Goal: Task Accomplishment & Management: Use online tool/utility

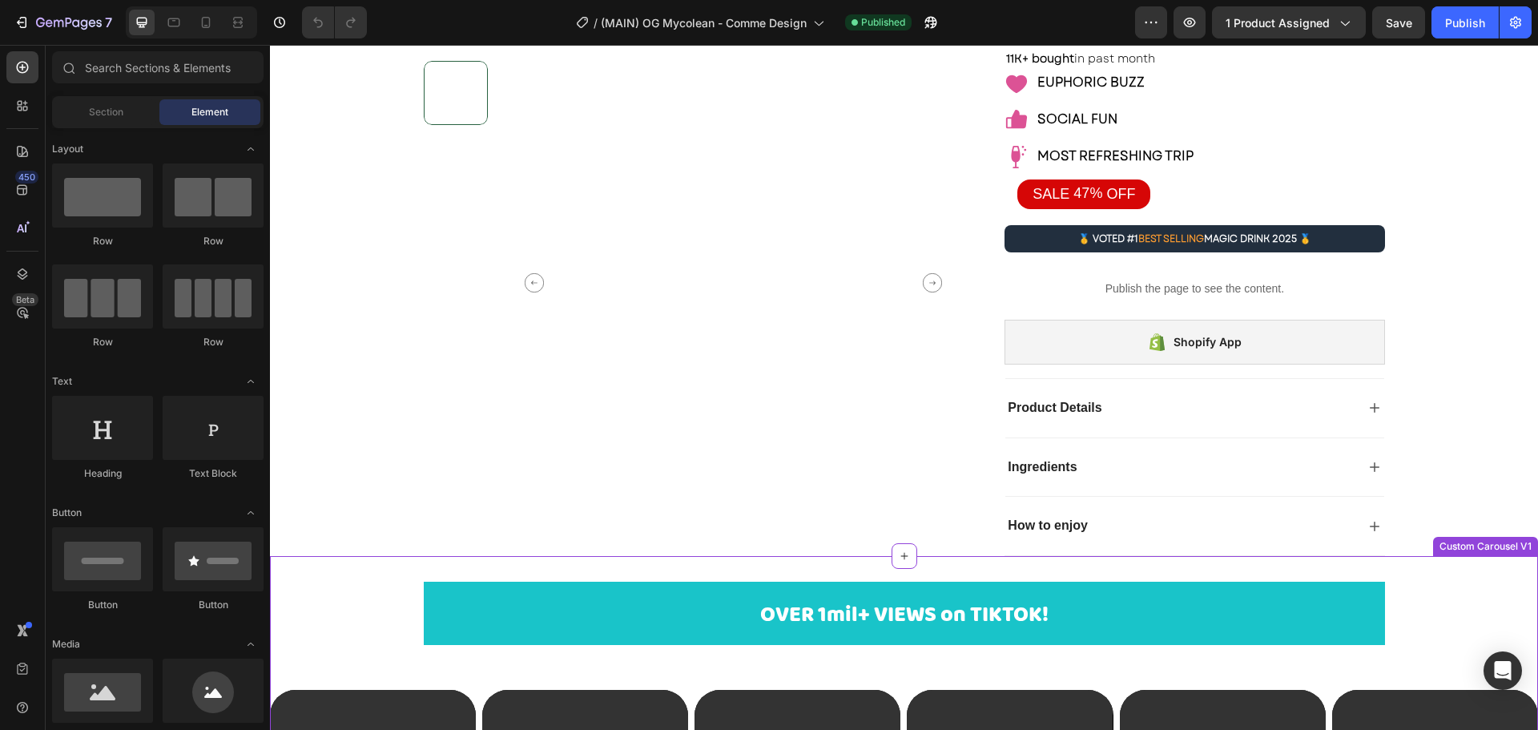
scroll to position [160, 0]
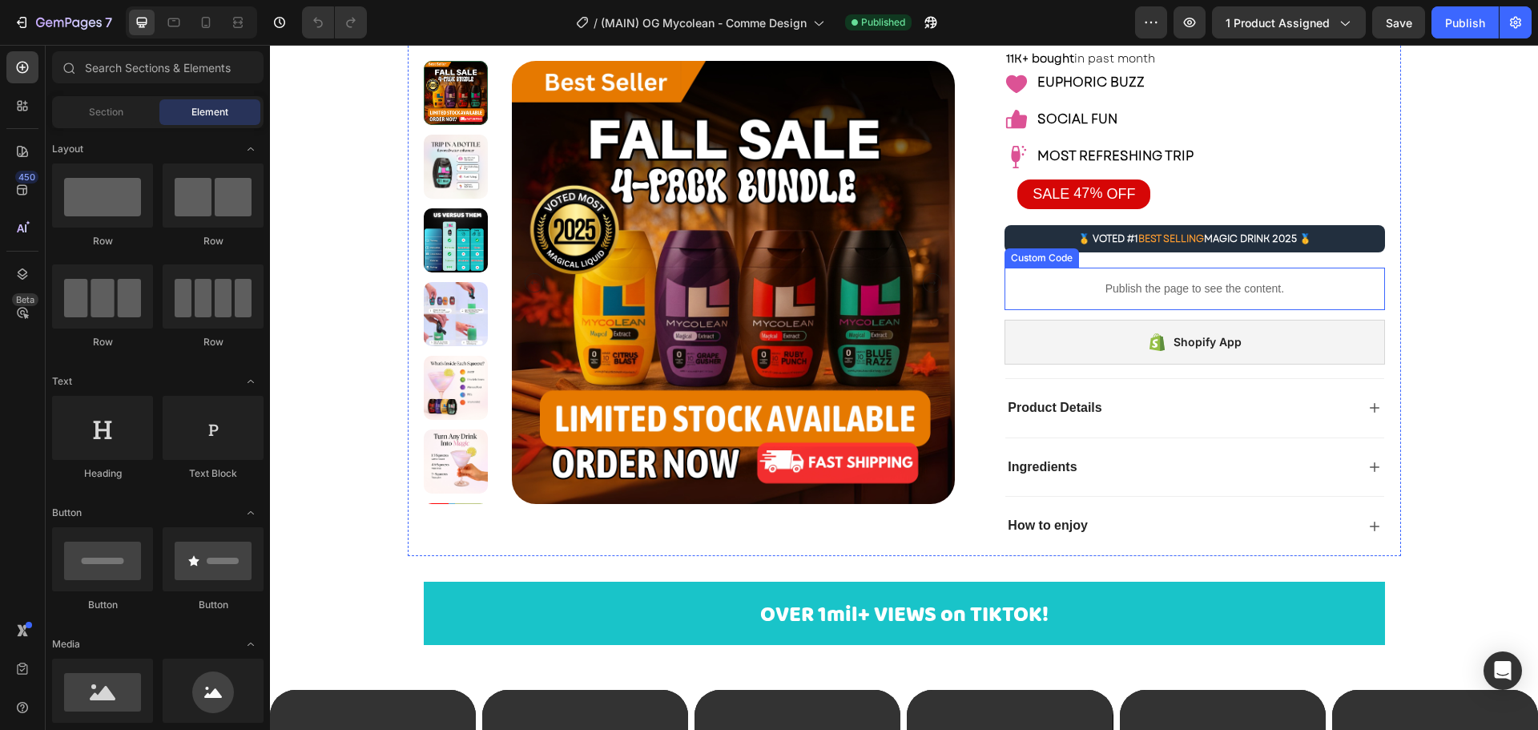
click at [1209, 283] on p "Publish the page to see the content." at bounding box center [1195, 288] width 380 height 17
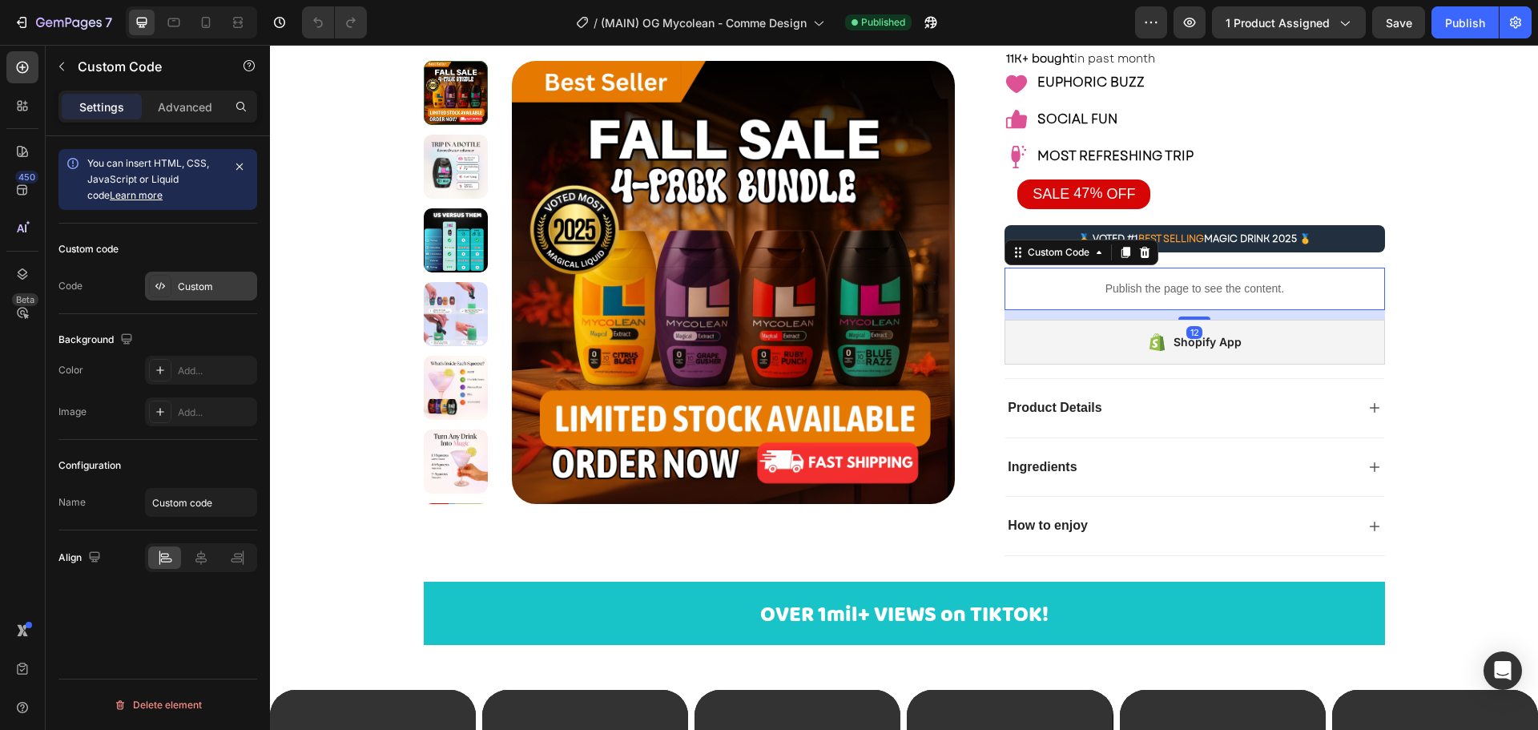
click at [192, 289] on div "Custom" at bounding box center [215, 287] width 75 height 14
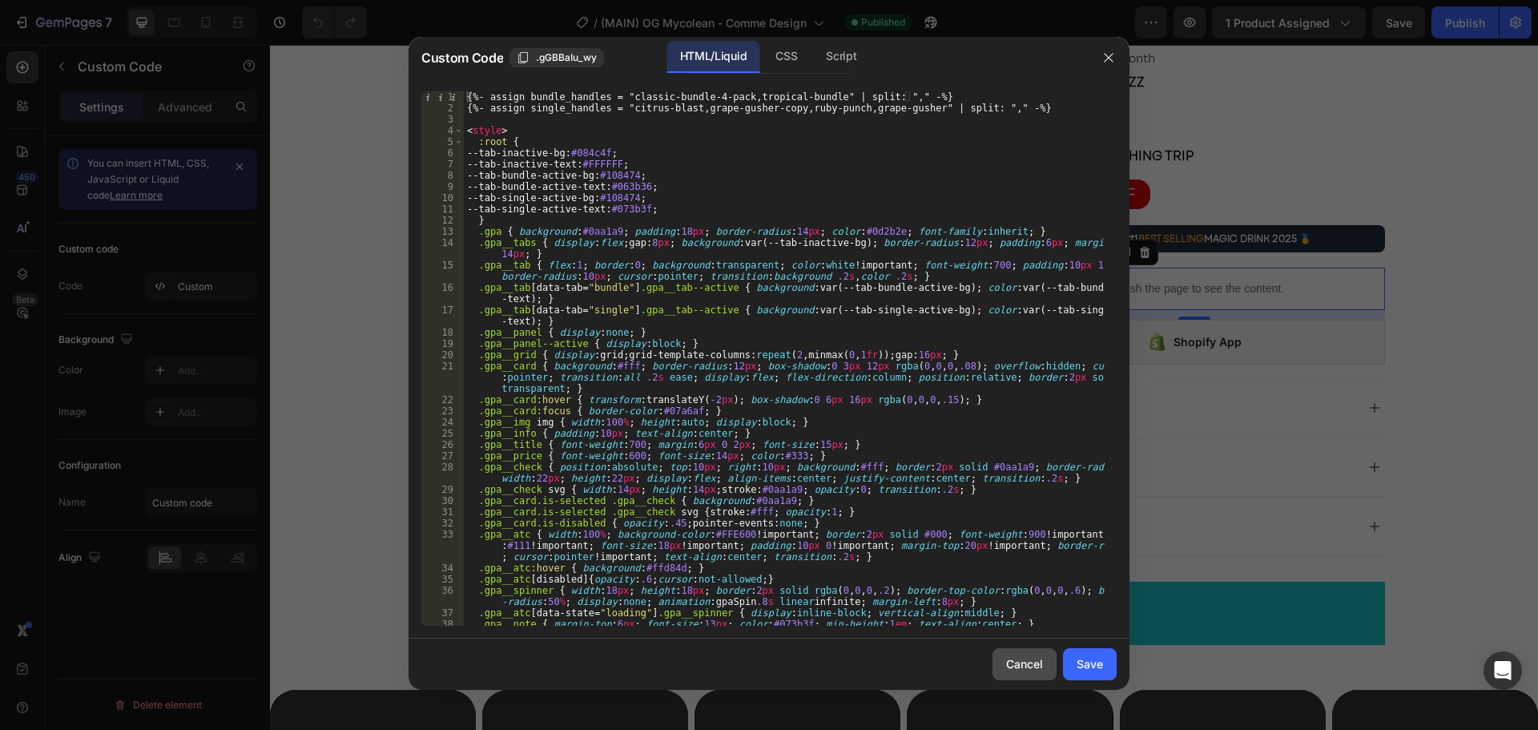
click at [1005, 663] on button "Cancel" at bounding box center [1025, 664] width 64 height 32
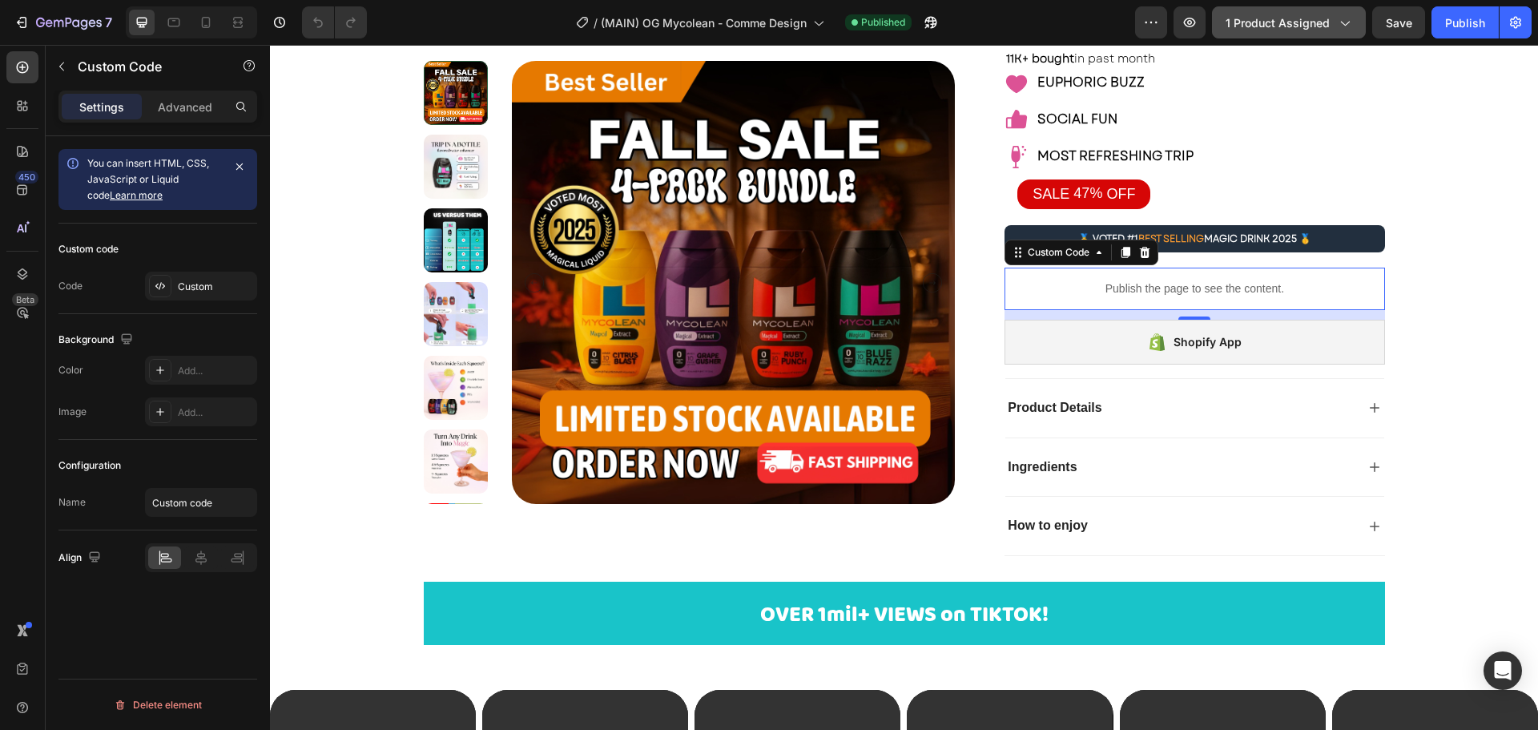
click at [1339, 17] on icon "button" at bounding box center [1344, 22] width 16 height 16
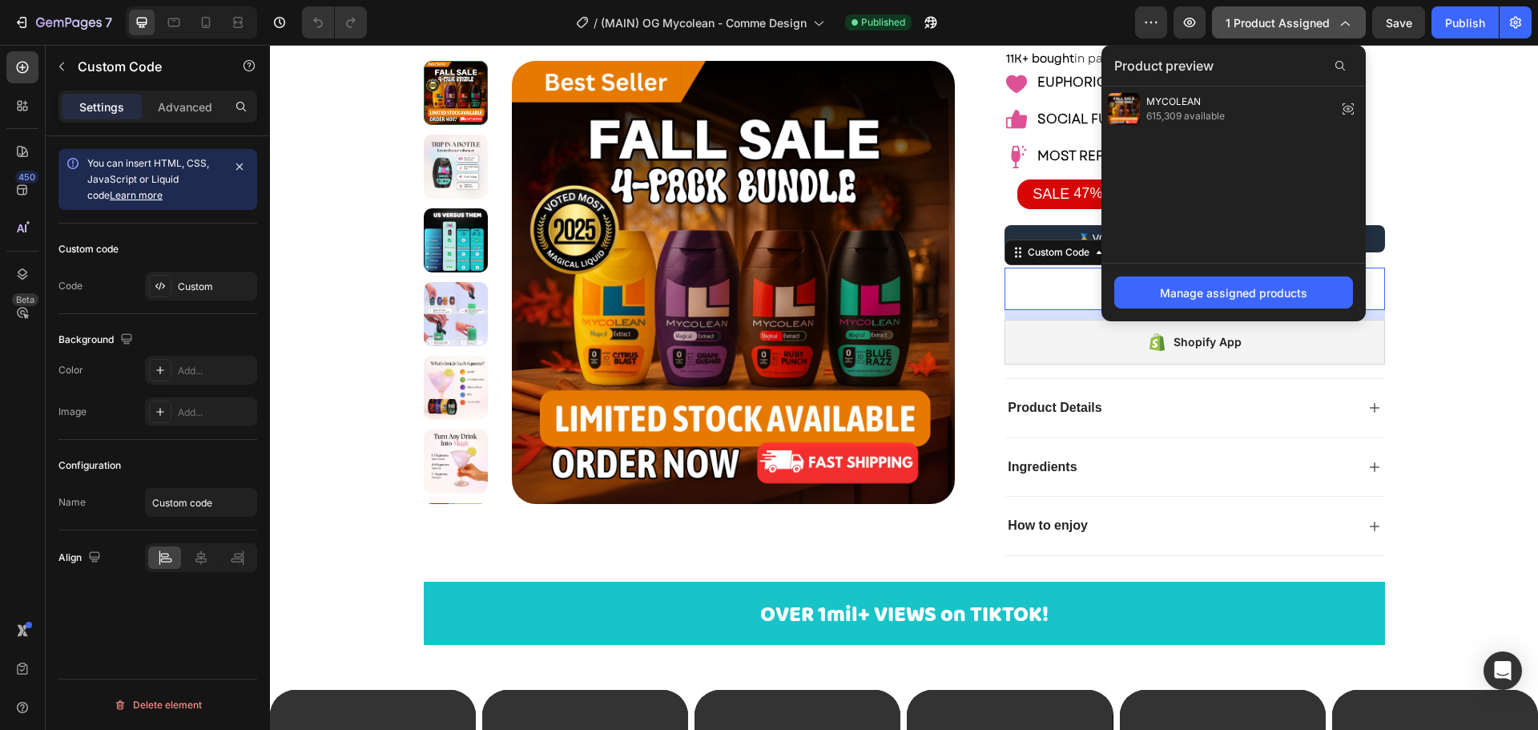
click at [1339, 17] on icon "button" at bounding box center [1344, 22] width 16 height 16
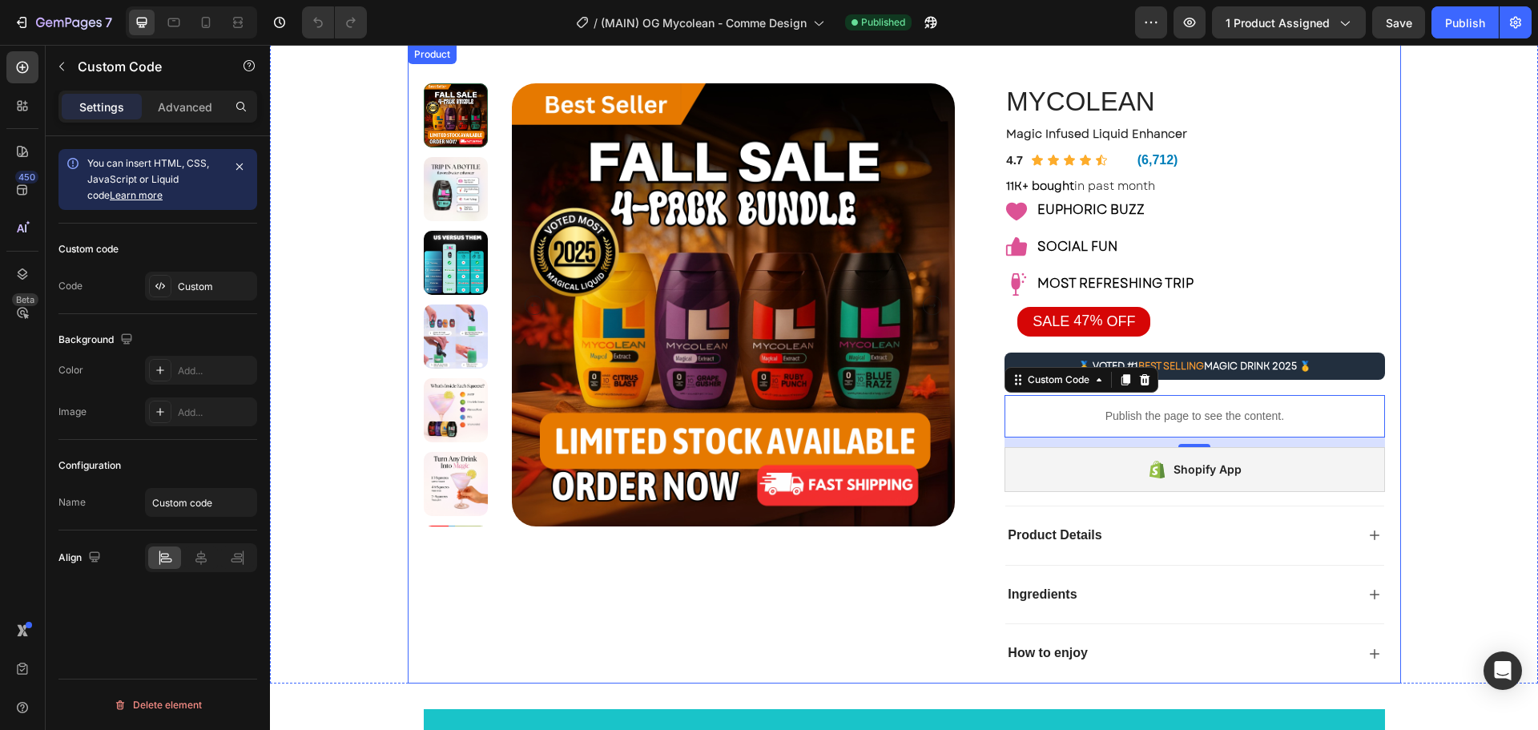
scroll to position [0, 0]
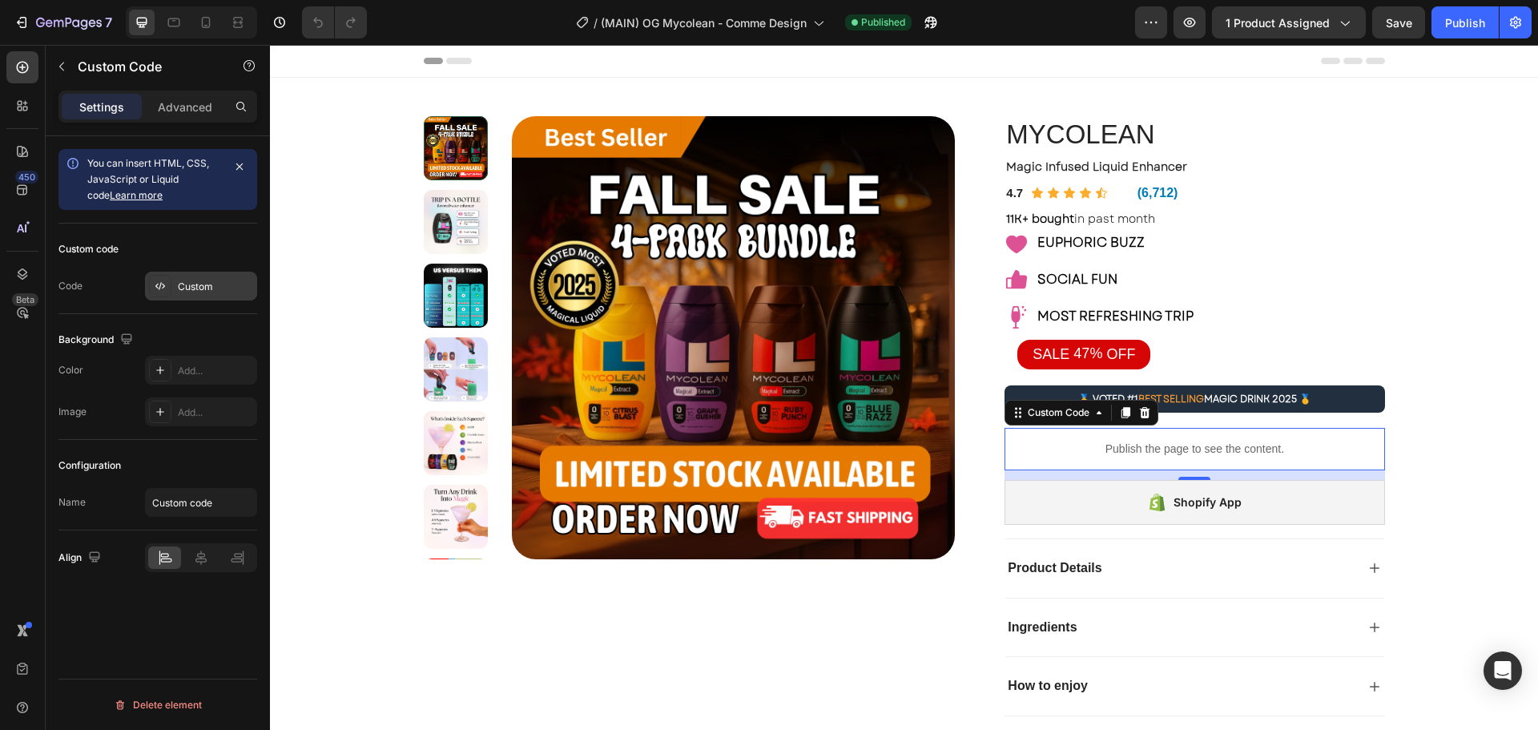
click at [175, 286] on div "Custom" at bounding box center [201, 286] width 112 height 29
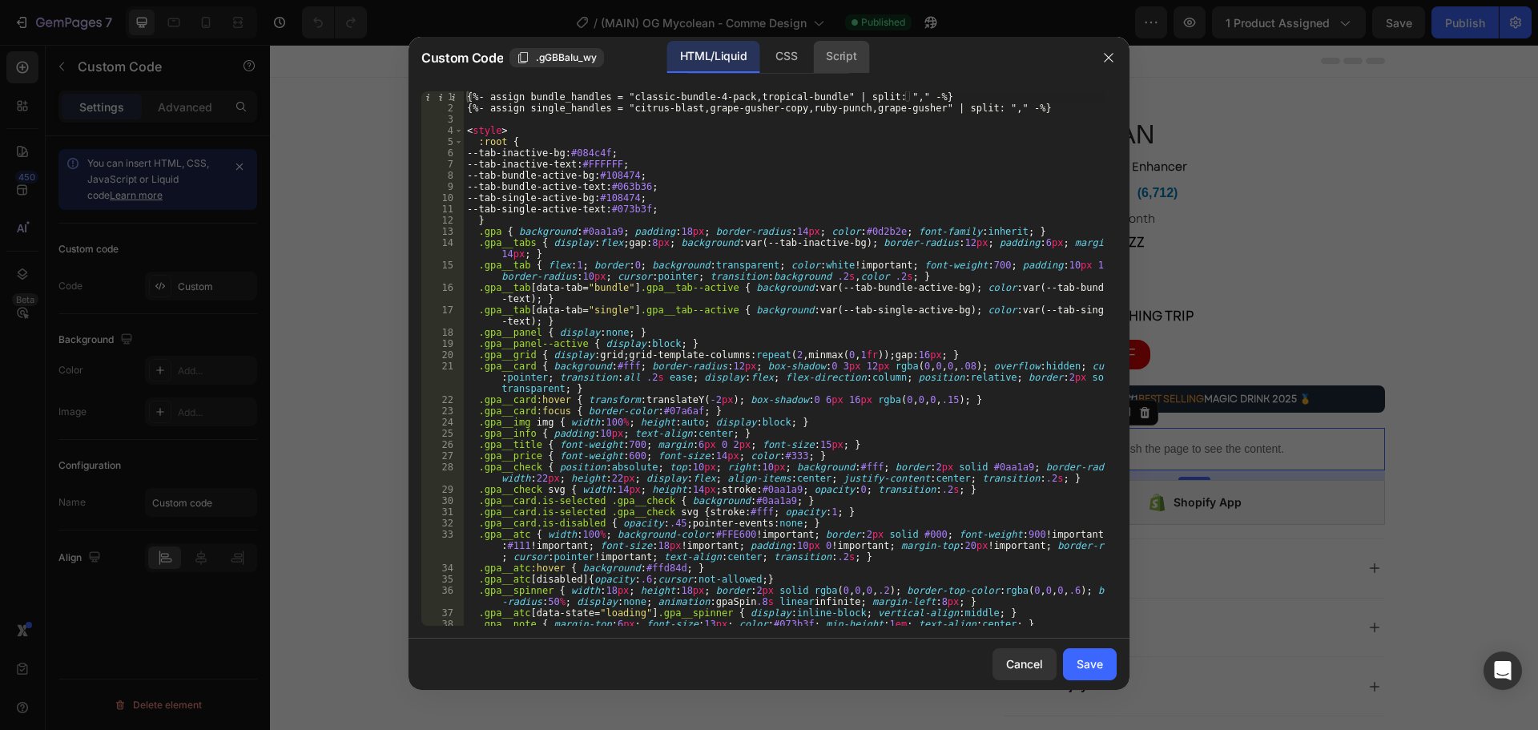
click at [840, 62] on div "Script" at bounding box center [841, 57] width 56 height 32
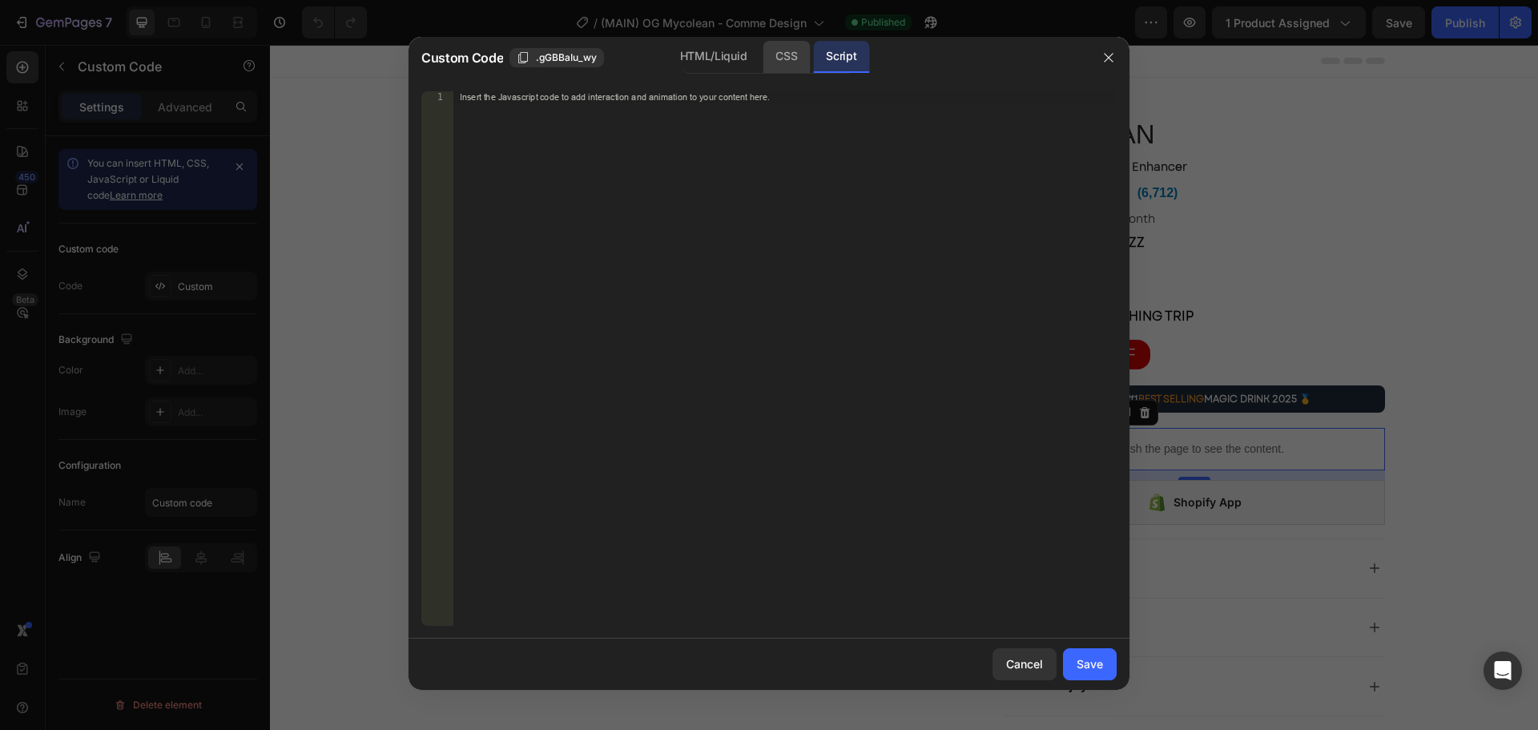
click at [781, 67] on div "CSS" at bounding box center [786, 57] width 47 height 32
click at [727, 66] on div "HTML/Liquid" at bounding box center [713, 57] width 92 height 32
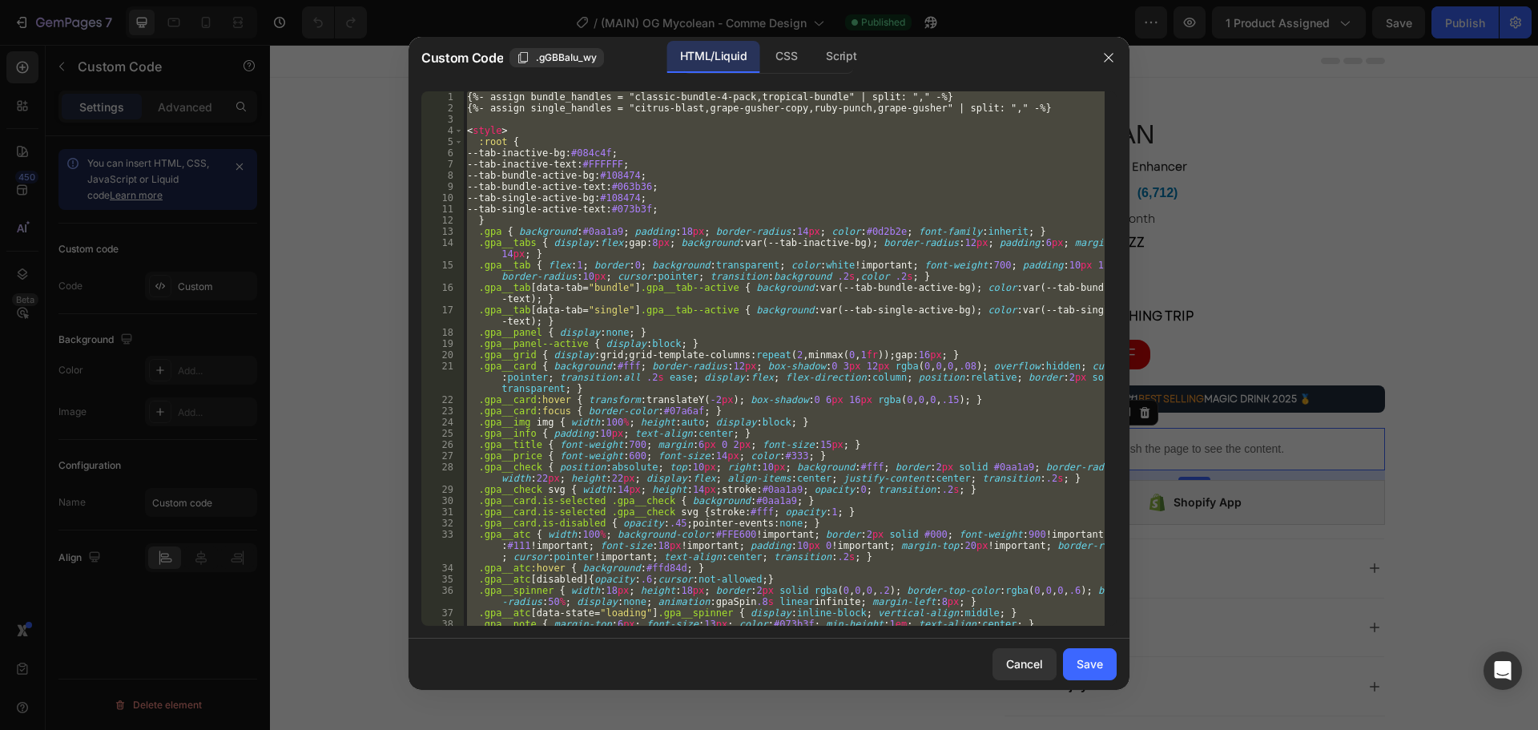
click at [730, 170] on div "{%- assign bundle_handles = "classic-bundle-4-pack,tropical-bundle" | split: ",…" at bounding box center [784, 358] width 641 height 534
click at [942, 502] on div "{%- assign bundle_handles = "classic-bundle-4-pack,tropical-bundle" | split: ",…" at bounding box center [784, 358] width 641 height 534
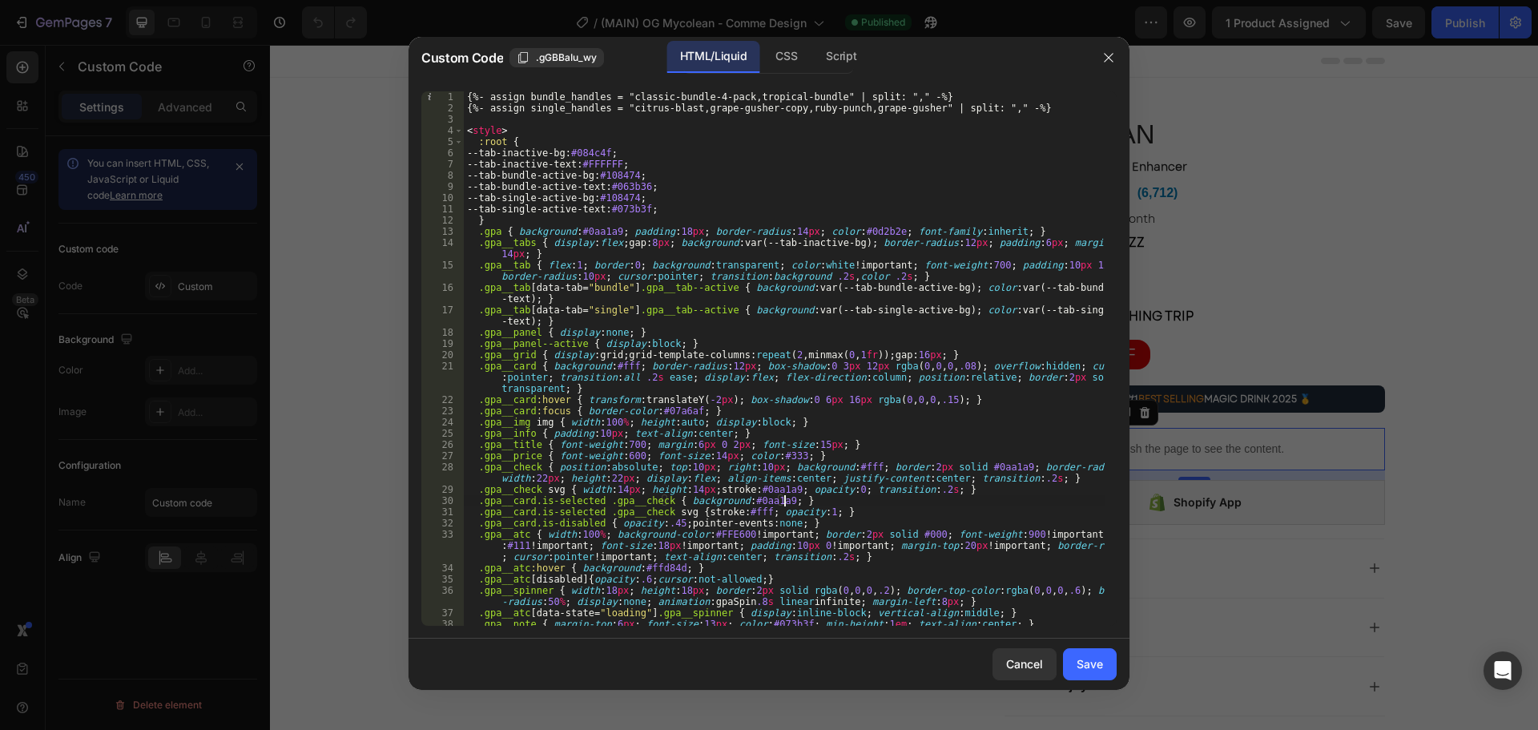
type textarea "</script>"
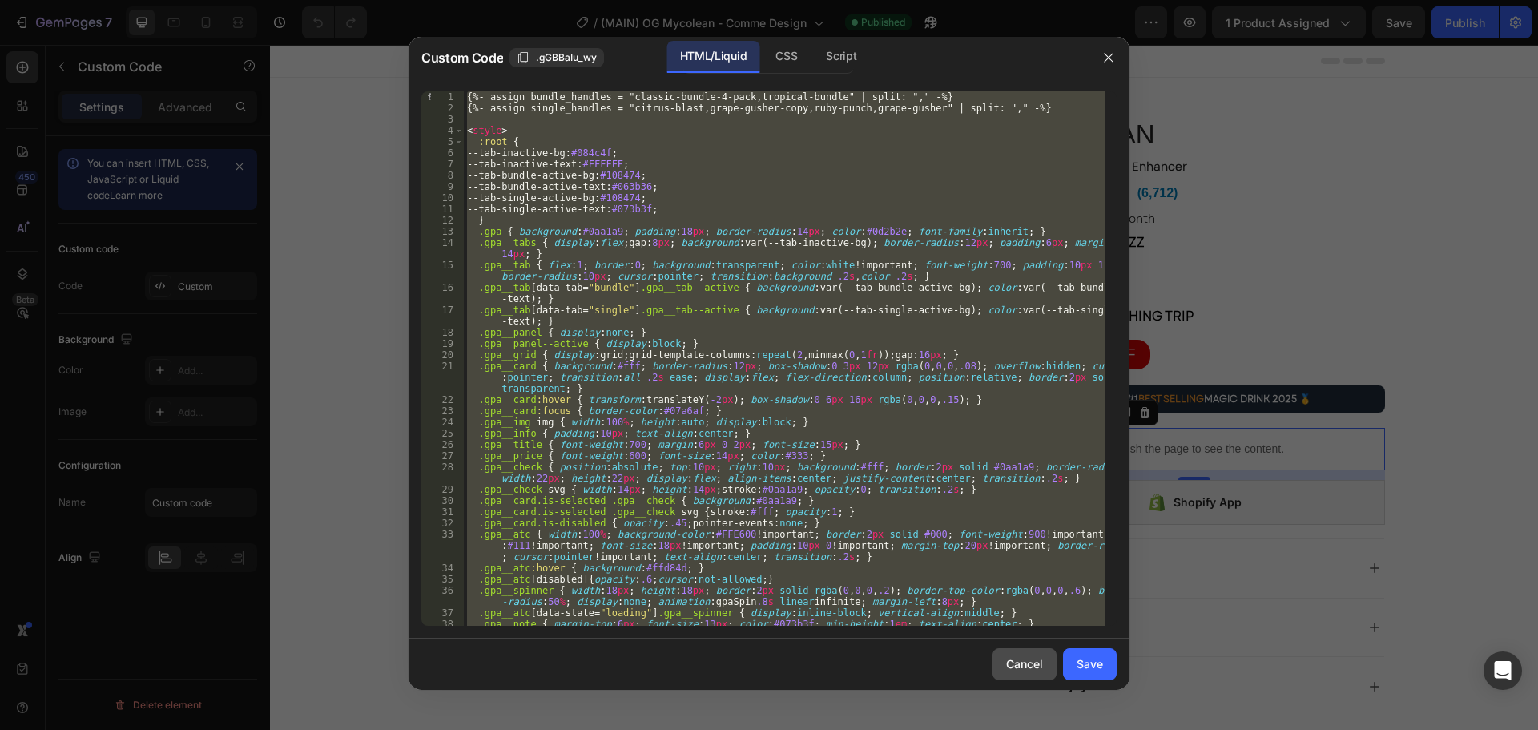
click at [1002, 660] on button "Cancel" at bounding box center [1025, 664] width 64 height 32
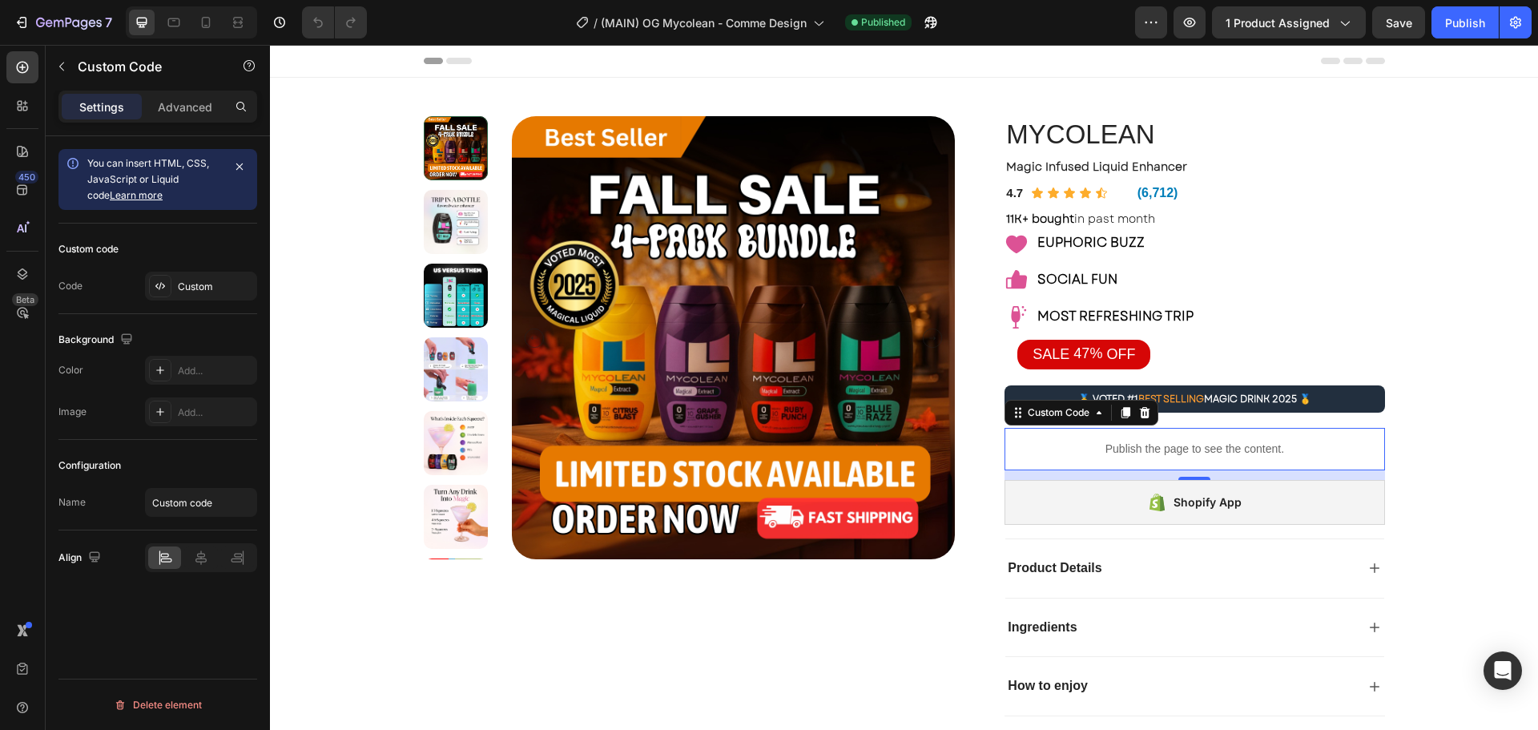
click at [1066, 451] on p "Publish the page to see the content." at bounding box center [1195, 449] width 380 height 17
click at [179, 284] on div "Custom" at bounding box center [215, 287] width 75 height 14
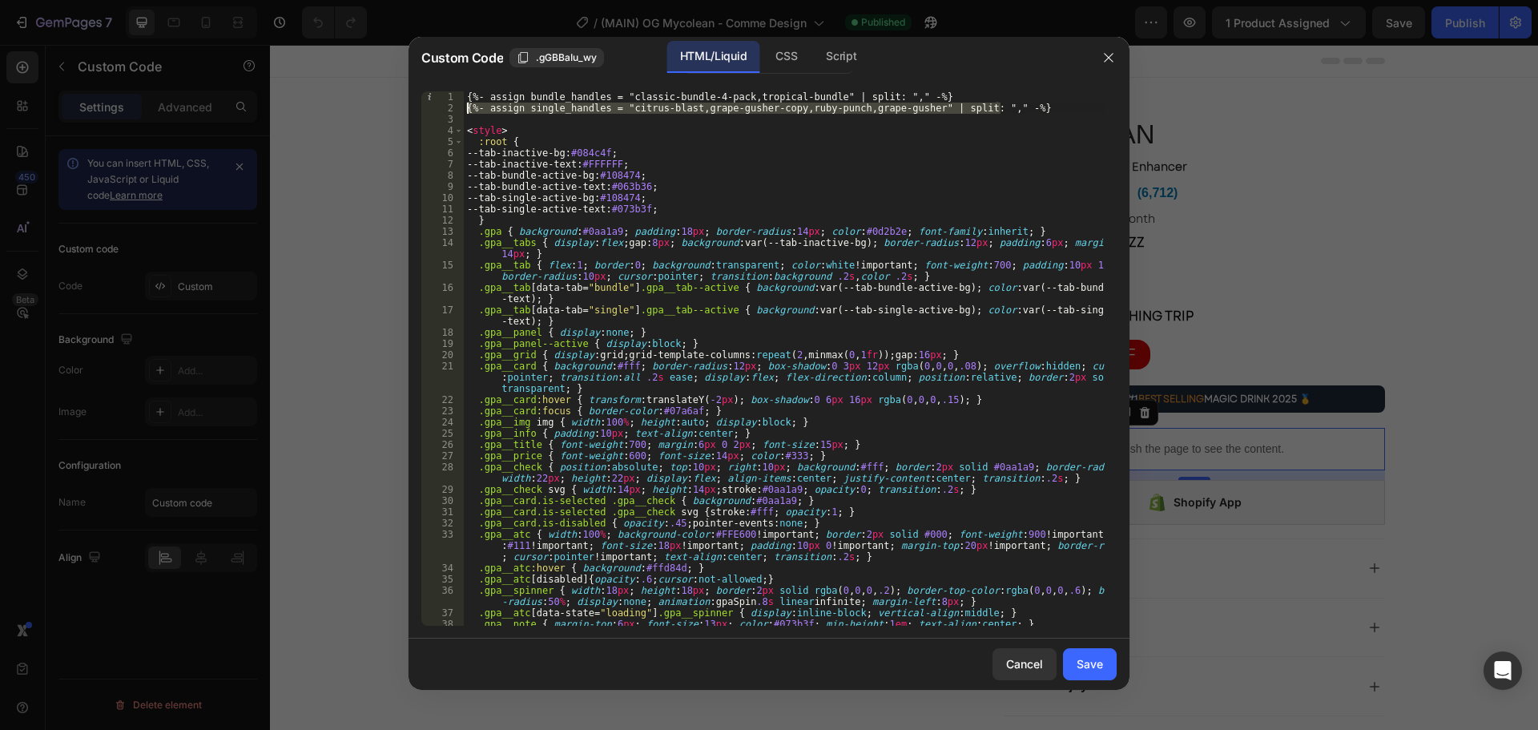
drag, startPoint x: 1021, startPoint y: 109, endPoint x: 460, endPoint y: 107, distance: 561.6
click at [460, 107] on div "{%- assign single_handles = "citrus-blast,grape-gusher-copy,ruby-punch,grape-gu…" at bounding box center [768, 358] width 695 height 534
paste textarea ",black-cherry-lemonade-1,strawberry-lemonade-1,watermelon-wave-1,tropical-mango…"
type textarea "{%- assign single_handles = "citrus-blast,grape-gusher-copy,ruby-punch,grape-gu…"
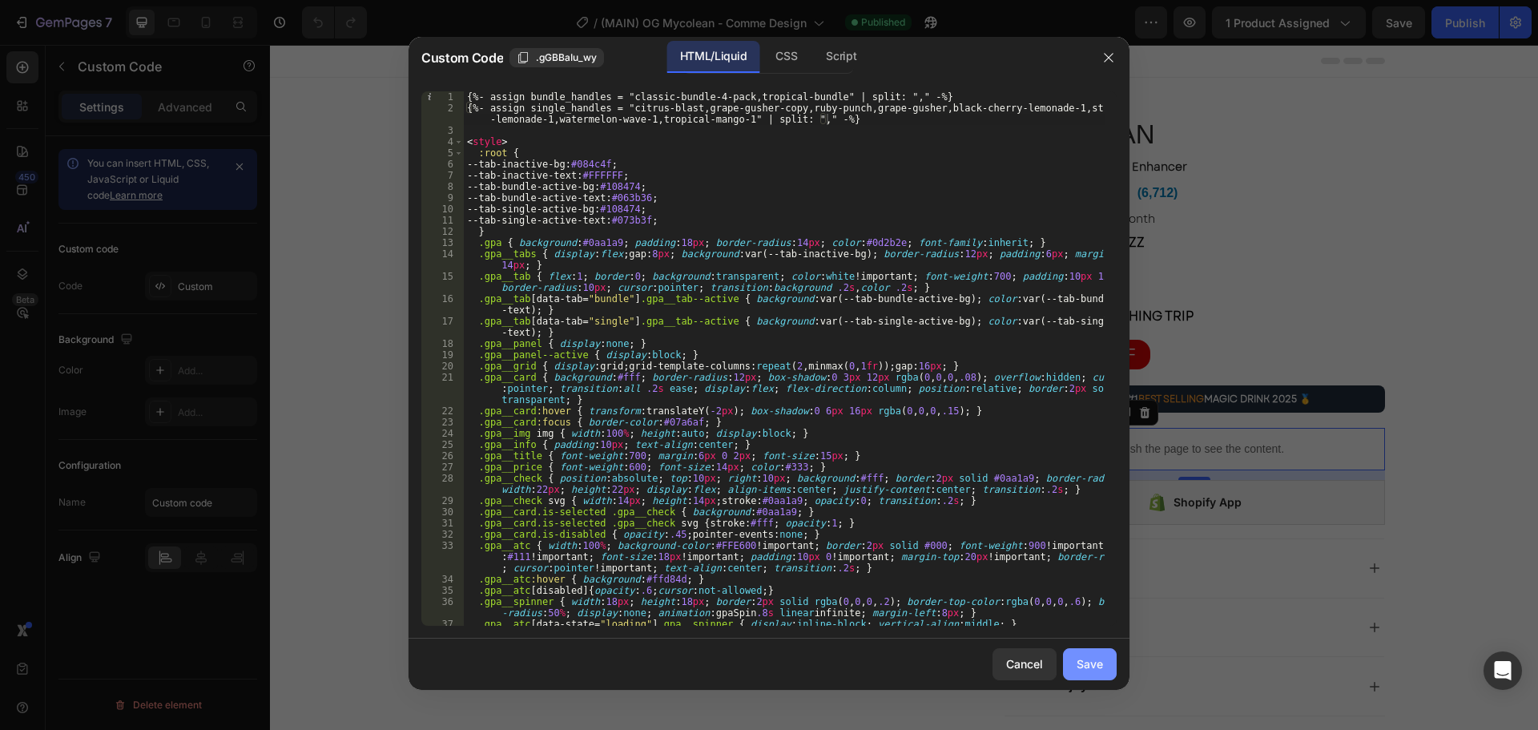
click at [1091, 674] on button "Save" at bounding box center [1090, 664] width 54 height 32
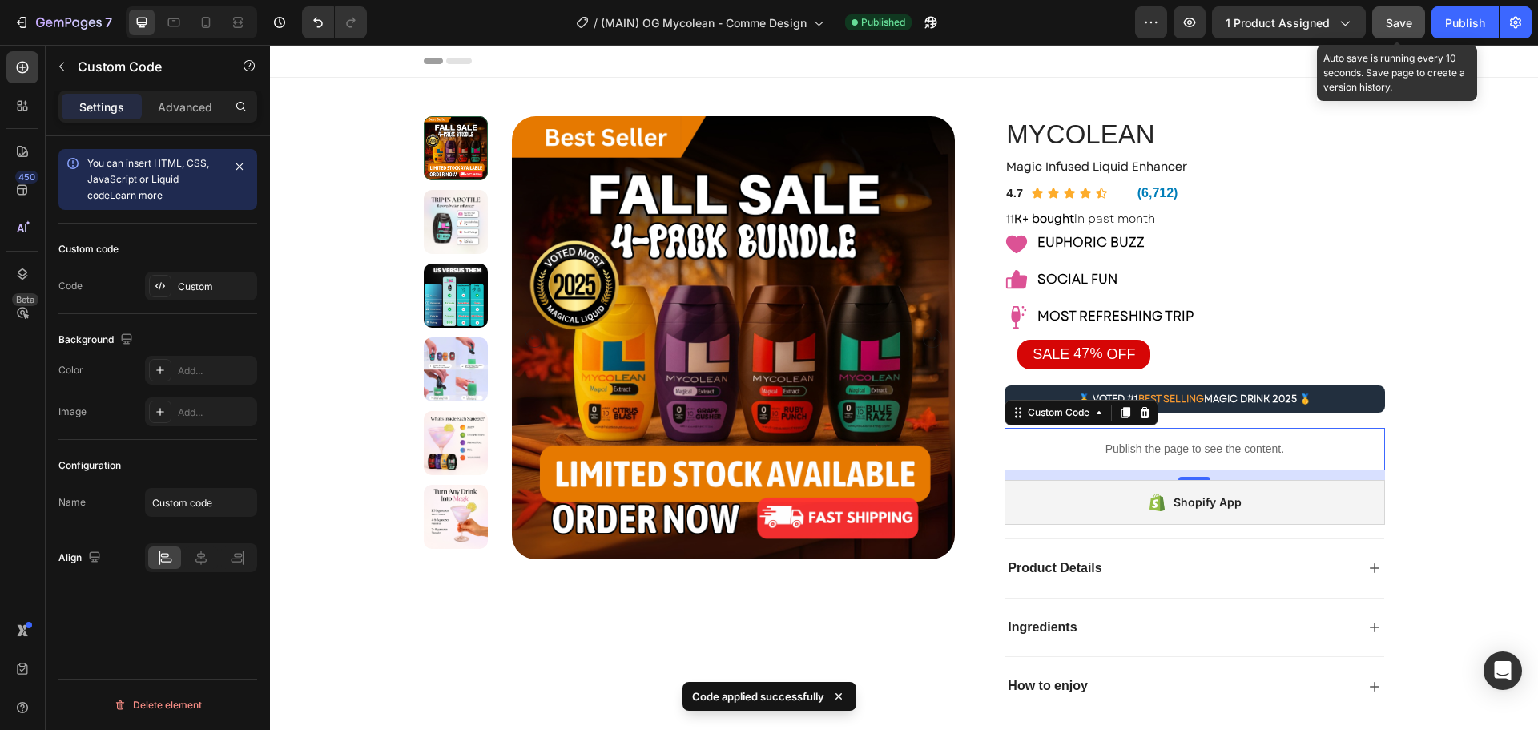
click at [1394, 26] on span "Save" at bounding box center [1399, 23] width 26 height 14
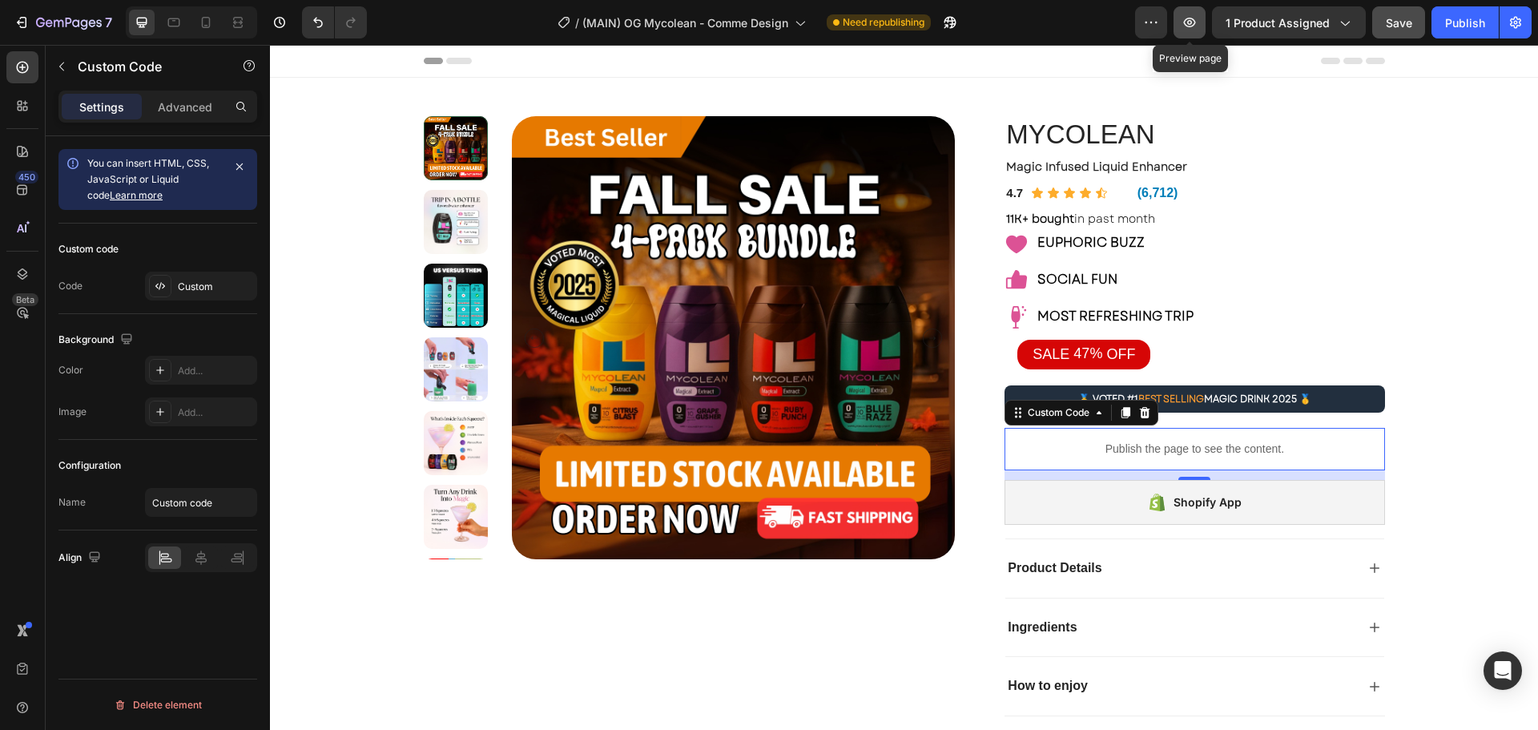
click at [1191, 24] on icon "button" at bounding box center [1189, 22] width 5 height 5
click at [207, 291] on div "Custom" at bounding box center [215, 287] width 75 height 14
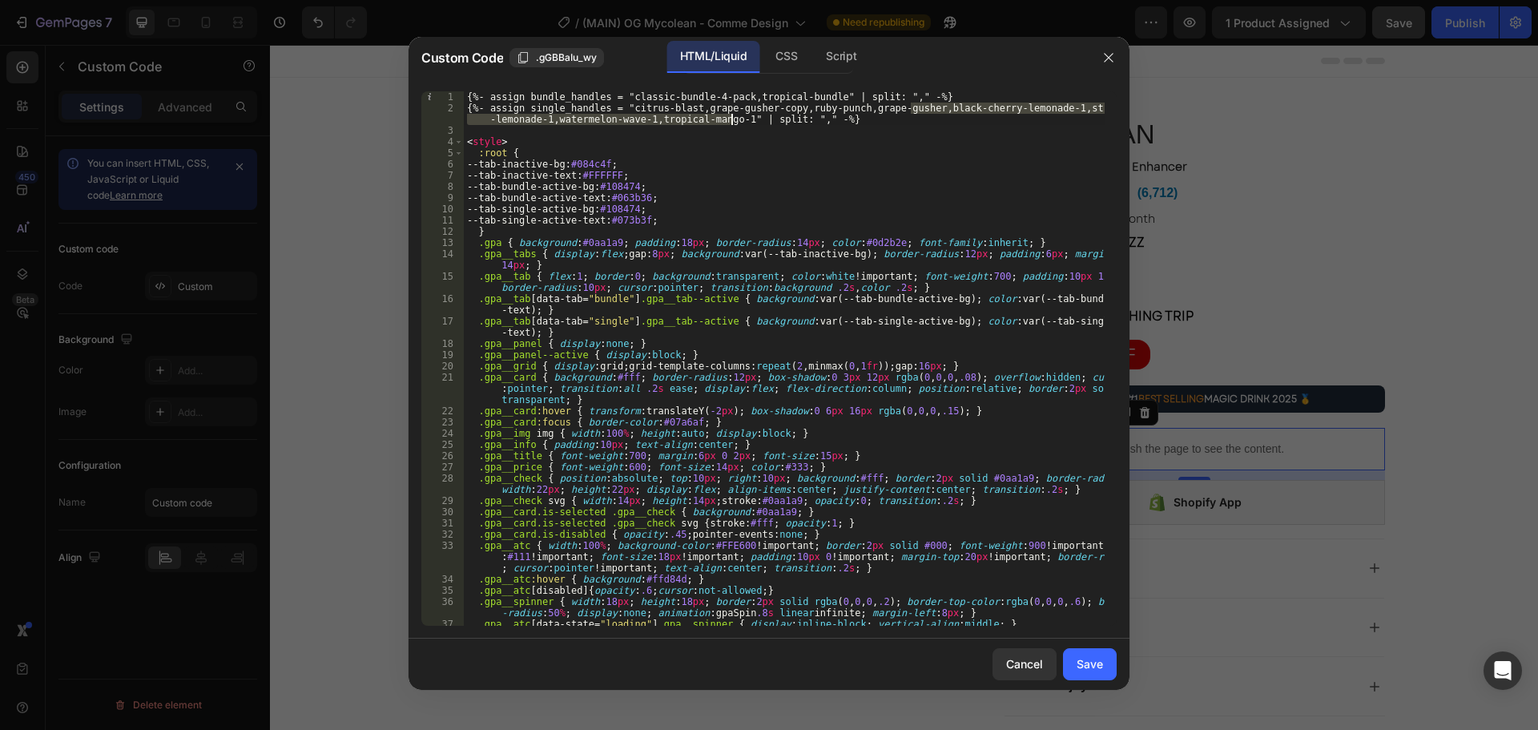
drag, startPoint x: 912, startPoint y: 111, endPoint x: 731, endPoint y: 122, distance: 181.4
click at [731, 122] on div "{%- assign bundle_handles = "classic-bundle-4-pack,tropical-bundle" | split: ",…" at bounding box center [784, 369] width 641 height 557
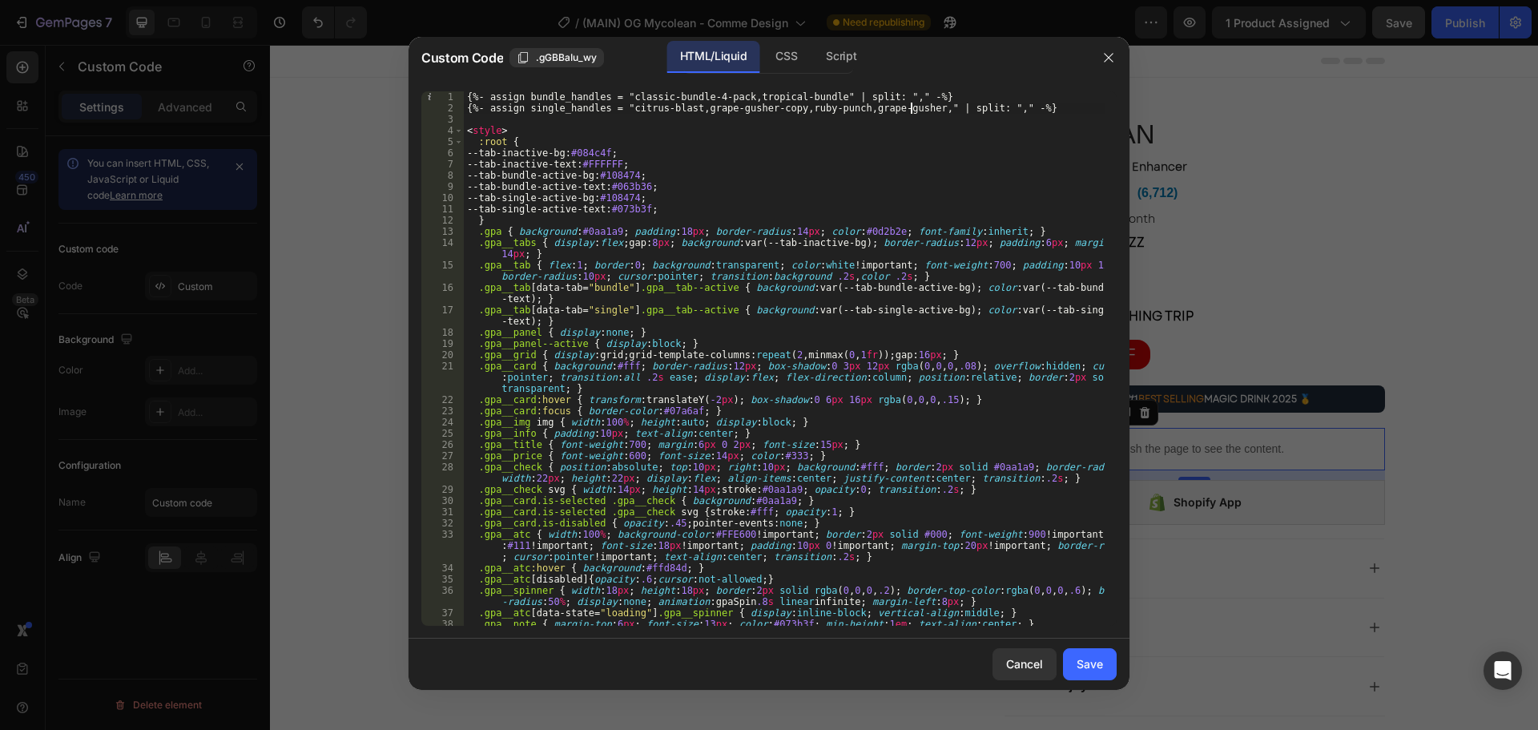
type textarea "{%- assign single_handles = "citrus-blast,grape-gusher-copy,ruby-punch,grape-gu…"
click at [1094, 670] on div "Save" at bounding box center [1090, 663] width 26 height 17
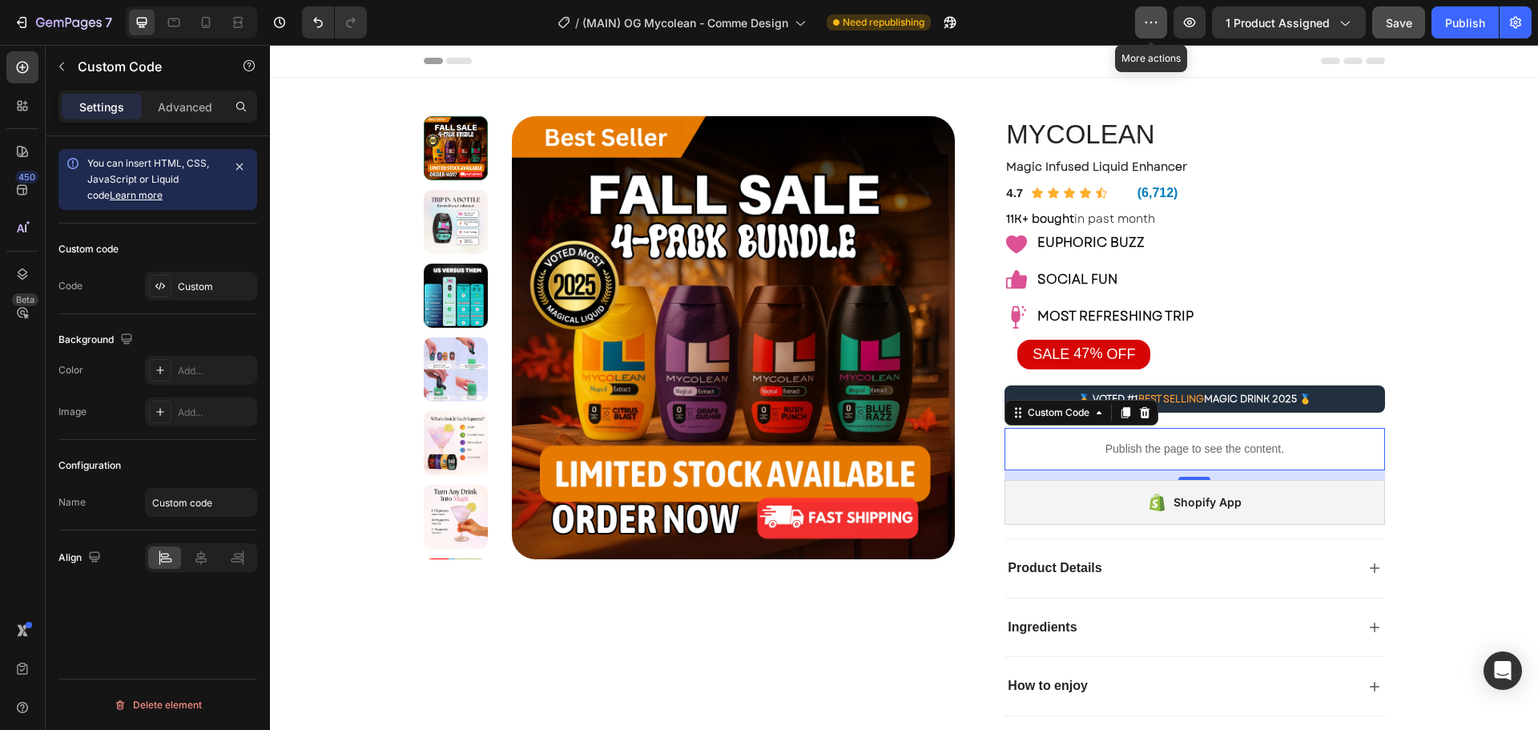
click at [1154, 19] on icon "button" at bounding box center [1151, 22] width 16 height 16
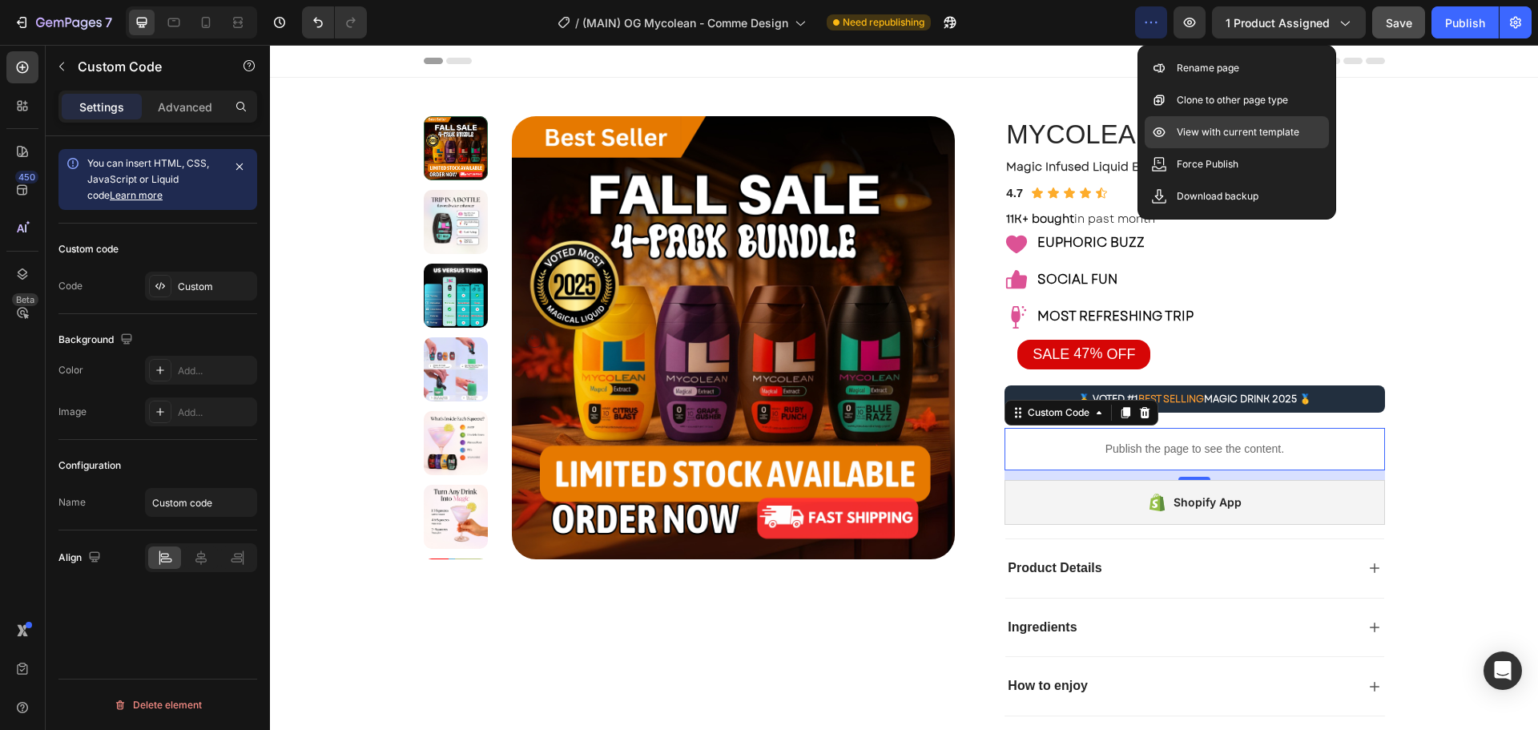
click at [1219, 129] on p "View with current template" at bounding box center [1238, 132] width 123 height 16
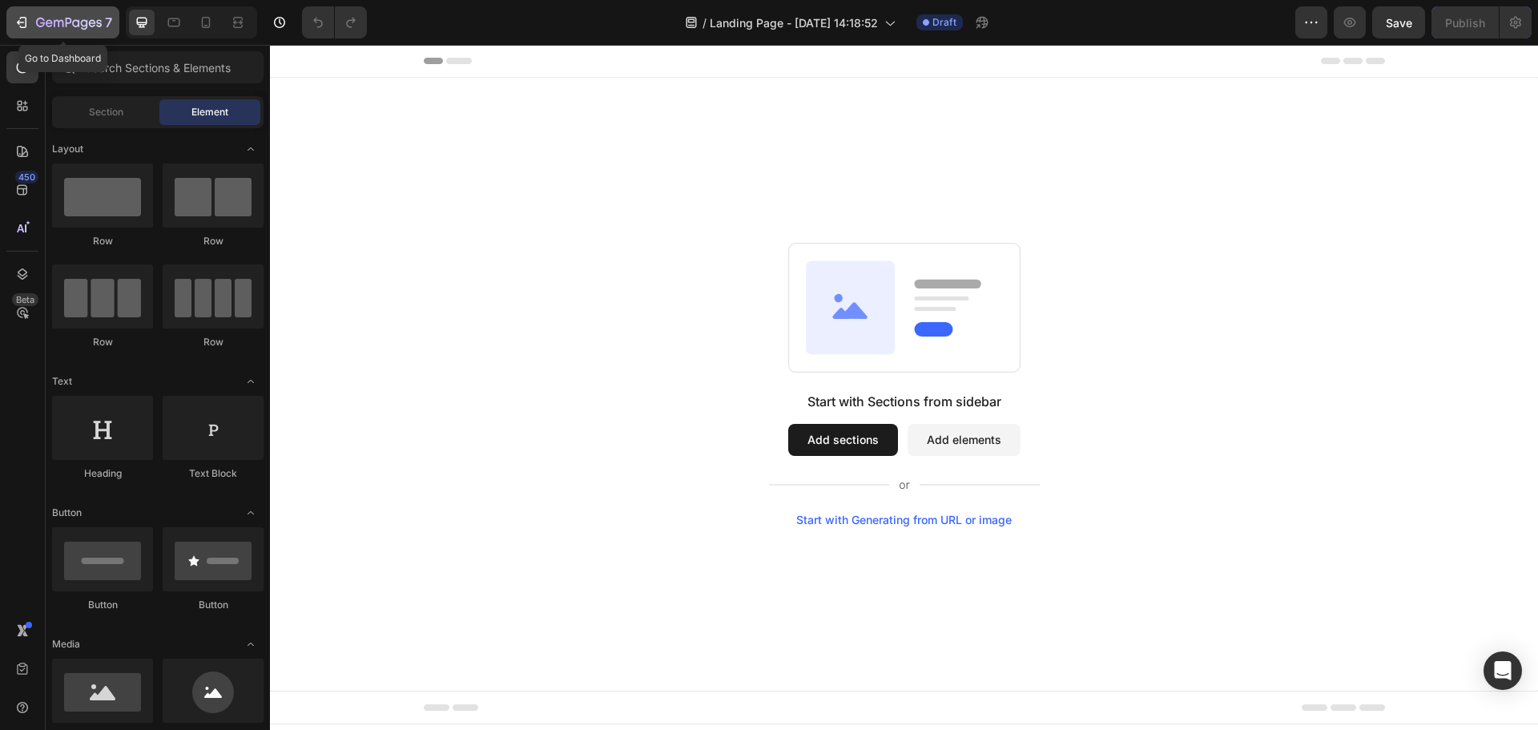
click at [25, 24] on icon "button" at bounding box center [22, 22] width 16 height 16
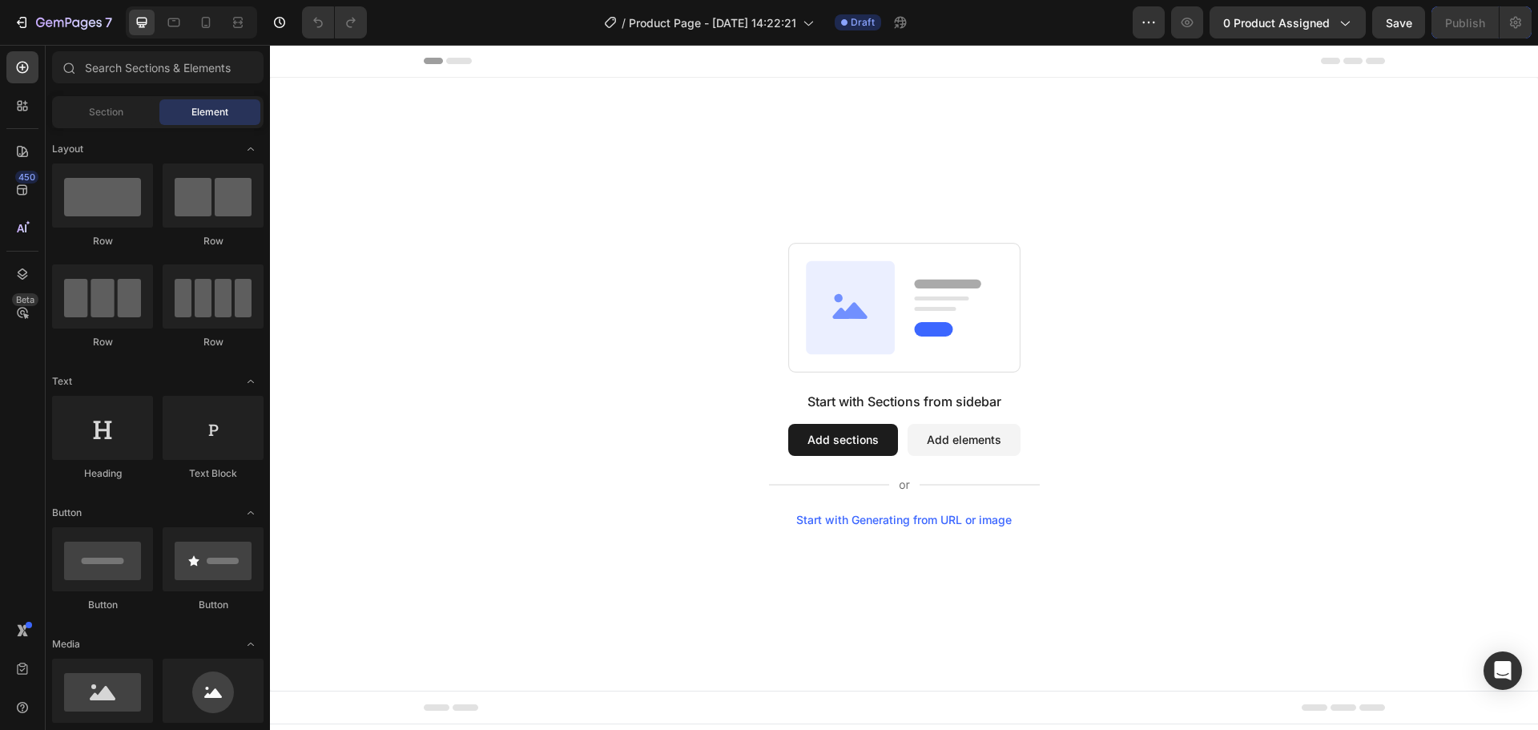
click at [878, 438] on button "Add sections" at bounding box center [843, 440] width 110 height 32
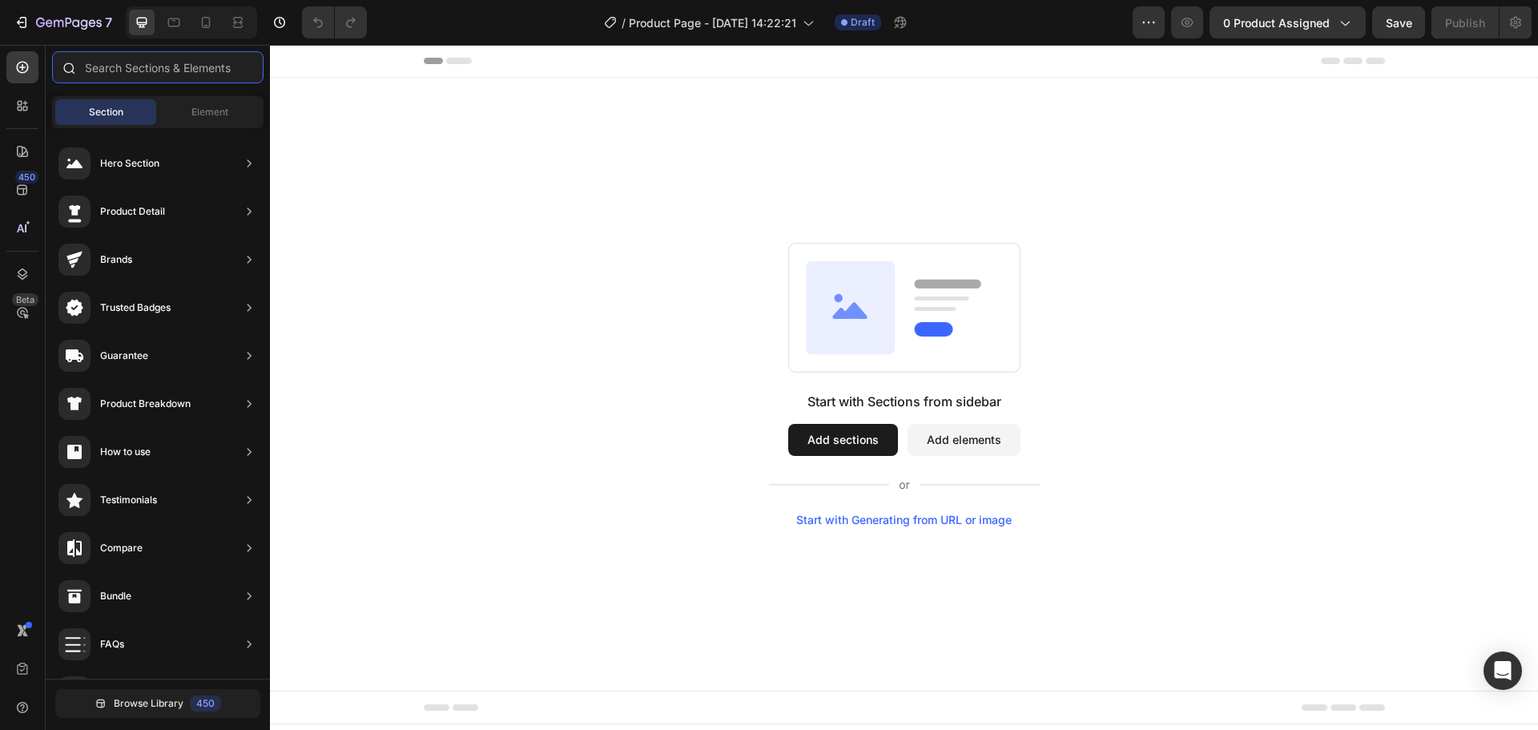
click at [194, 66] on input "text" at bounding box center [157, 67] width 211 height 32
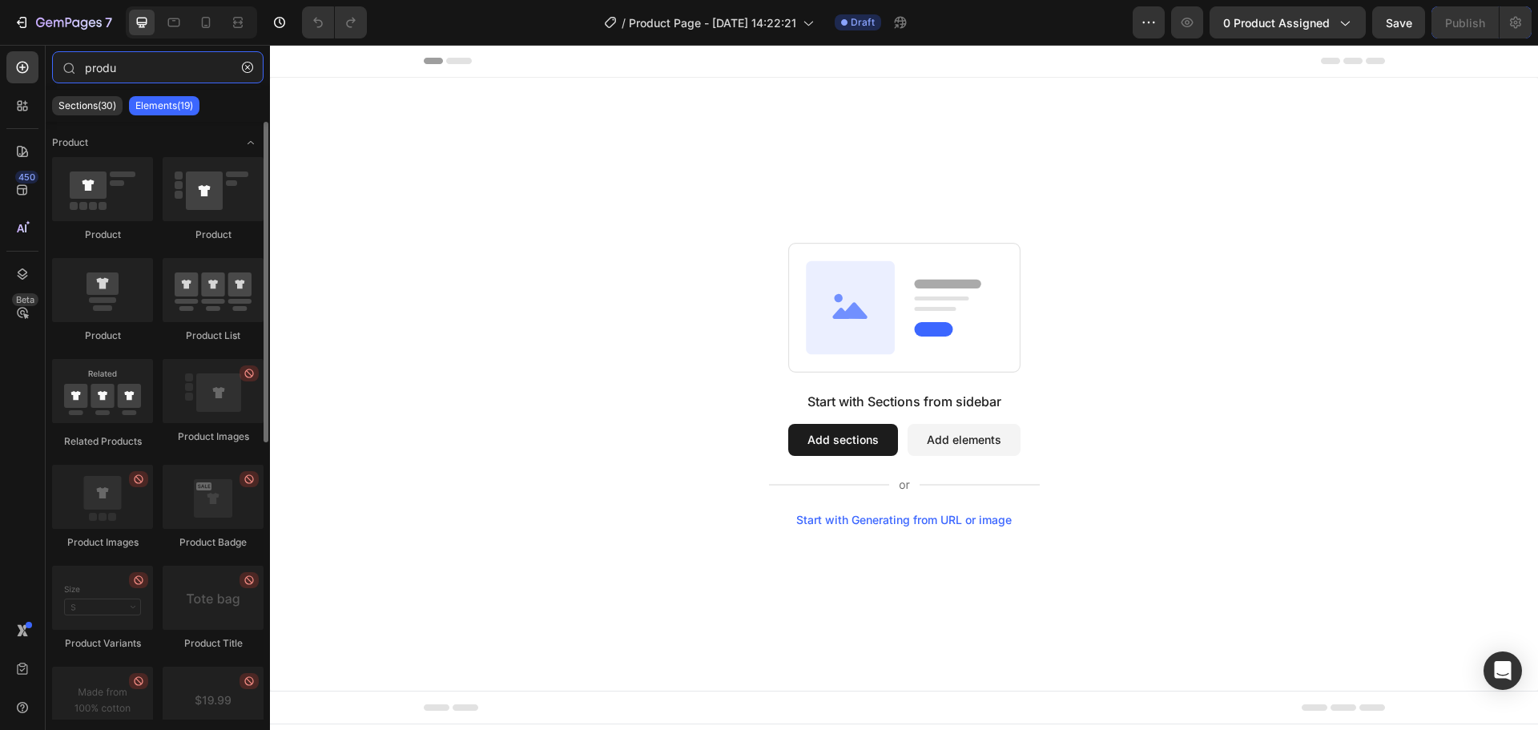
type input "produ"
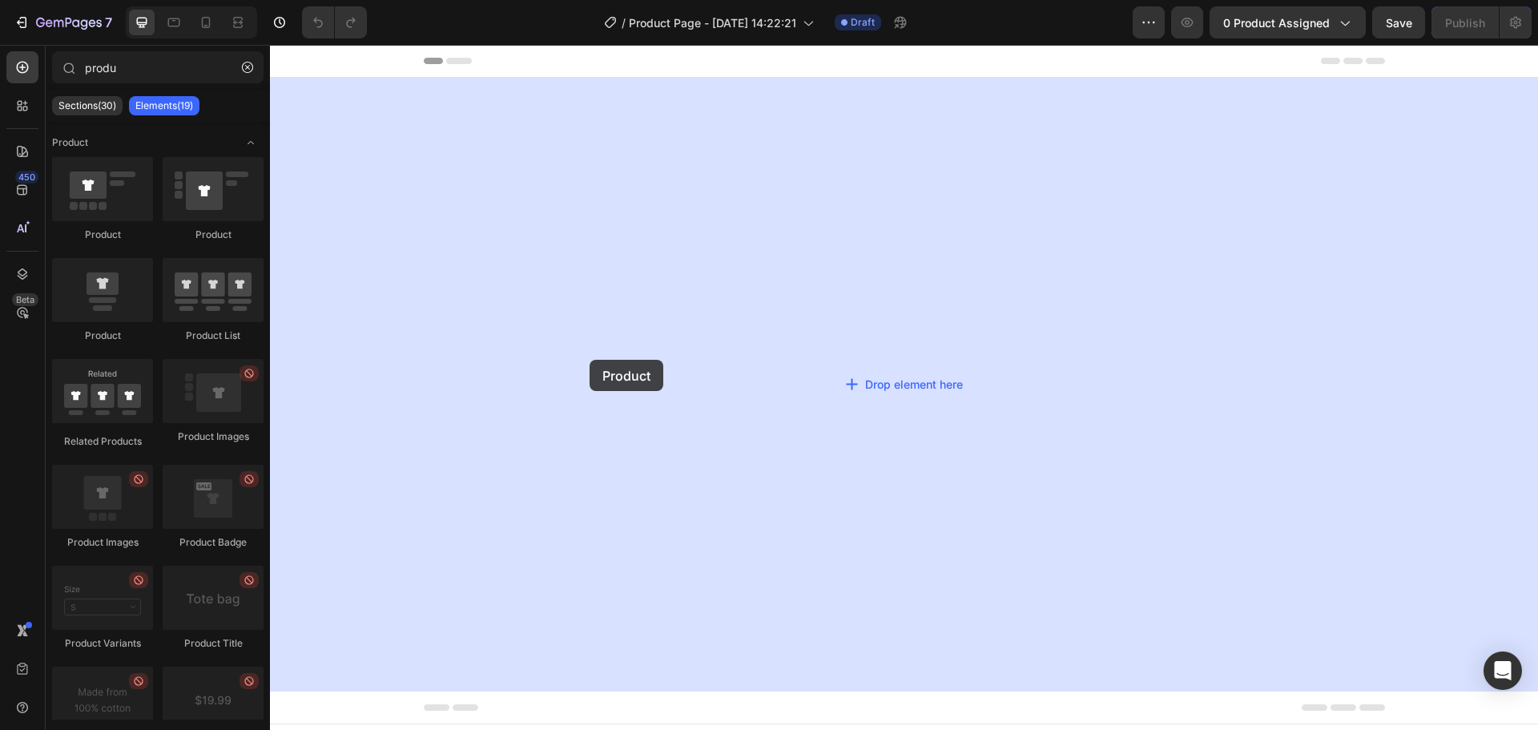
drag, startPoint x: 429, startPoint y: 280, endPoint x: 597, endPoint y: 357, distance: 184.3
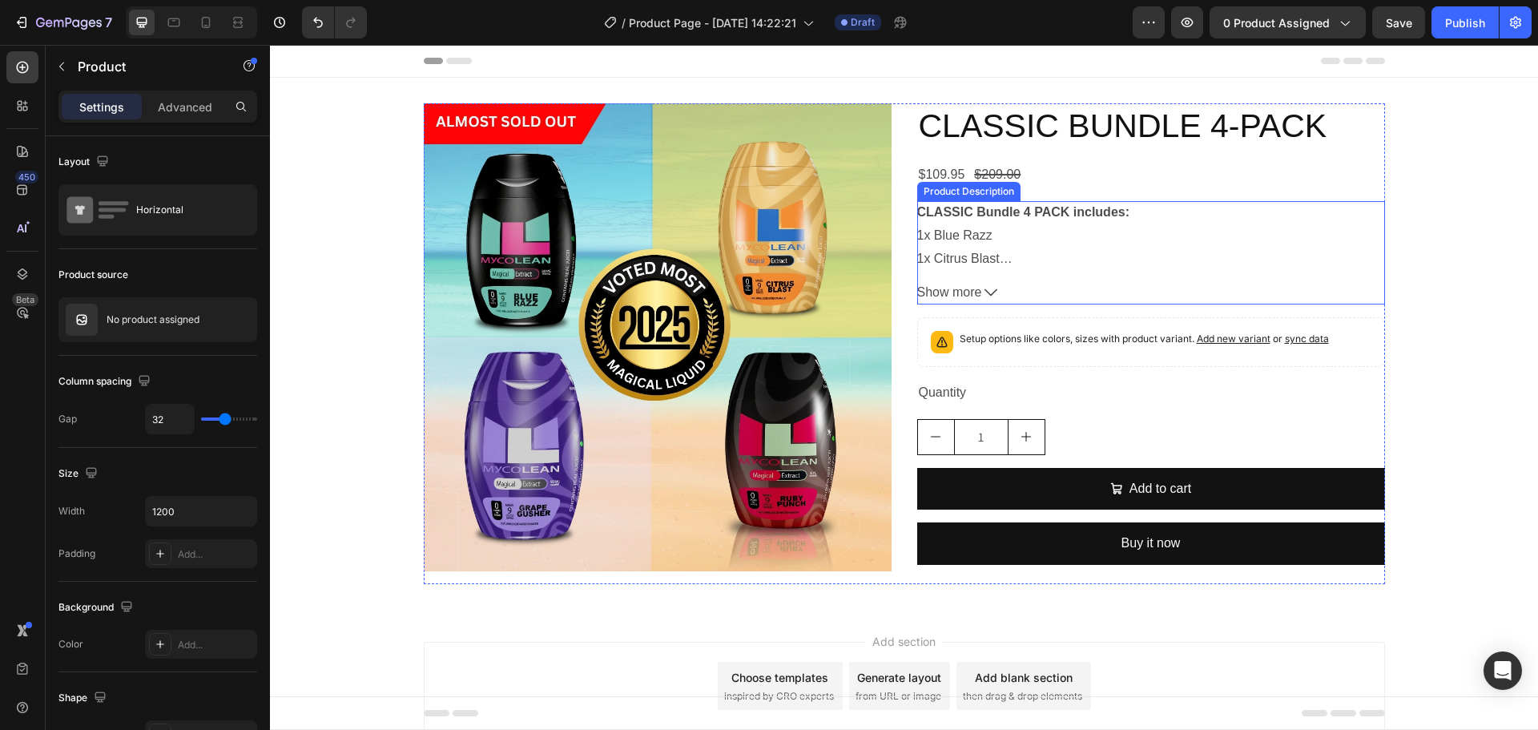
click at [954, 255] on p "CLASSIC Bundle 4 PACK includes: 1x Blue Razz 1x Citrus Blast 1x Grape Gusher 1x…" at bounding box center [1023, 258] width 213 height 106
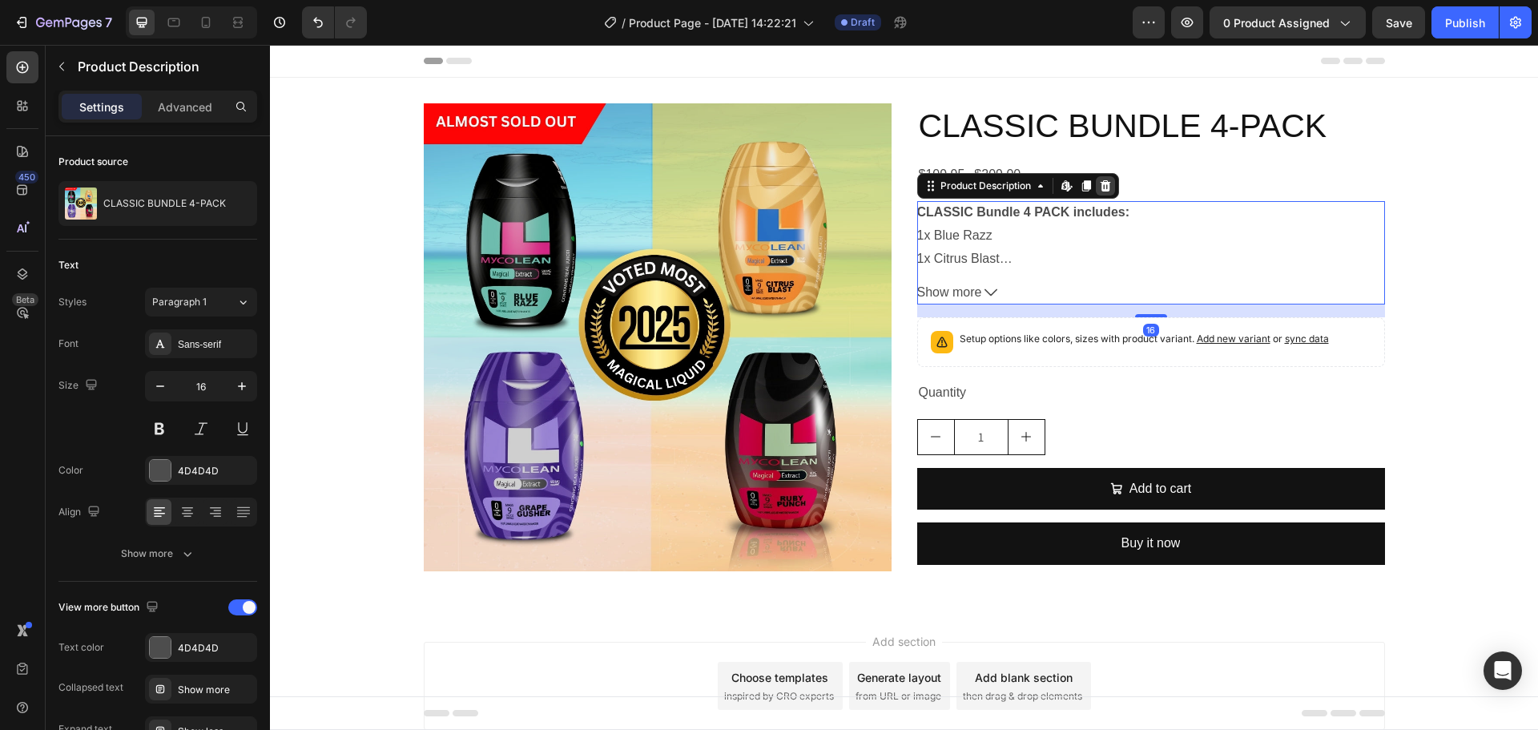
click at [1103, 187] on icon at bounding box center [1105, 185] width 10 height 11
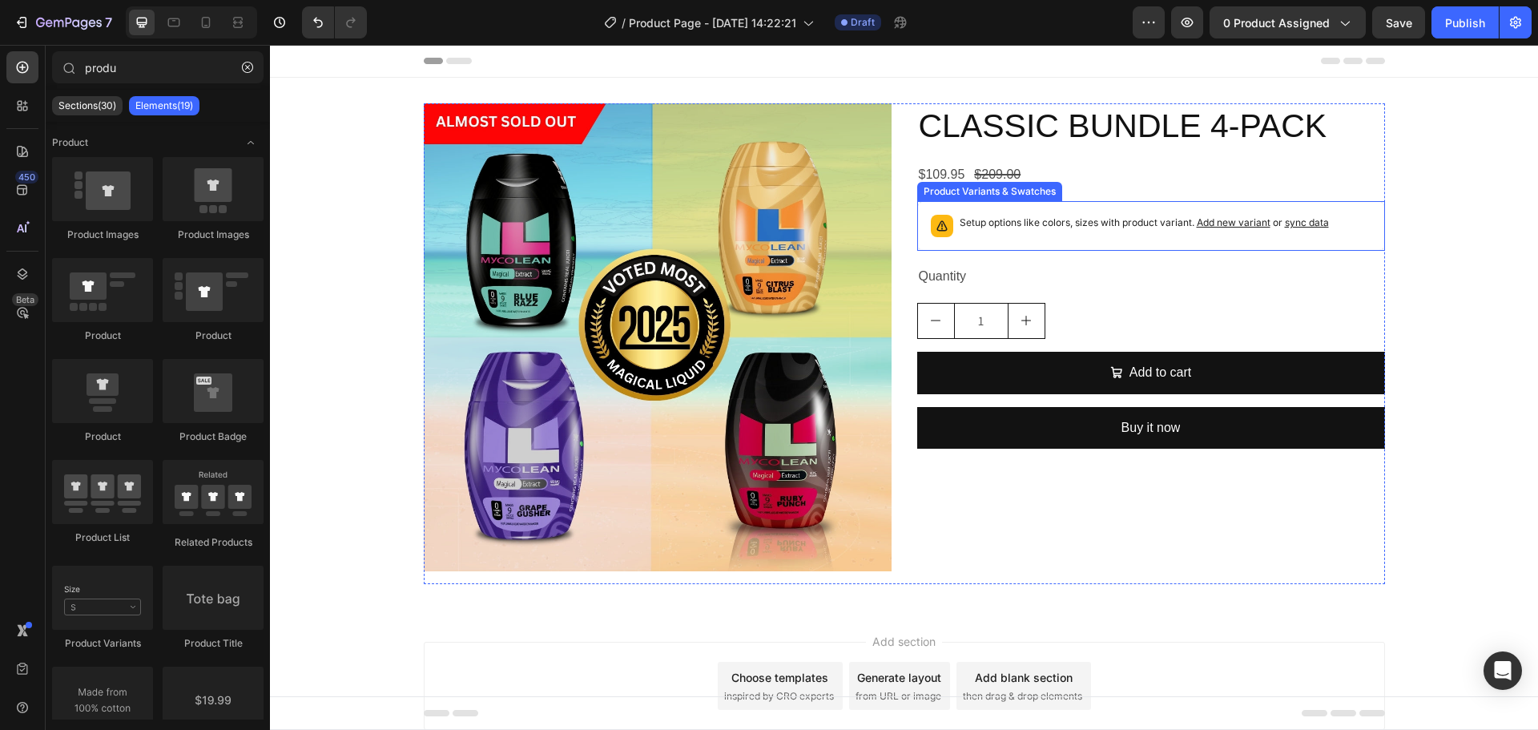
click at [1090, 220] on p "Setup options like colors, sizes with product variant. Add new variant or sync …" at bounding box center [1144, 223] width 369 height 16
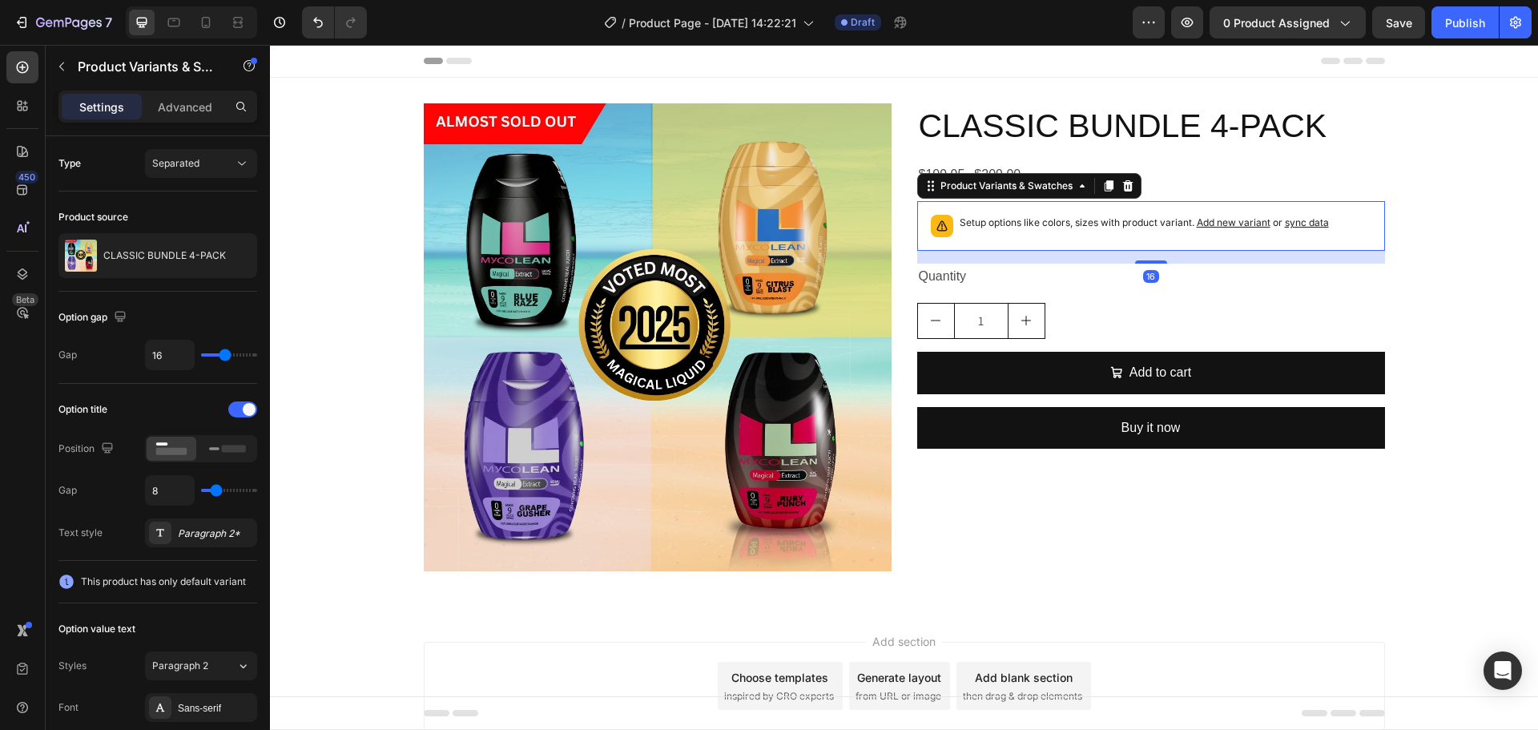
click at [1121, 195] on div at bounding box center [1127, 185] width 19 height 19
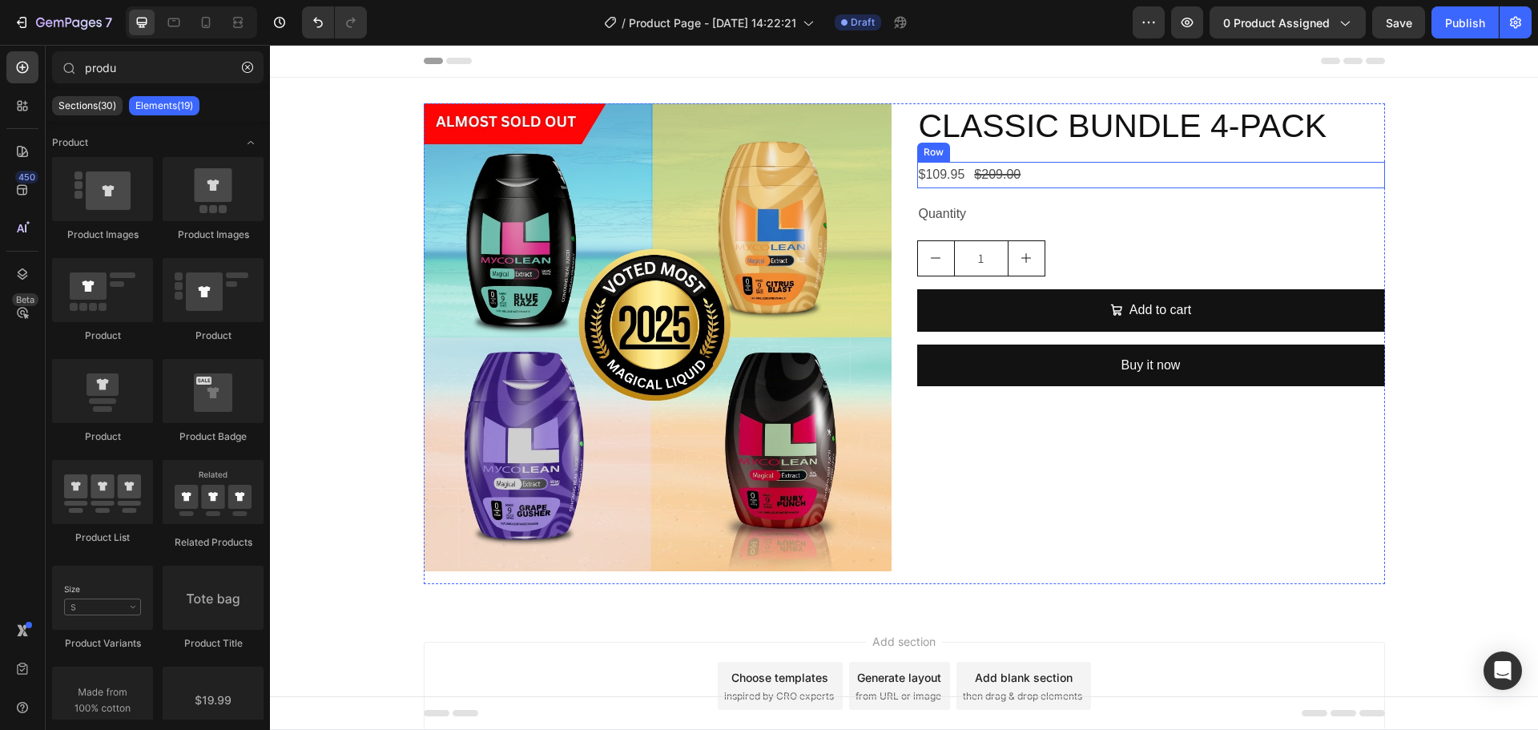
click at [1122, 175] on div "$109.95 Product Price Product Price $209.00 Product Price Product Price Row" at bounding box center [1151, 175] width 468 height 26
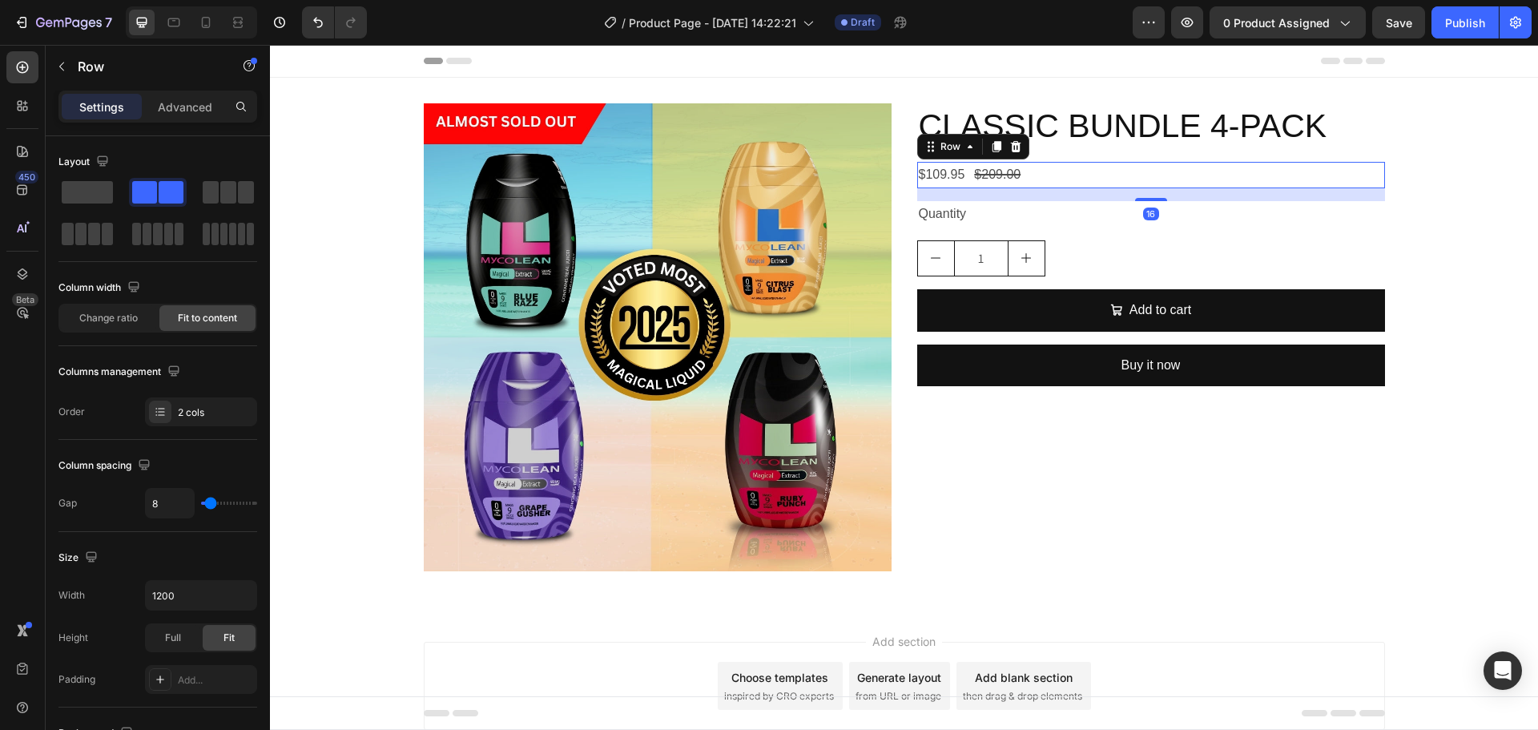
click at [1020, 151] on div "Row" at bounding box center [973, 147] width 112 height 26
click at [1013, 147] on icon at bounding box center [1015, 146] width 13 height 13
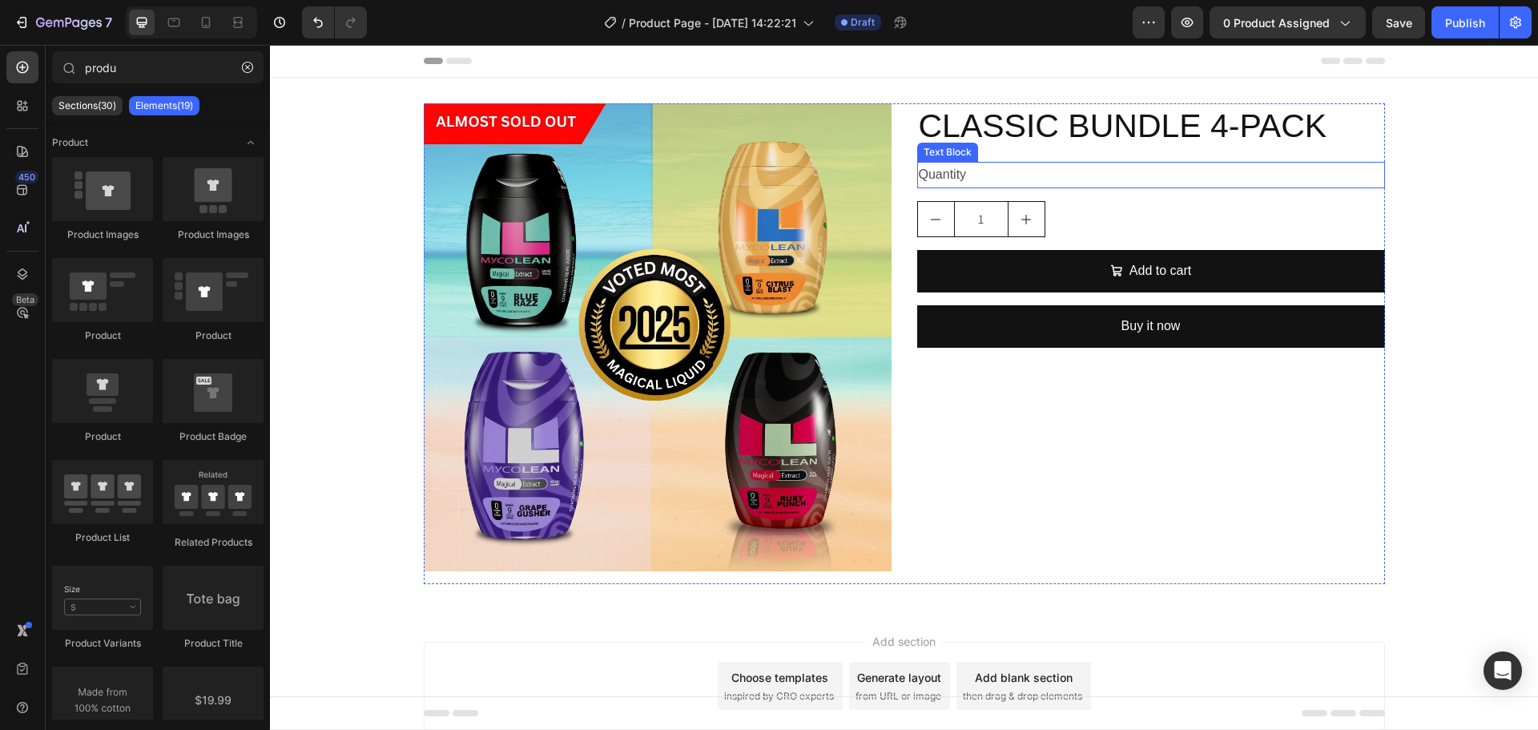
click at [1086, 171] on div "Quantity" at bounding box center [1151, 175] width 468 height 26
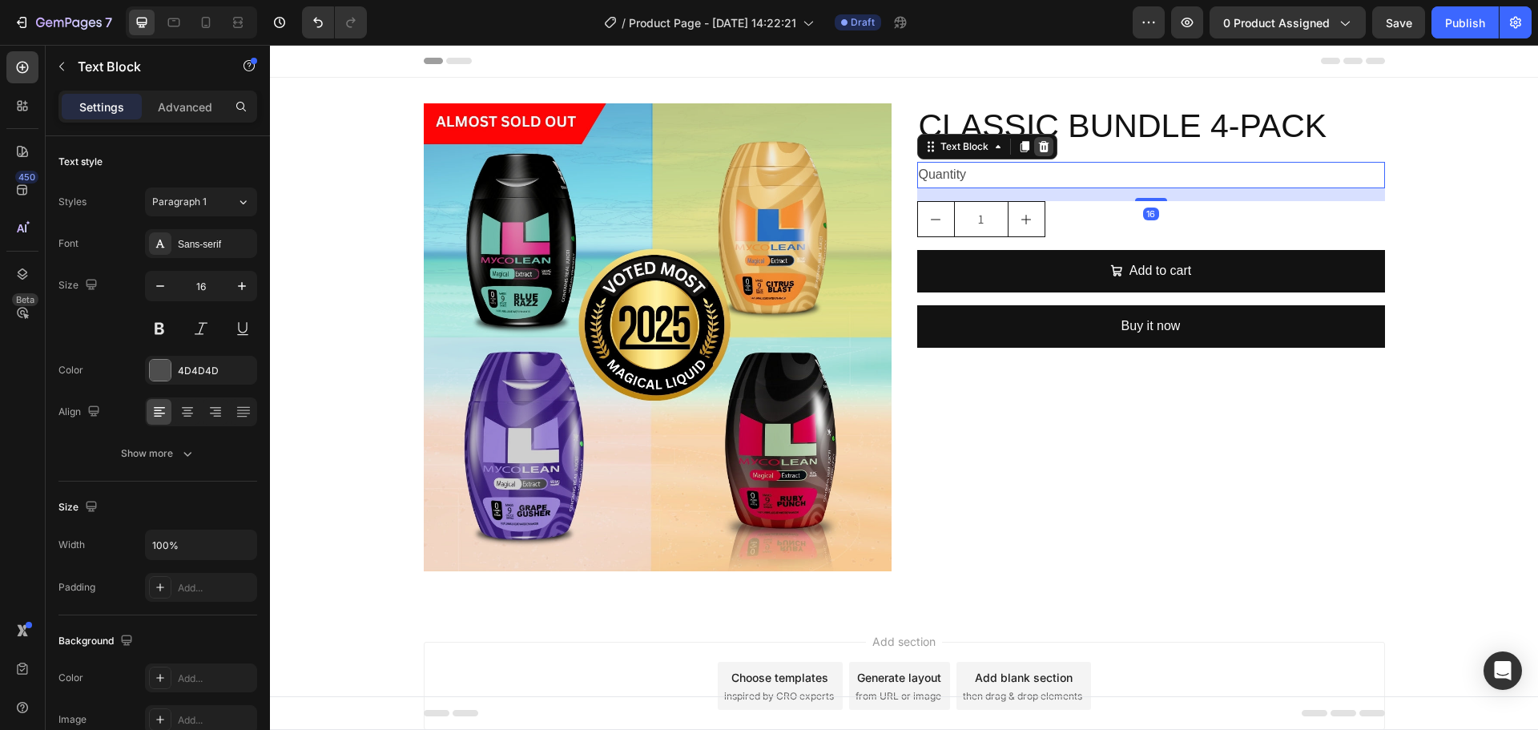
click at [1040, 144] on icon at bounding box center [1043, 146] width 10 height 11
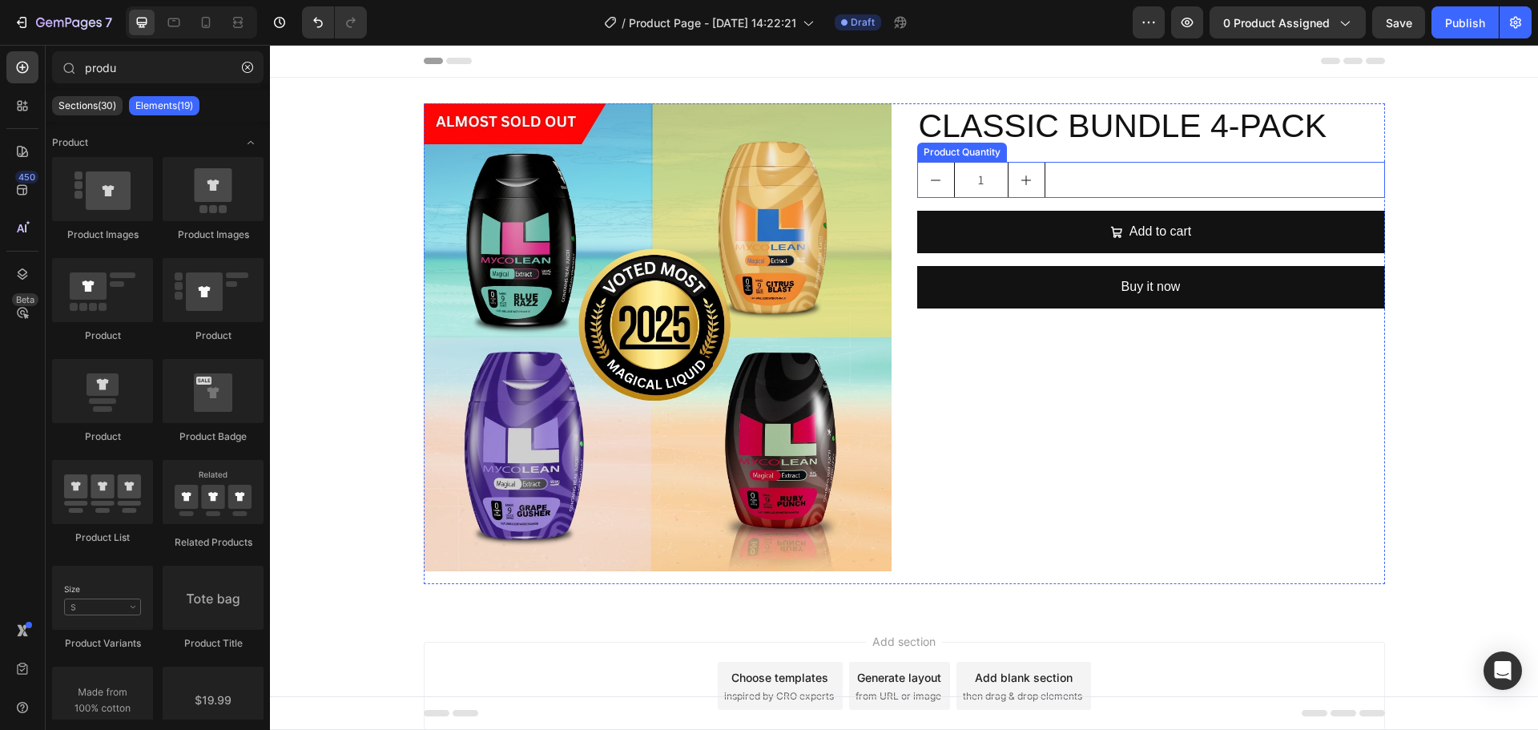
click at [1068, 181] on div "1" at bounding box center [1151, 180] width 468 height 36
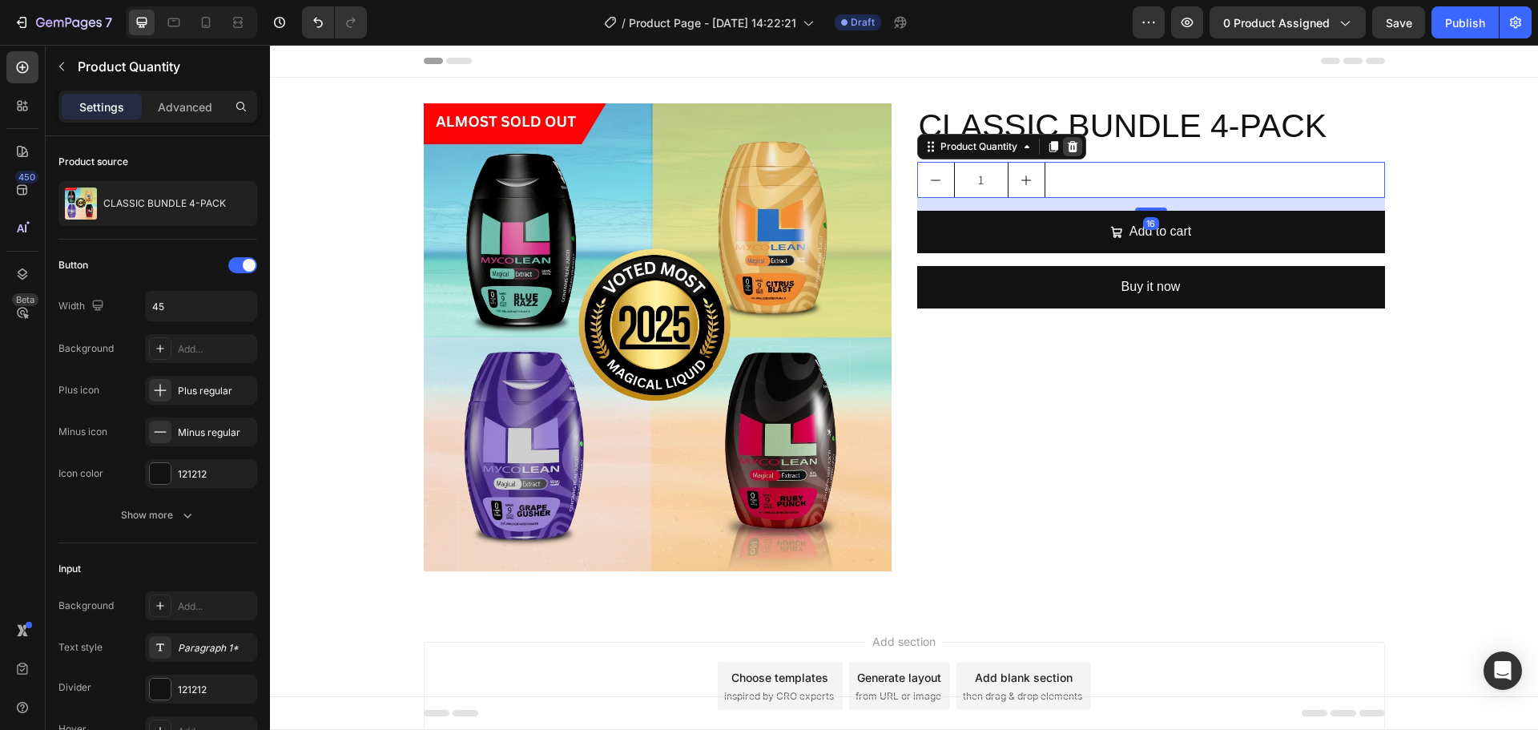
click at [1075, 142] on div at bounding box center [1072, 146] width 19 height 19
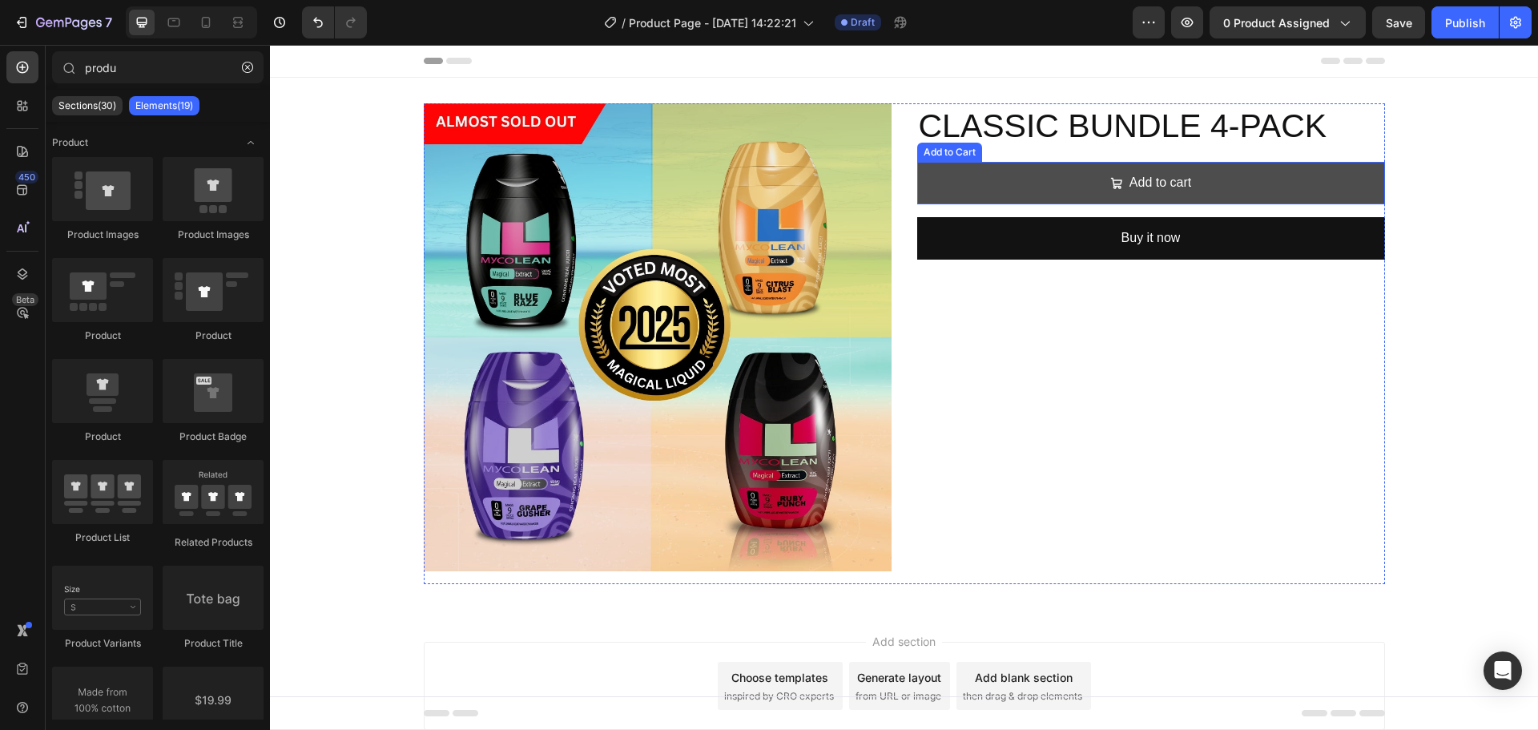
click at [1081, 174] on button "Add to cart" at bounding box center [1151, 183] width 468 height 42
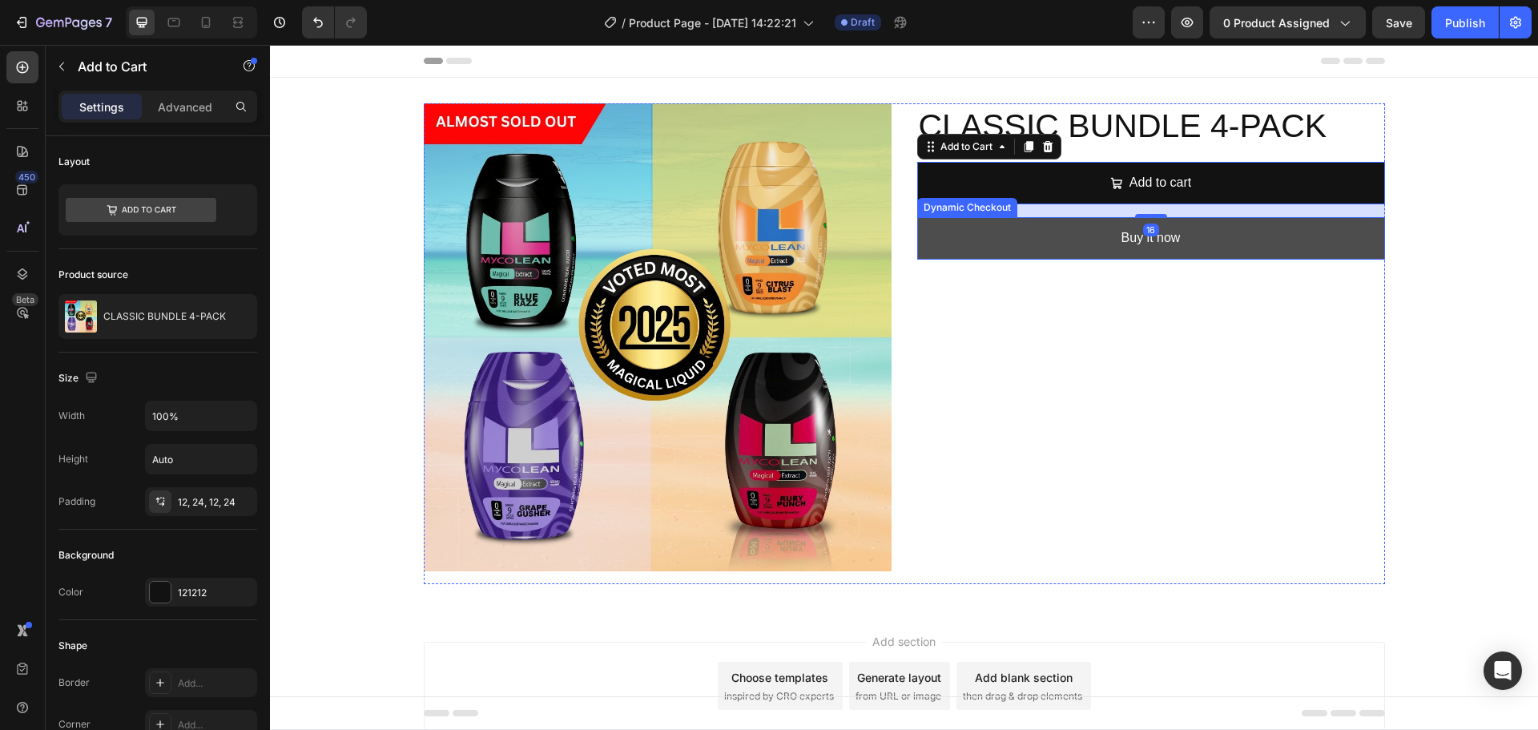
click at [1053, 225] on button "Buy it now" at bounding box center [1151, 238] width 468 height 42
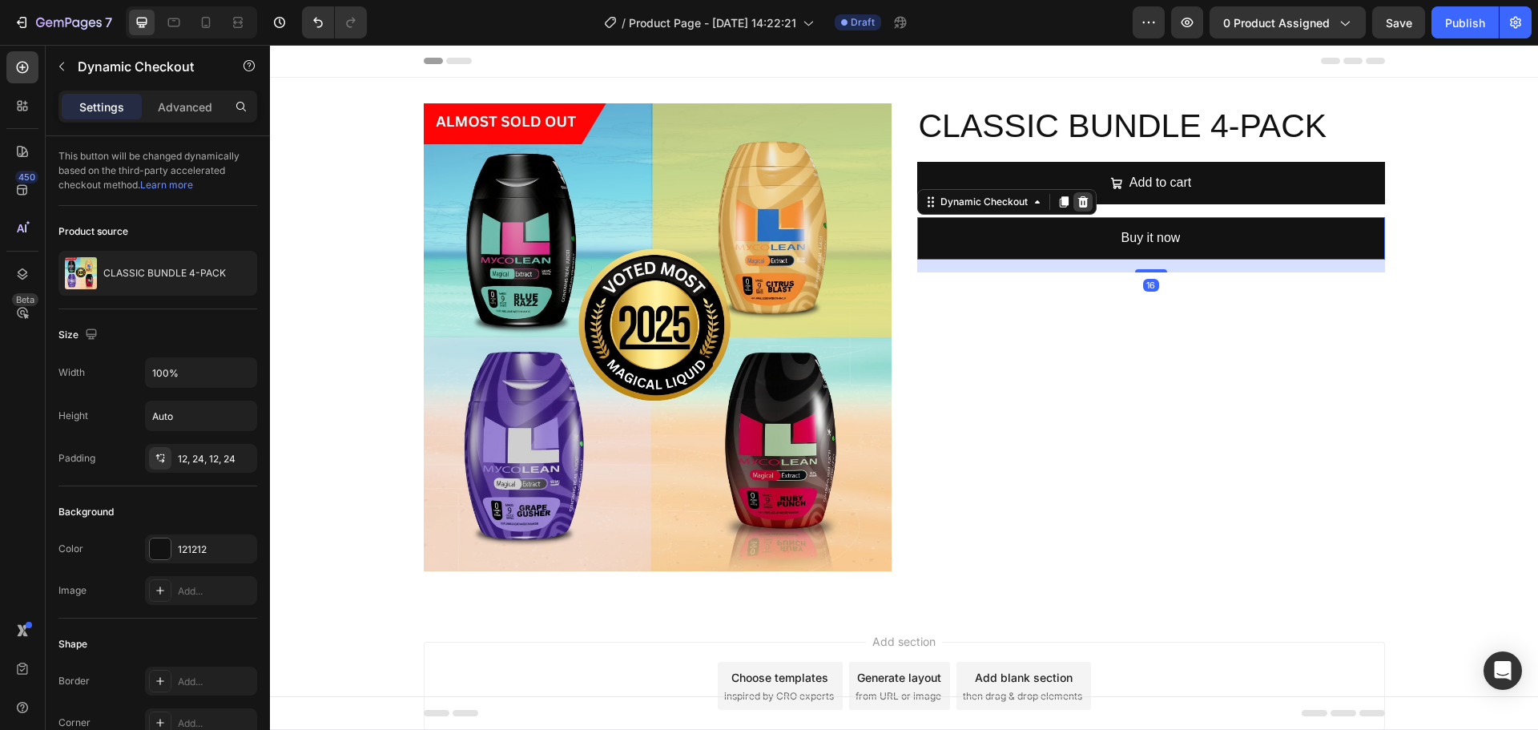
click at [1078, 199] on icon at bounding box center [1083, 201] width 10 height 11
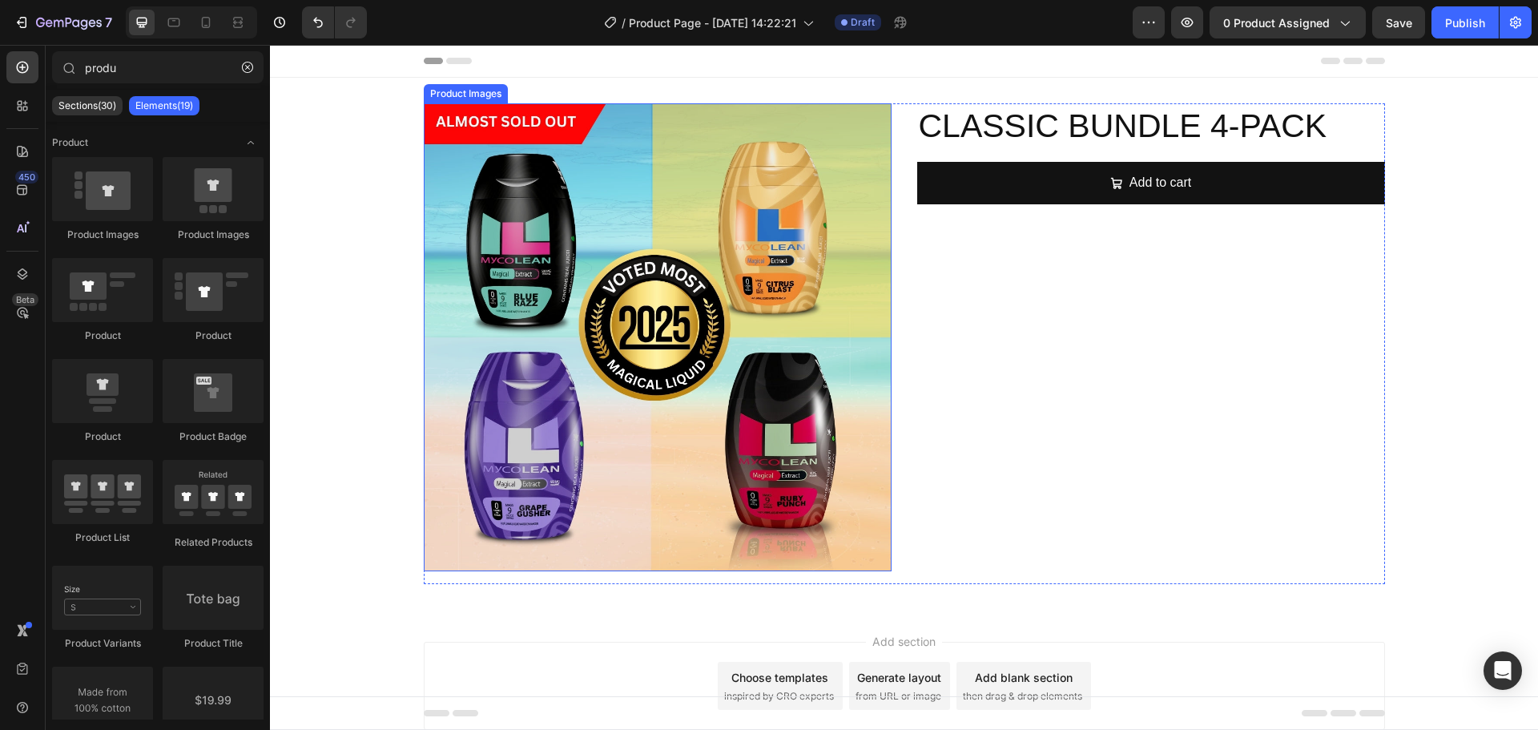
click at [868, 284] on img at bounding box center [658, 337] width 468 height 468
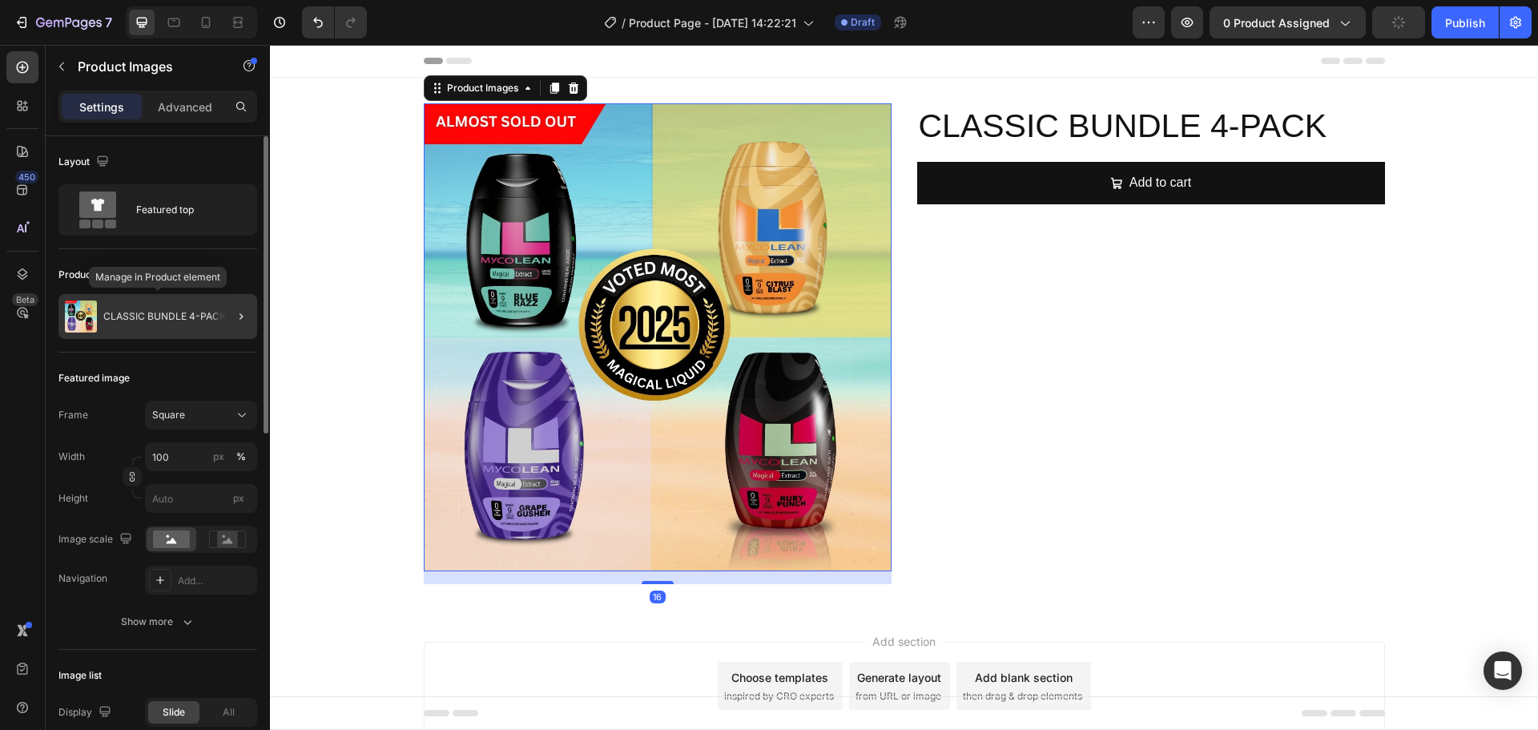
click at [192, 320] on p "CLASSIC BUNDLE 4-PACK" at bounding box center [164, 316] width 123 height 11
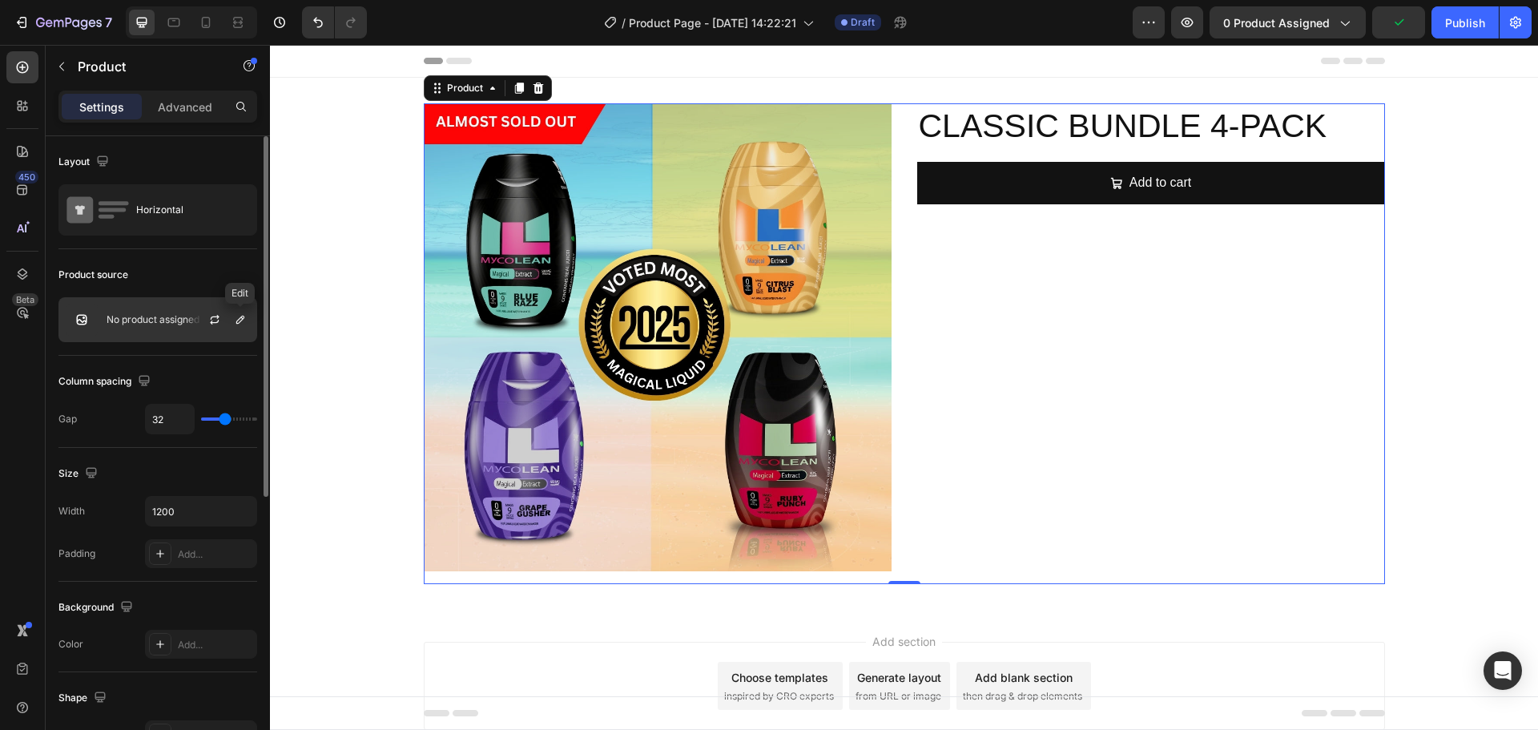
click at [233, 328] on div at bounding box center [240, 319] width 19 height 19
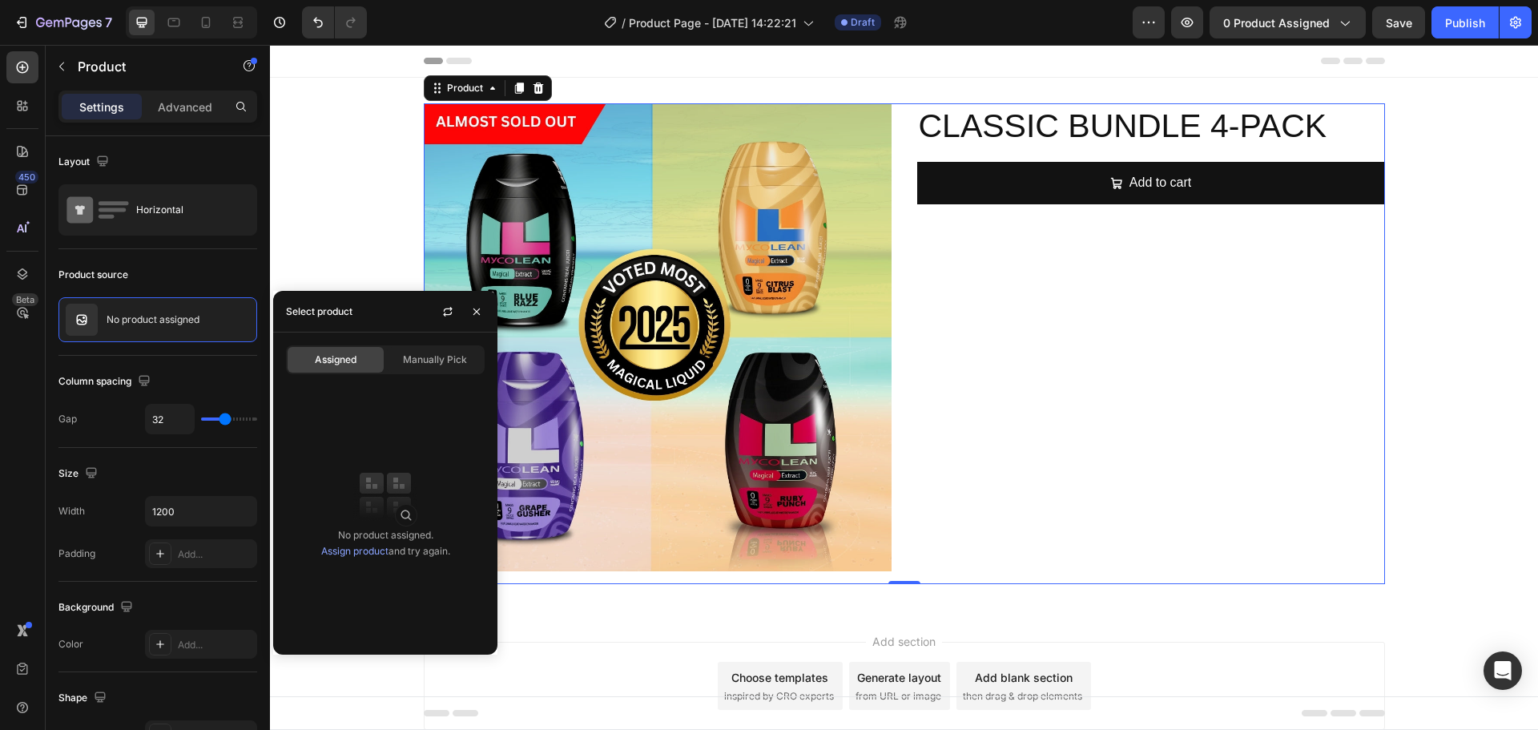
click at [1026, 264] on div "CLASSIC BUNDLE 4-PACK Product Title Add to cart Add to Cart" at bounding box center [1151, 343] width 468 height 481
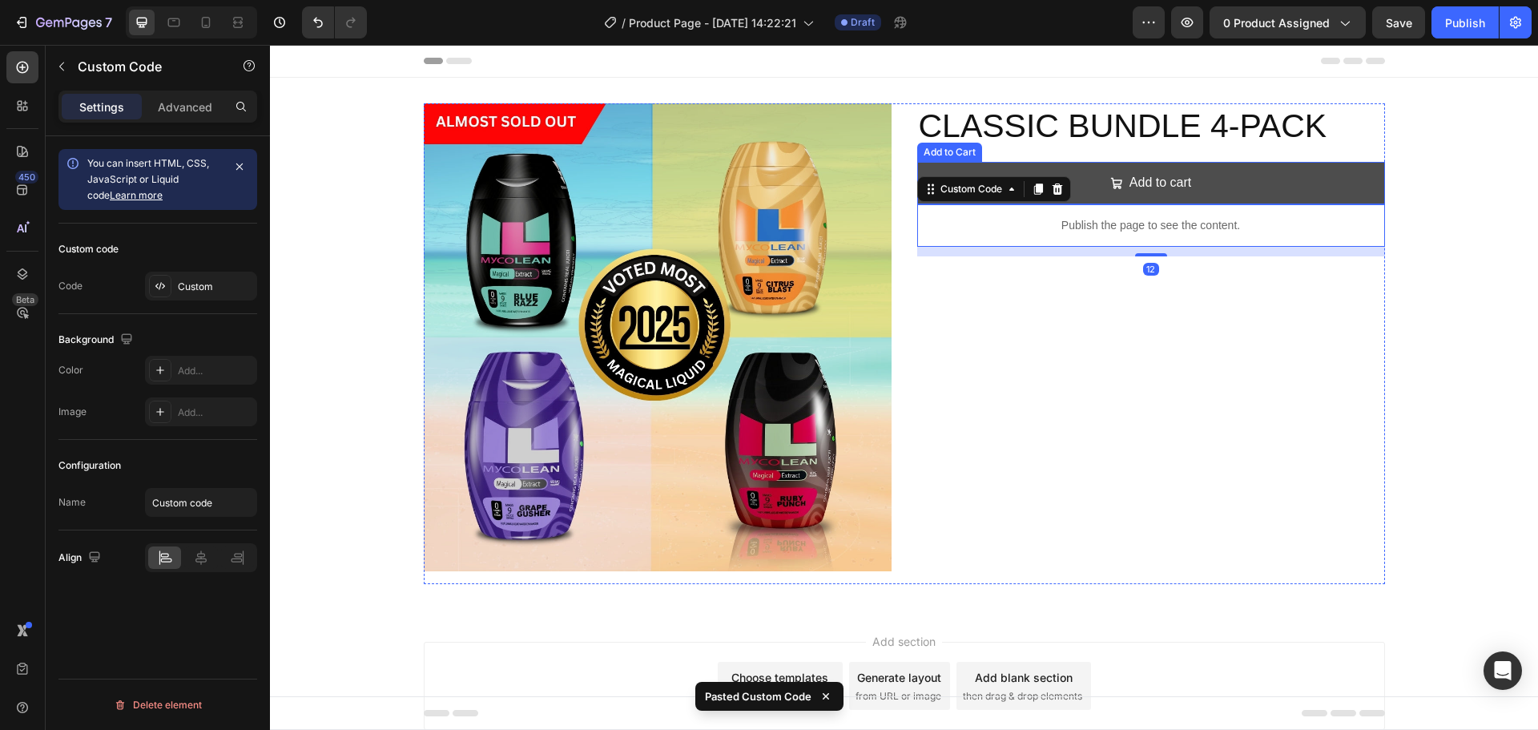
click at [1234, 174] on button "Add to cart" at bounding box center [1151, 183] width 468 height 42
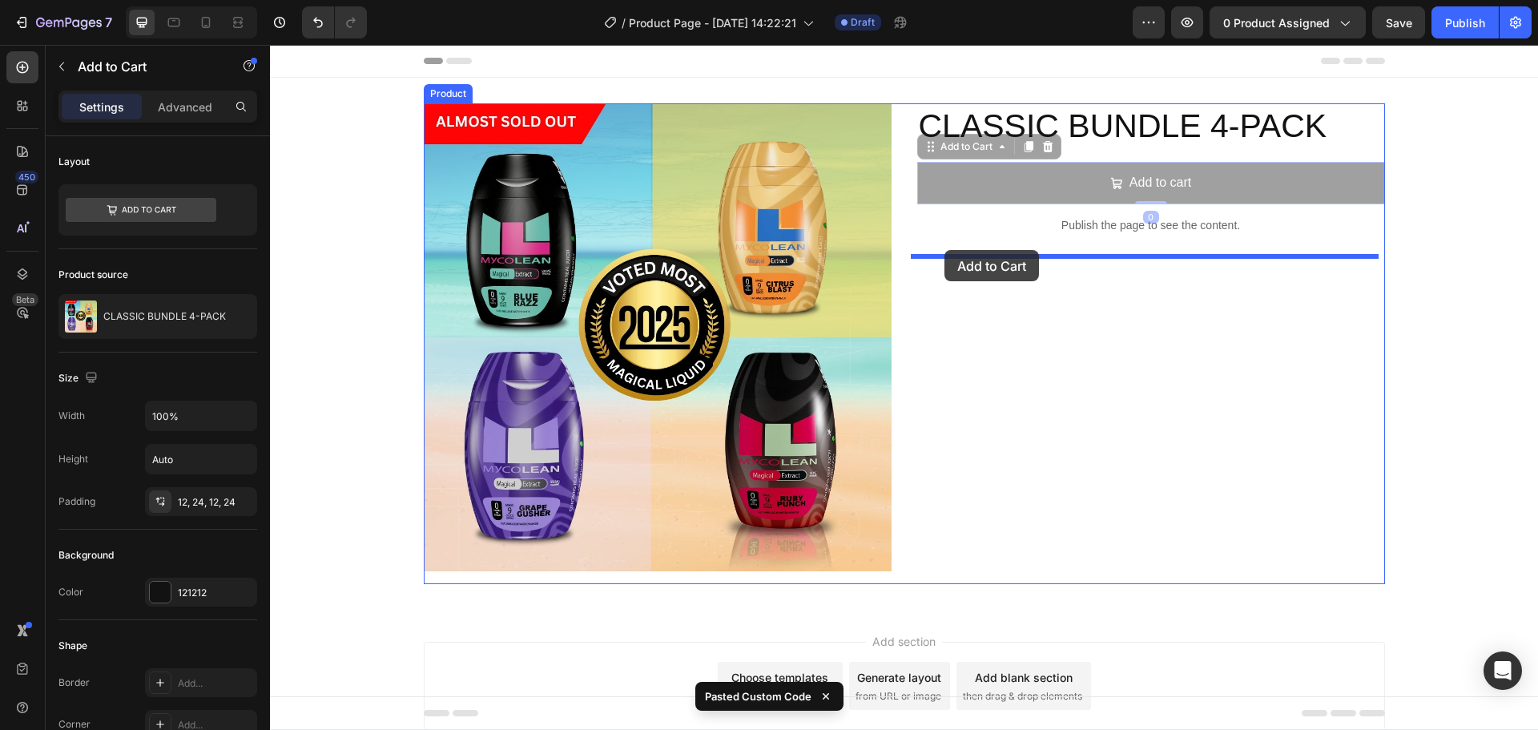
drag, startPoint x: 929, startPoint y: 151, endPoint x: 945, endPoint y: 249, distance: 99.7
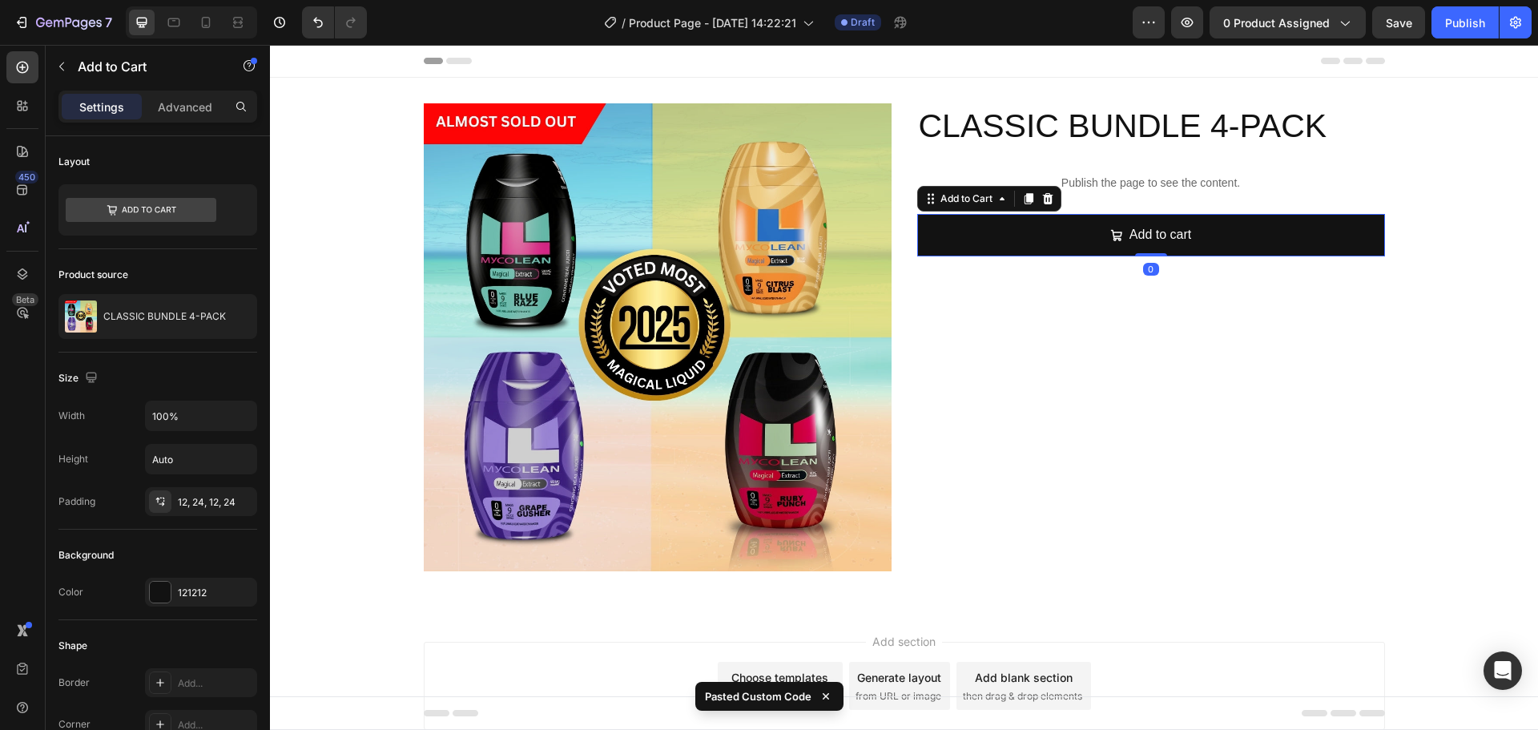
click at [768, 272] on img at bounding box center [658, 337] width 468 height 468
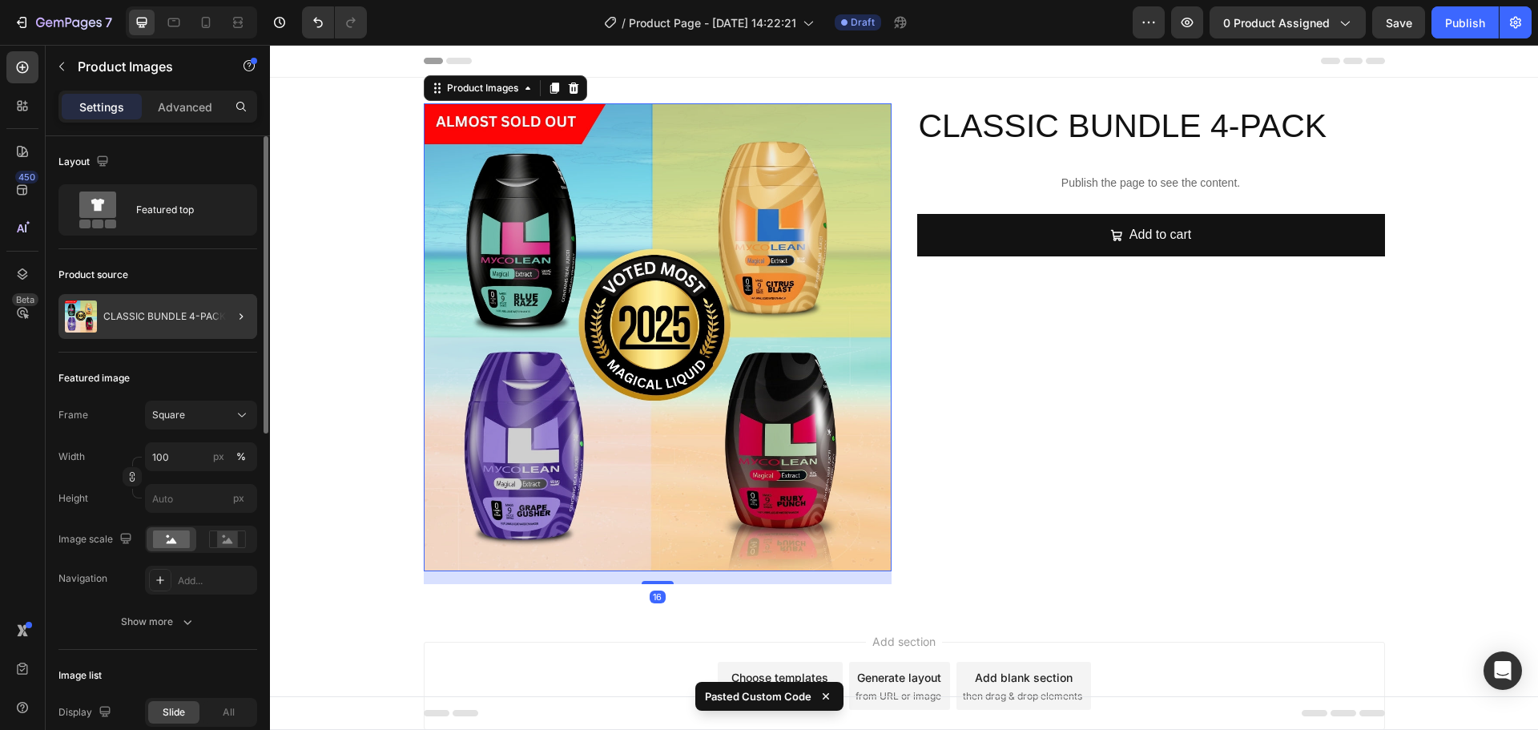
click at [249, 304] on div at bounding box center [234, 316] width 45 height 45
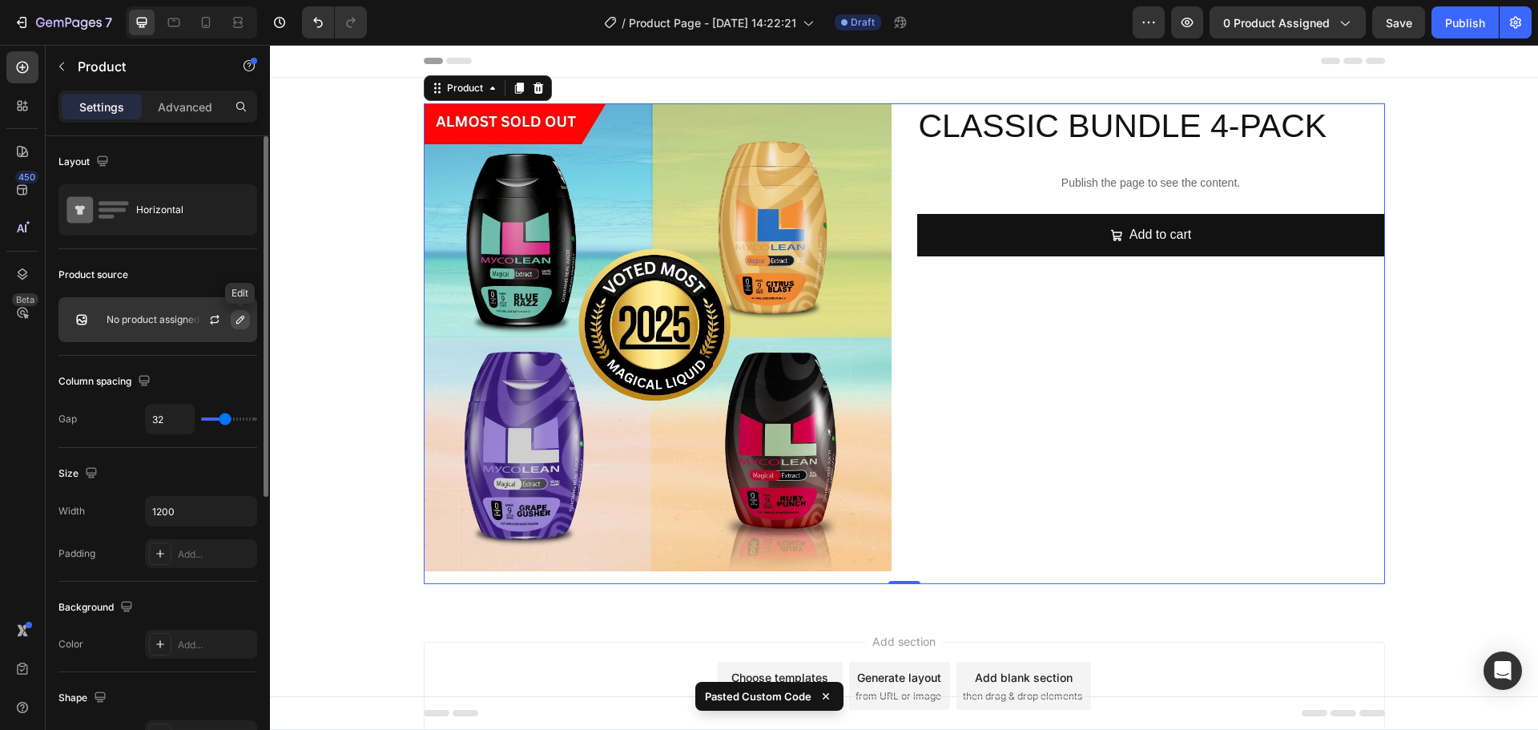
click at [244, 318] on icon "button" at bounding box center [240, 320] width 8 height 8
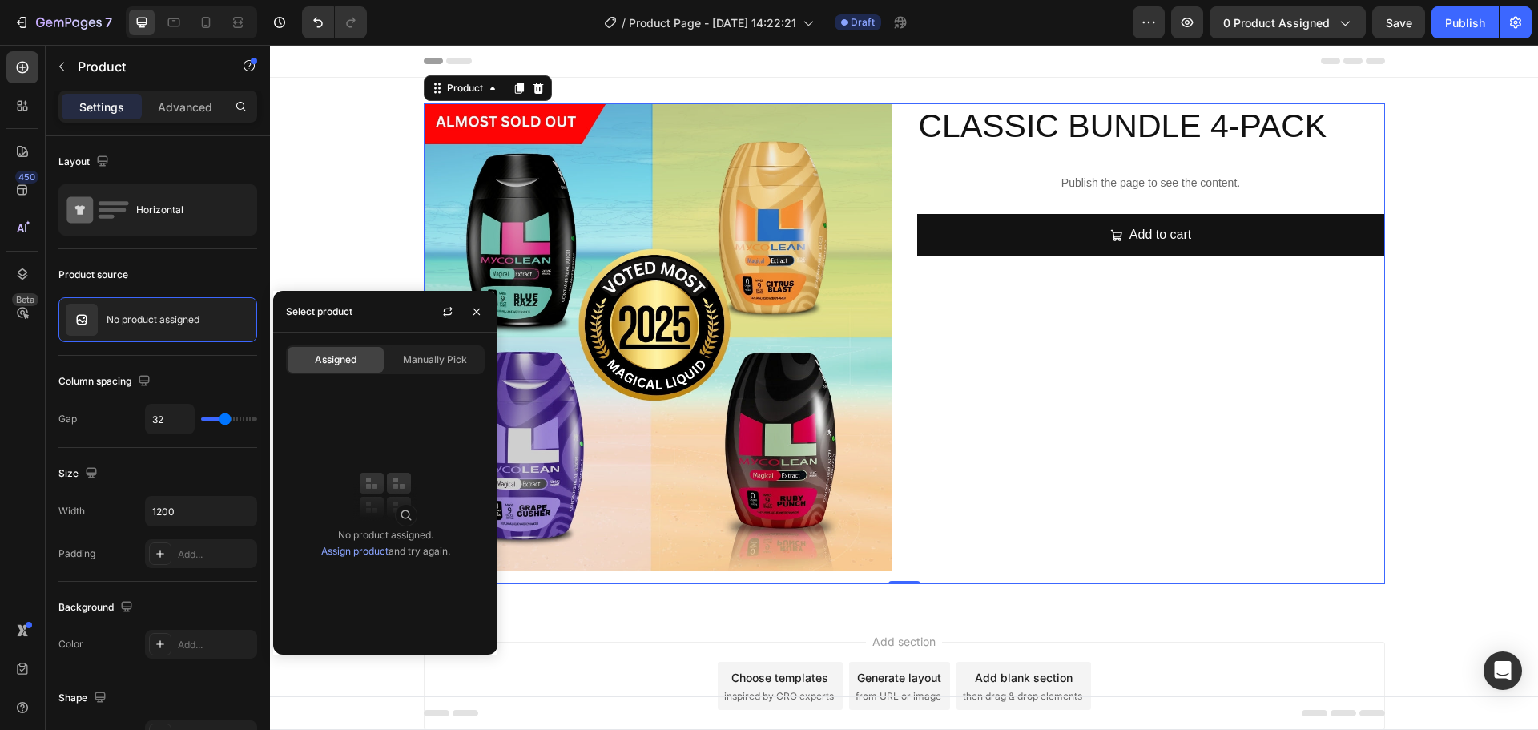
click at [449, 374] on div "Assigned Manually Pick No product assigned. Assign product and try again." at bounding box center [385, 493] width 224 height 322
click at [447, 366] on span "Manually Pick" at bounding box center [435, 359] width 64 height 14
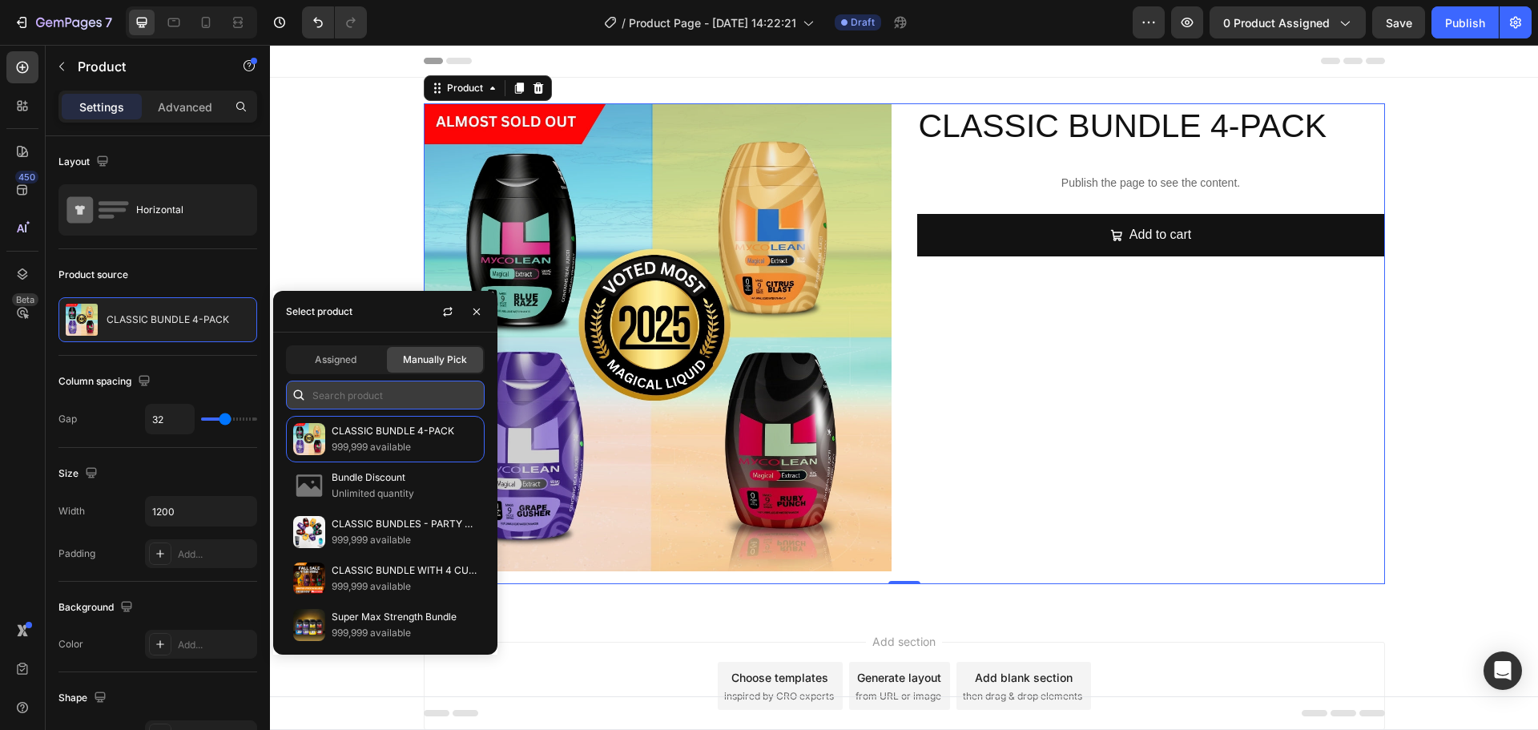
click at [389, 399] on input "text" at bounding box center [385, 395] width 199 height 29
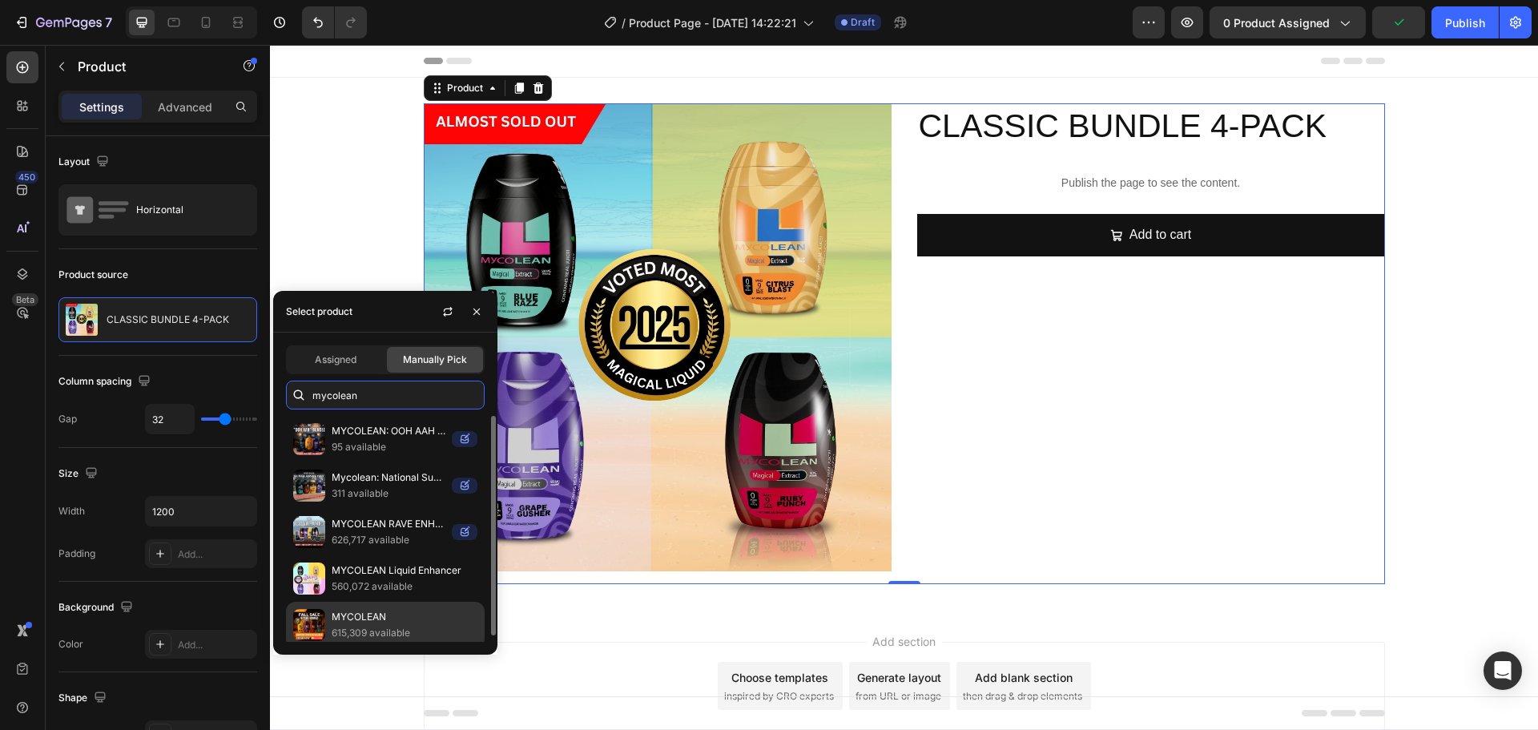
type input "mycolean"
click at [392, 622] on p "MYCOLEAN" at bounding box center [405, 617] width 146 height 16
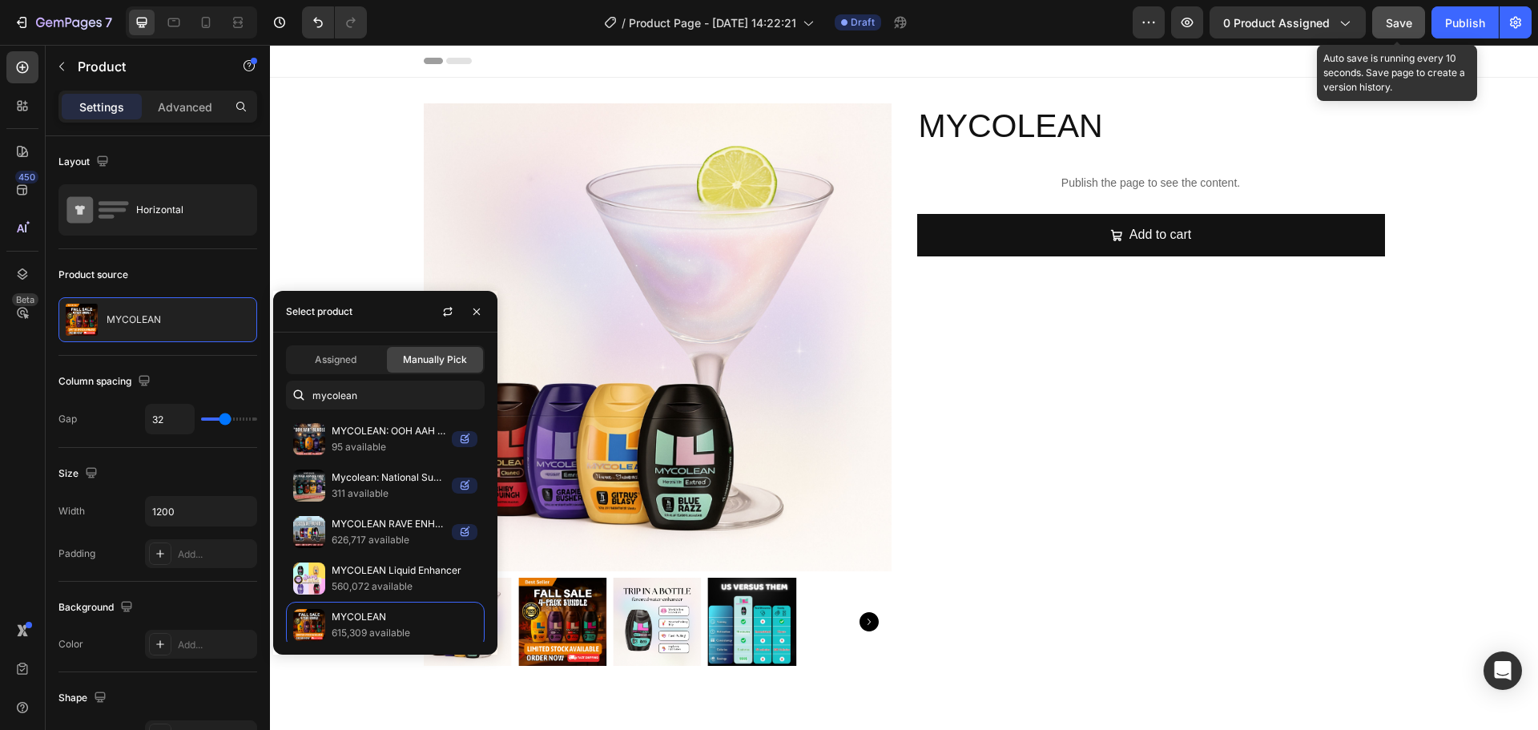
click at [1389, 27] on span "Save" at bounding box center [1399, 23] width 26 height 14
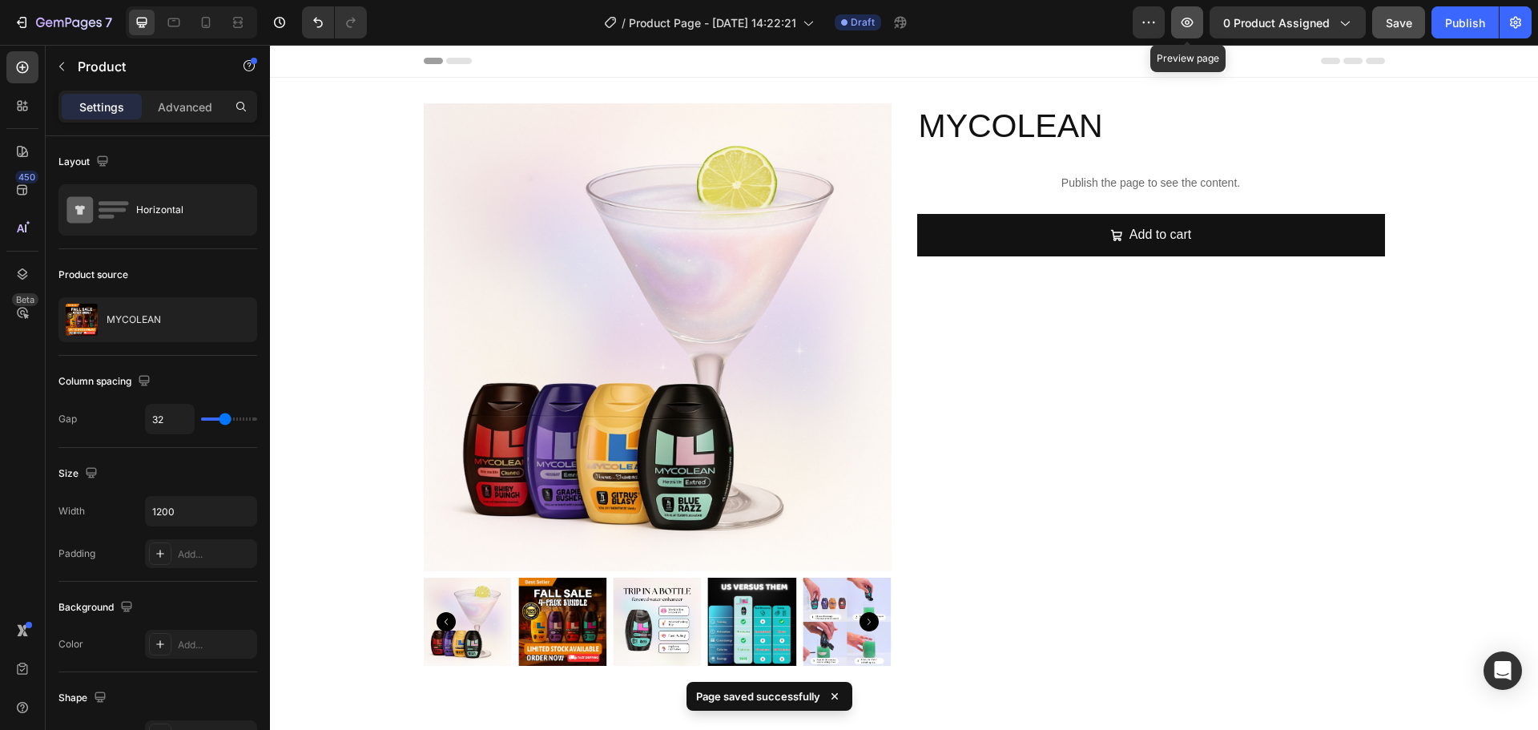
click at [1186, 26] on icon "button" at bounding box center [1187, 22] width 16 height 16
click at [1098, 185] on p "Publish the page to see the content." at bounding box center [1151, 183] width 468 height 17
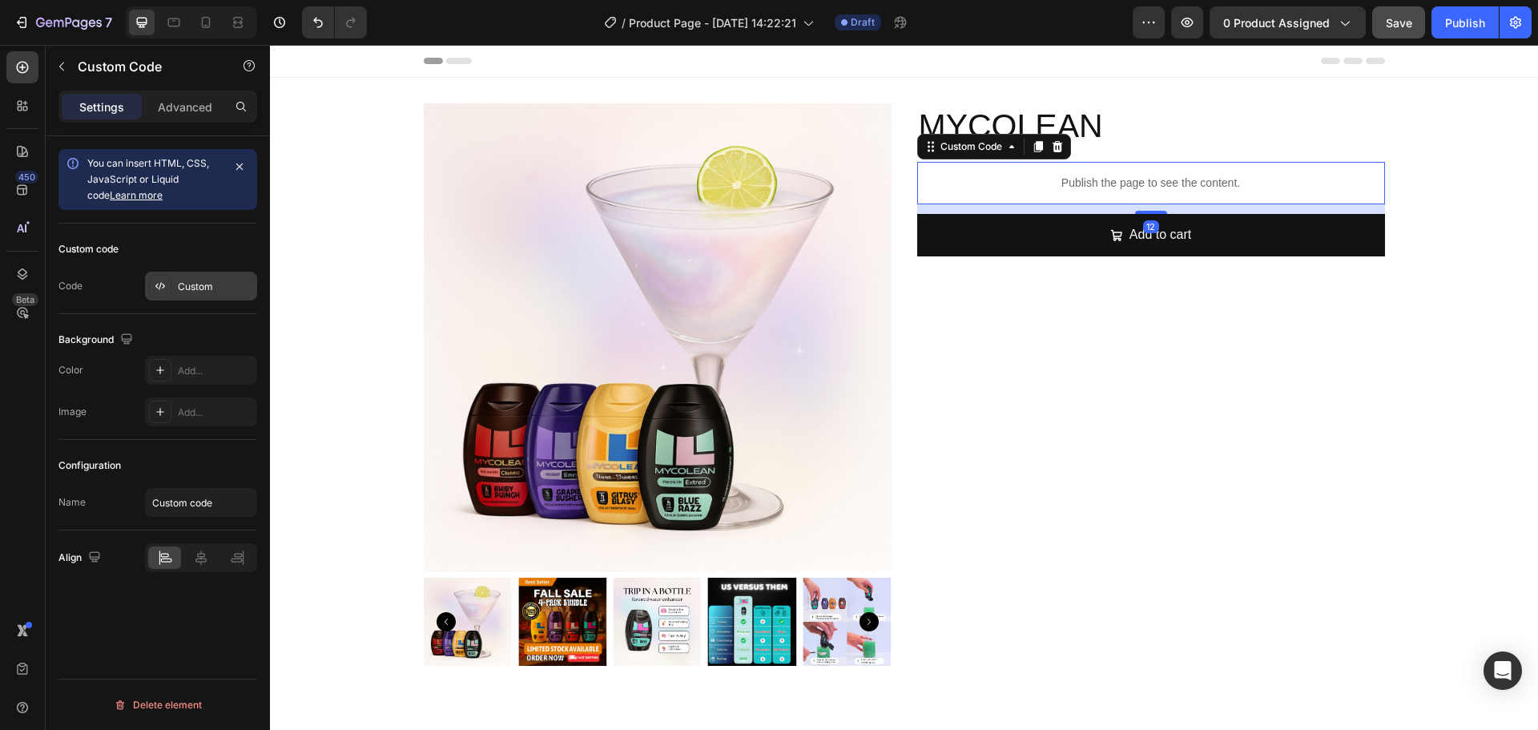
click at [201, 280] on div "Custom" at bounding box center [215, 287] width 75 height 14
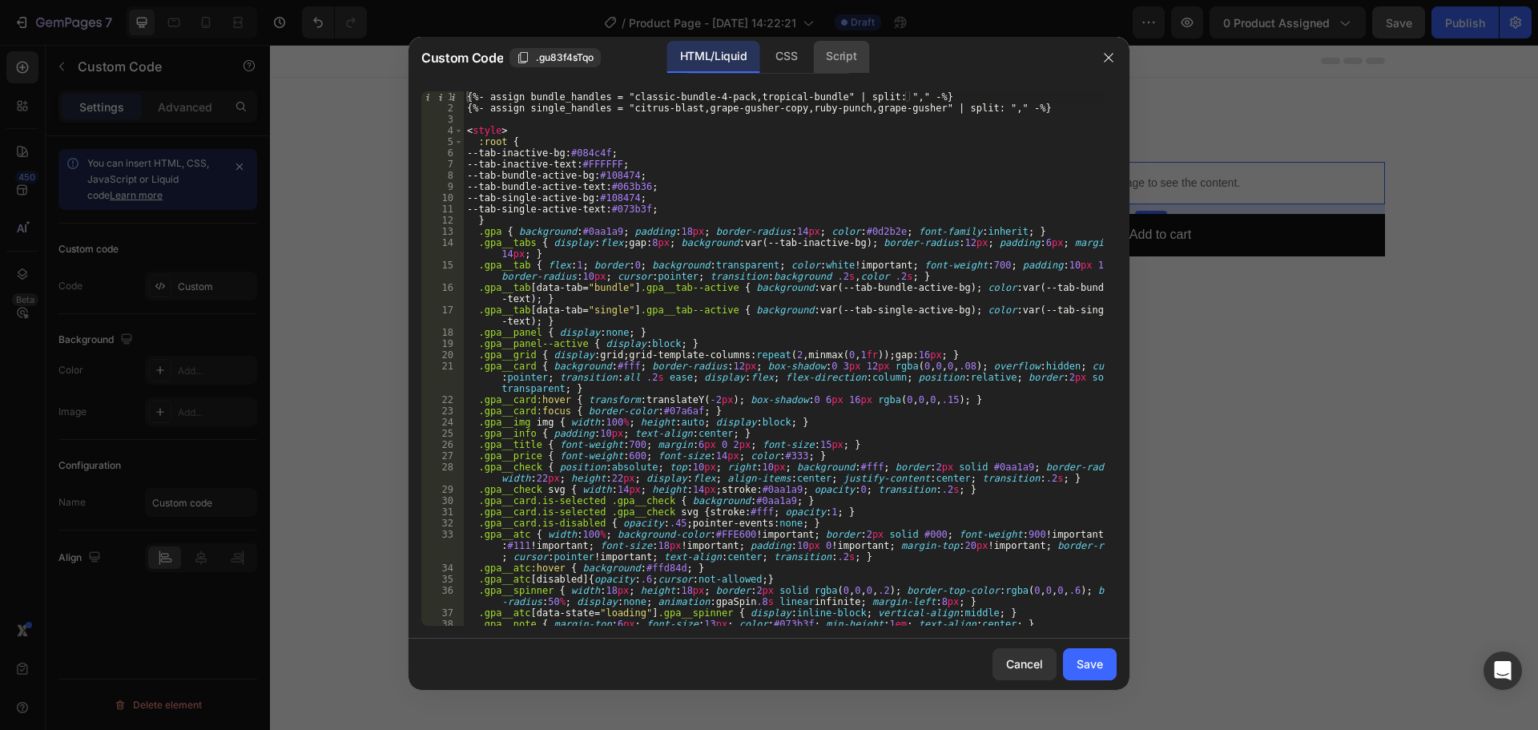
click at [847, 50] on div "Script" at bounding box center [841, 57] width 56 height 32
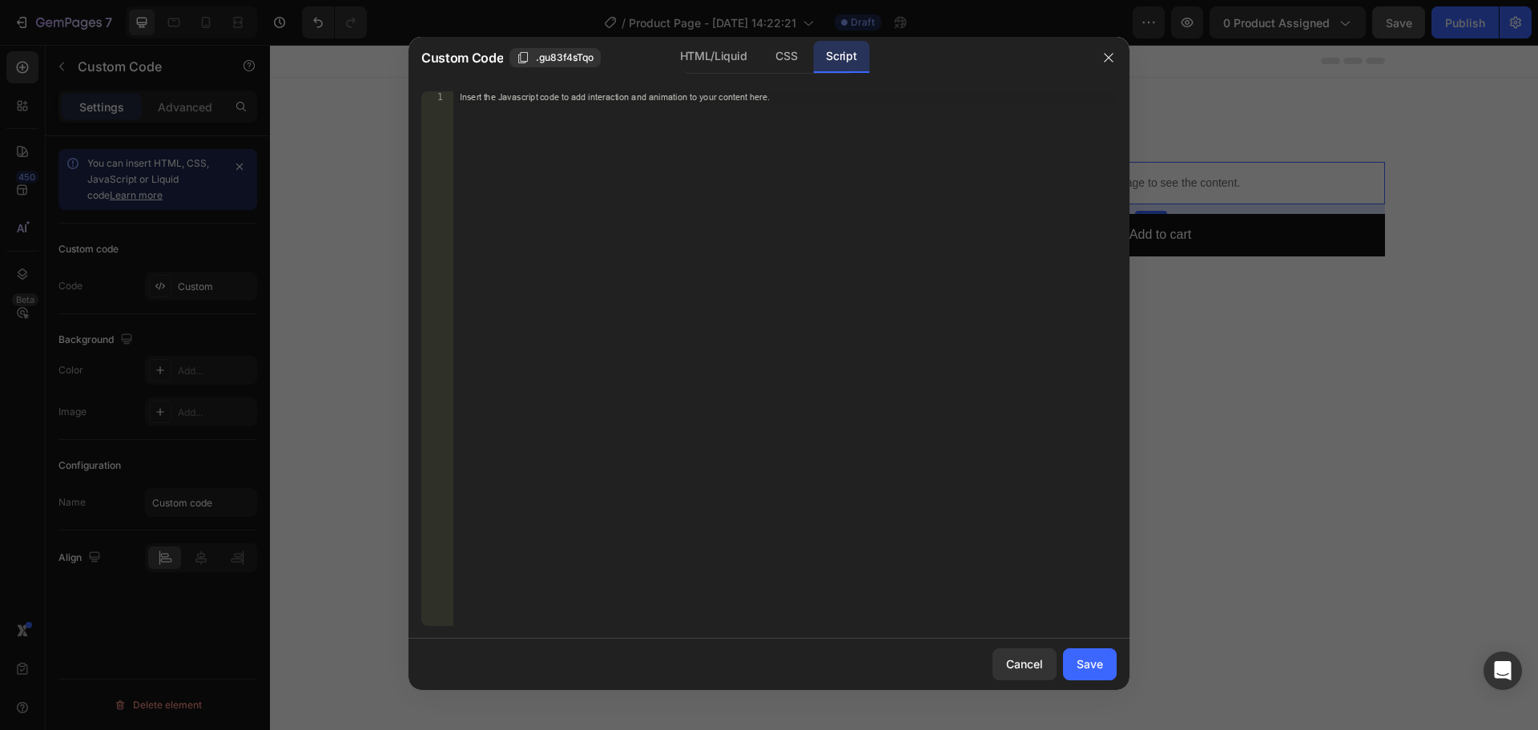
click at [755, 135] on div "Insert the Javascript code to add interaction and animation to your content her…" at bounding box center [784, 369] width 663 height 557
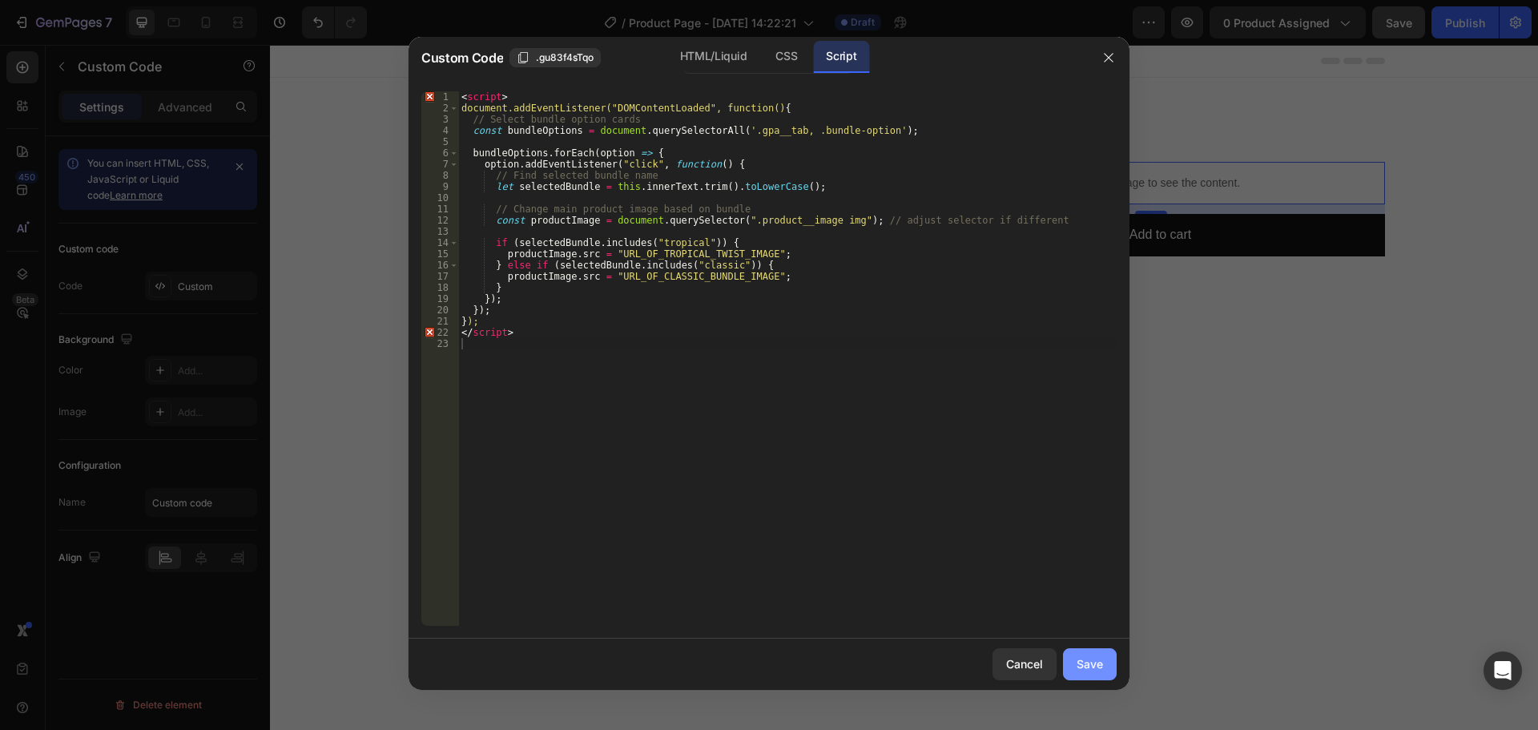
click at [1068, 660] on button "Save" at bounding box center [1090, 664] width 54 height 32
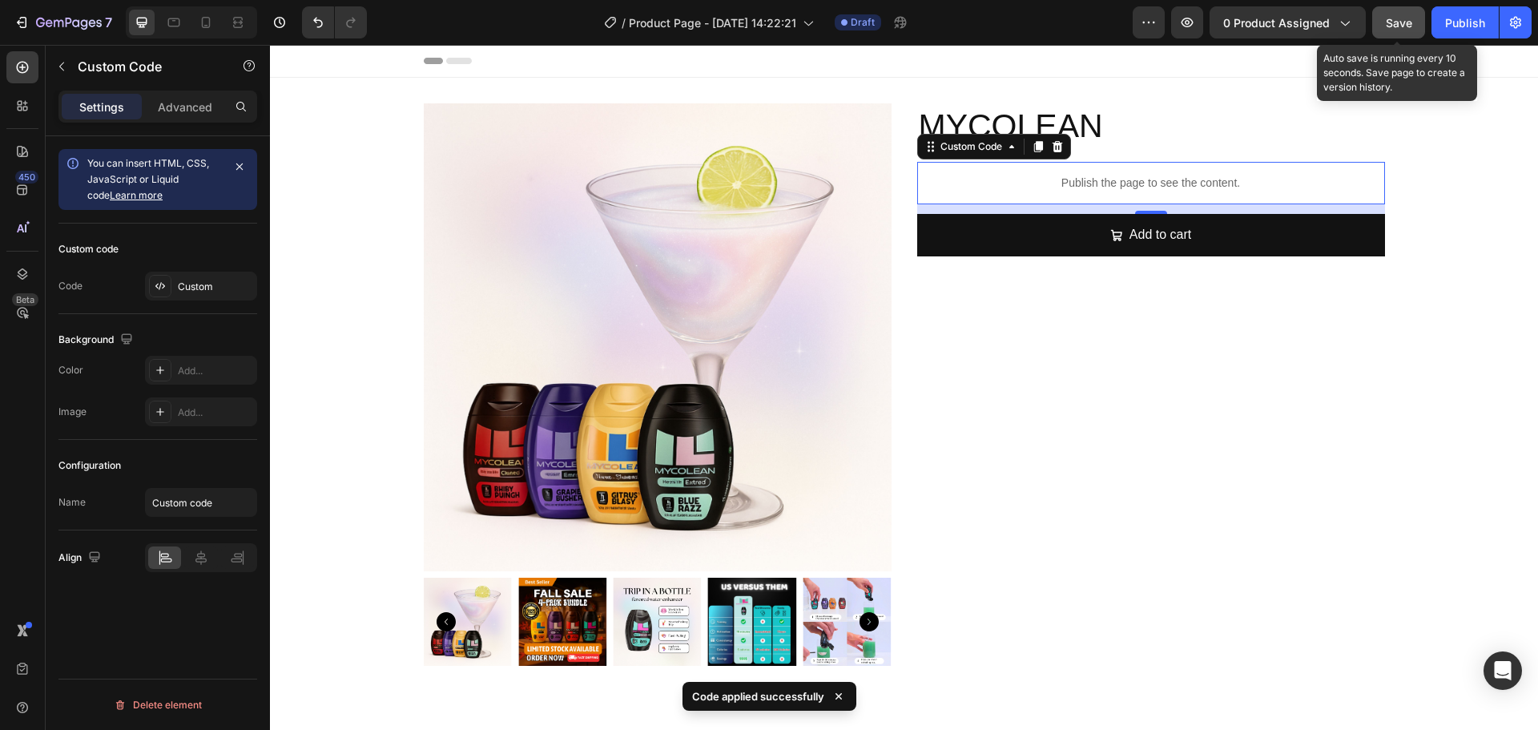
click at [1411, 22] on span "Save" at bounding box center [1399, 23] width 26 height 14
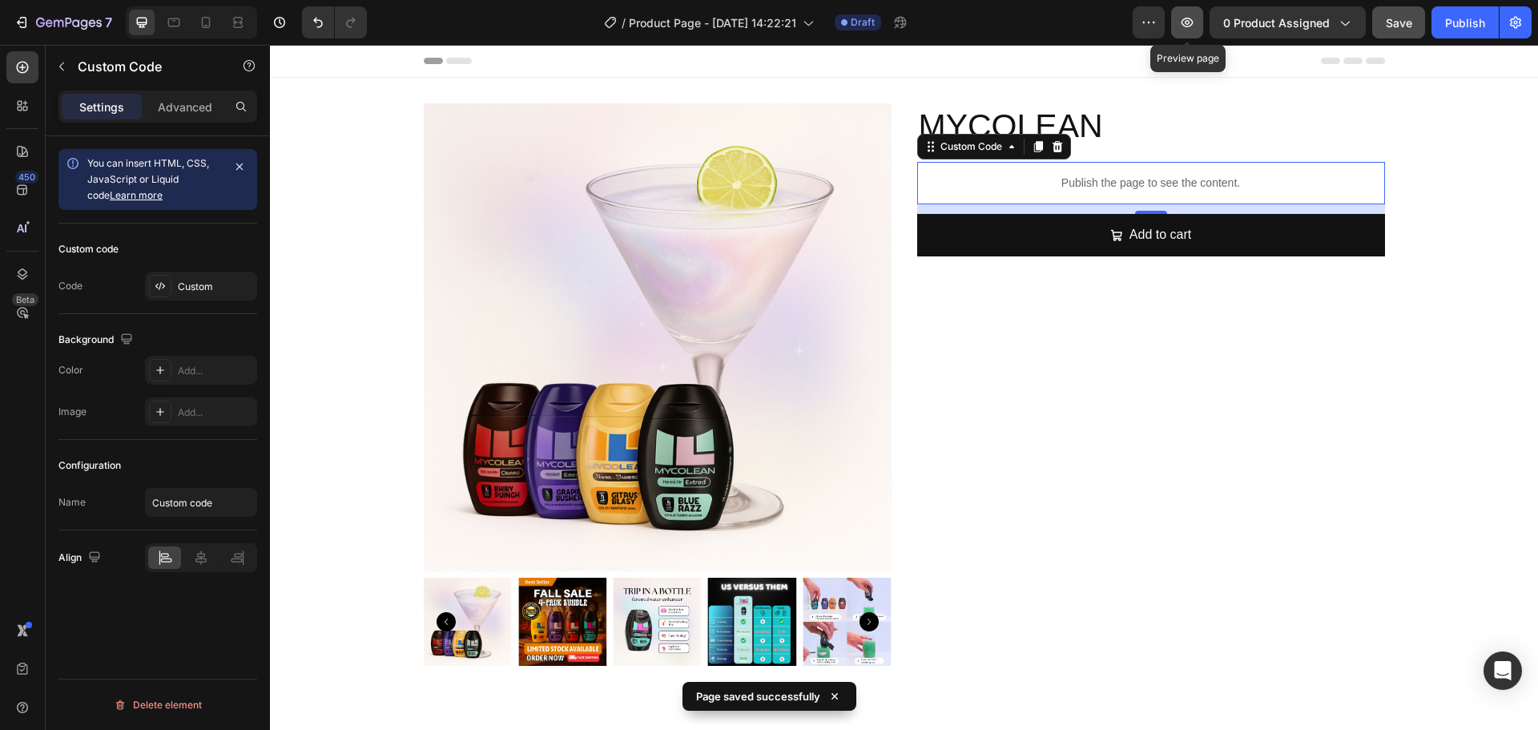
click at [1194, 34] on button "button" at bounding box center [1187, 22] width 32 height 32
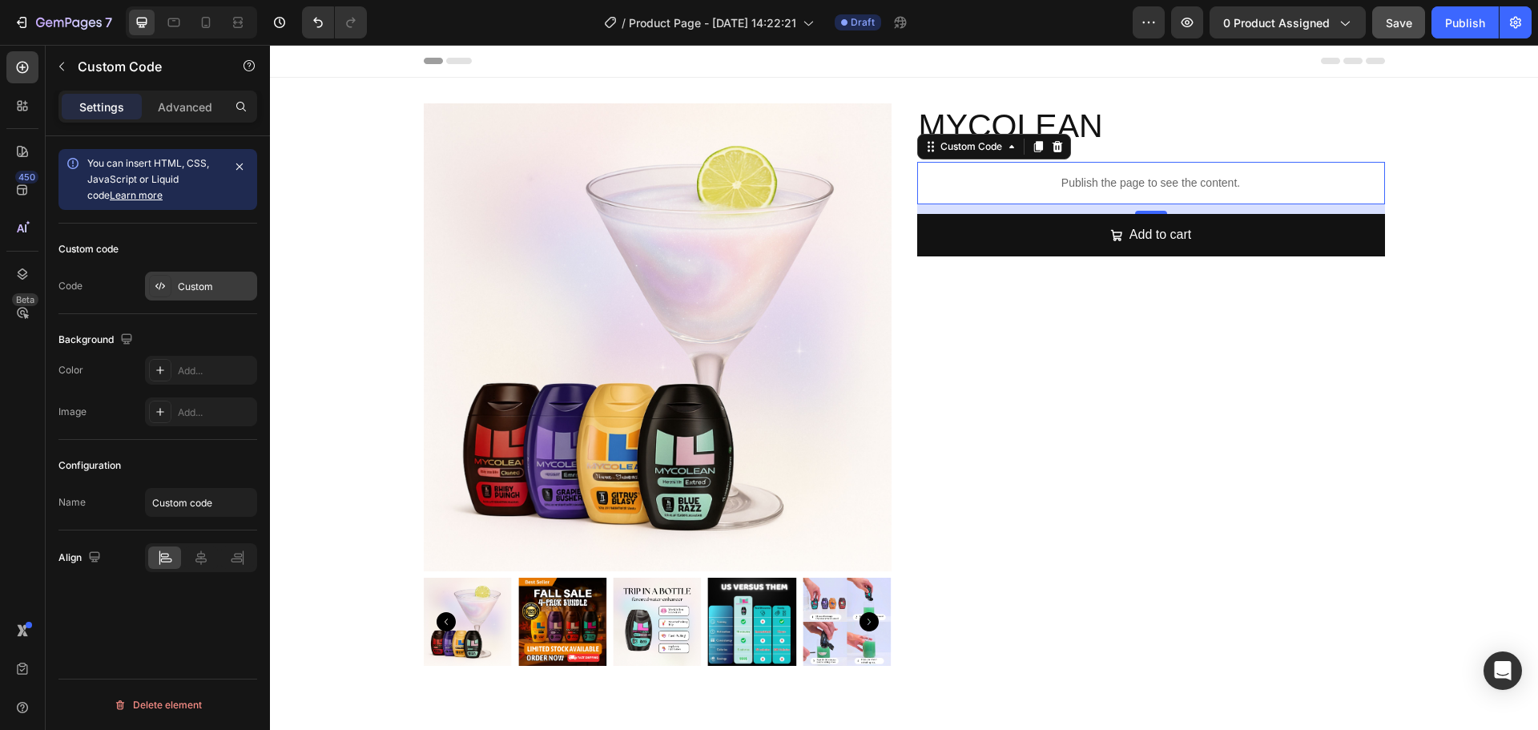
click at [187, 289] on div "Custom" at bounding box center [215, 287] width 75 height 14
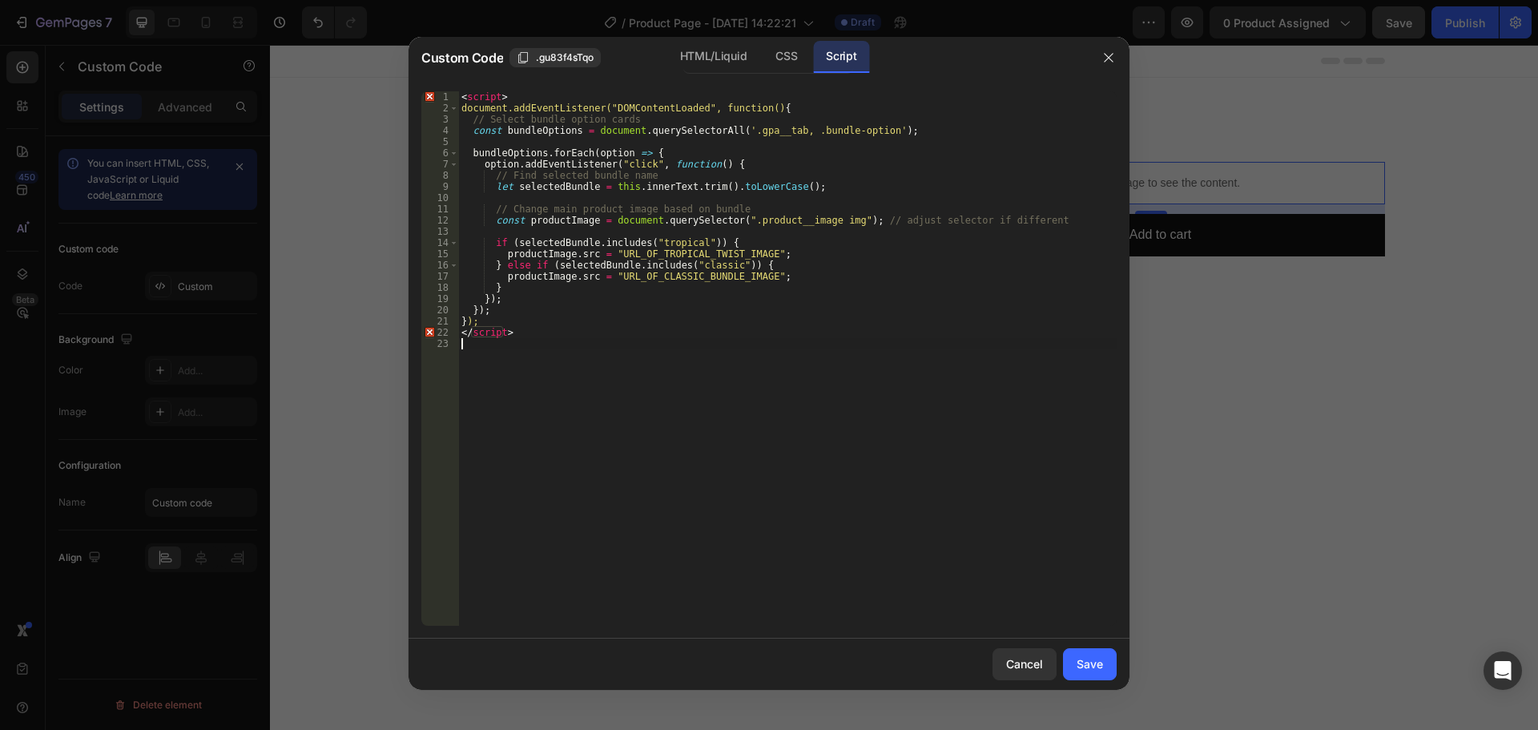
click at [548, 340] on div "< script > document.addEventListener("DOMContentLoaded", function() { // Select…" at bounding box center [787, 369] width 659 height 557
drag, startPoint x: 516, startPoint y: 333, endPoint x: 445, endPoint y: 332, distance: 71.3
click at [445, 332] on div "1 2 3 4 5 6 7 8 9 10 11 12 13 14 15 16 17 18 19 20 21 22 23 < script > document…" at bounding box center [768, 358] width 695 height 534
type textarea "</script>"
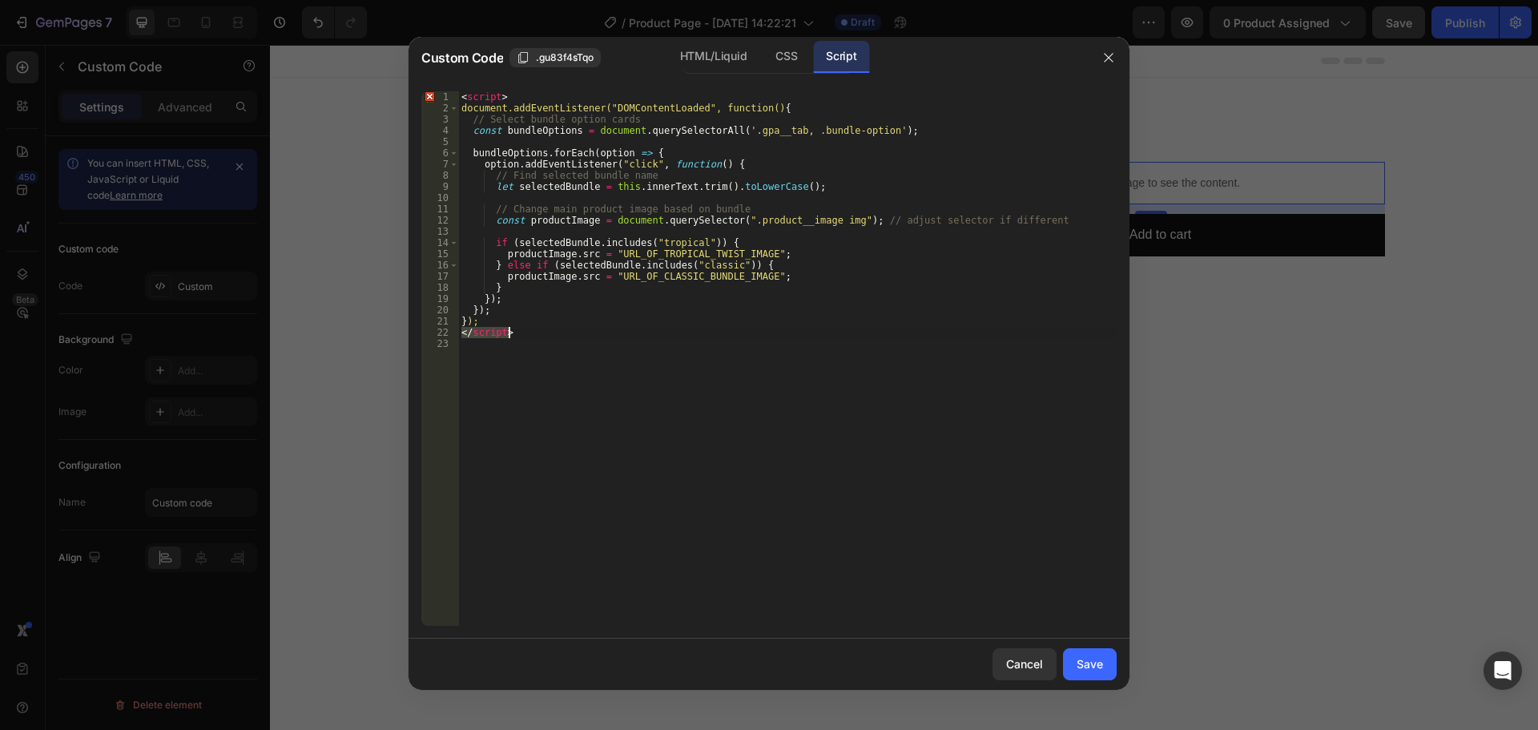
click at [786, 389] on div "< script > document.addEventListener("DOMContentLoaded", function() { // Select…" at bounding box center [787, 369] width 659 height 557
drag, startPoint x: 751, startPoint y: 278, endPoint x: 740, endPoint y: 278, distance: 10.4
click at [740, 278] on div "< script > document.addEventListener("DOMContentLoaded", function() { // Select…" at bounding box center [787, 369] width 659 height 557
click at [884, 312] on div "< script > document.addEventListener("DOMContentLoaded", function() { // Select…" at bounding box center [787, 369] width 659 height 557
drag, startPoint x: 751, startPoint y: 255, endPoint x: 610, endPoint y: 253, distance: 141.0
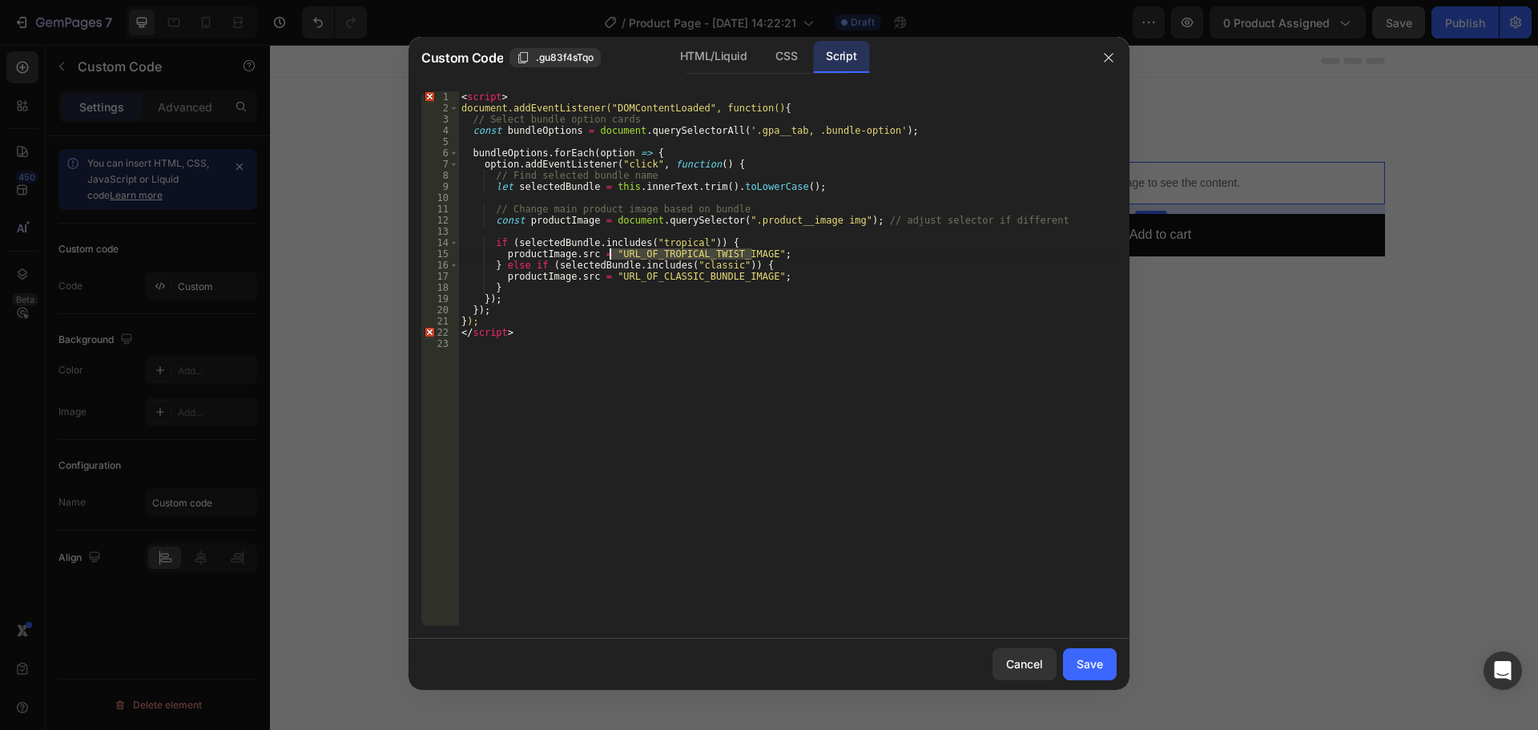
click at [610, 253] on div "< script > document.addEventListener("DOMContentLoaded", function() { // Select…" at bounding box center [787, 369] width 659 height 557
paste textarea "https://mycolean.com/cdn/shop/files/MYSTERY_FALVORS_2_copy.jpg?v=1758273939&wid…"
type textarea "productImage.src = "https://mycolean.com/cdn/shop/files/MYSTERY_FALVORS_2_copy.…"
click at [806, 348] on div "< script > document.addEventListener("DOMContentLoaded", function() { // Select…" at bounding box center [787, 369] width 659 height 557
click at [1239, 398] on div at bounding box center [769, 365] width 1538 height 730
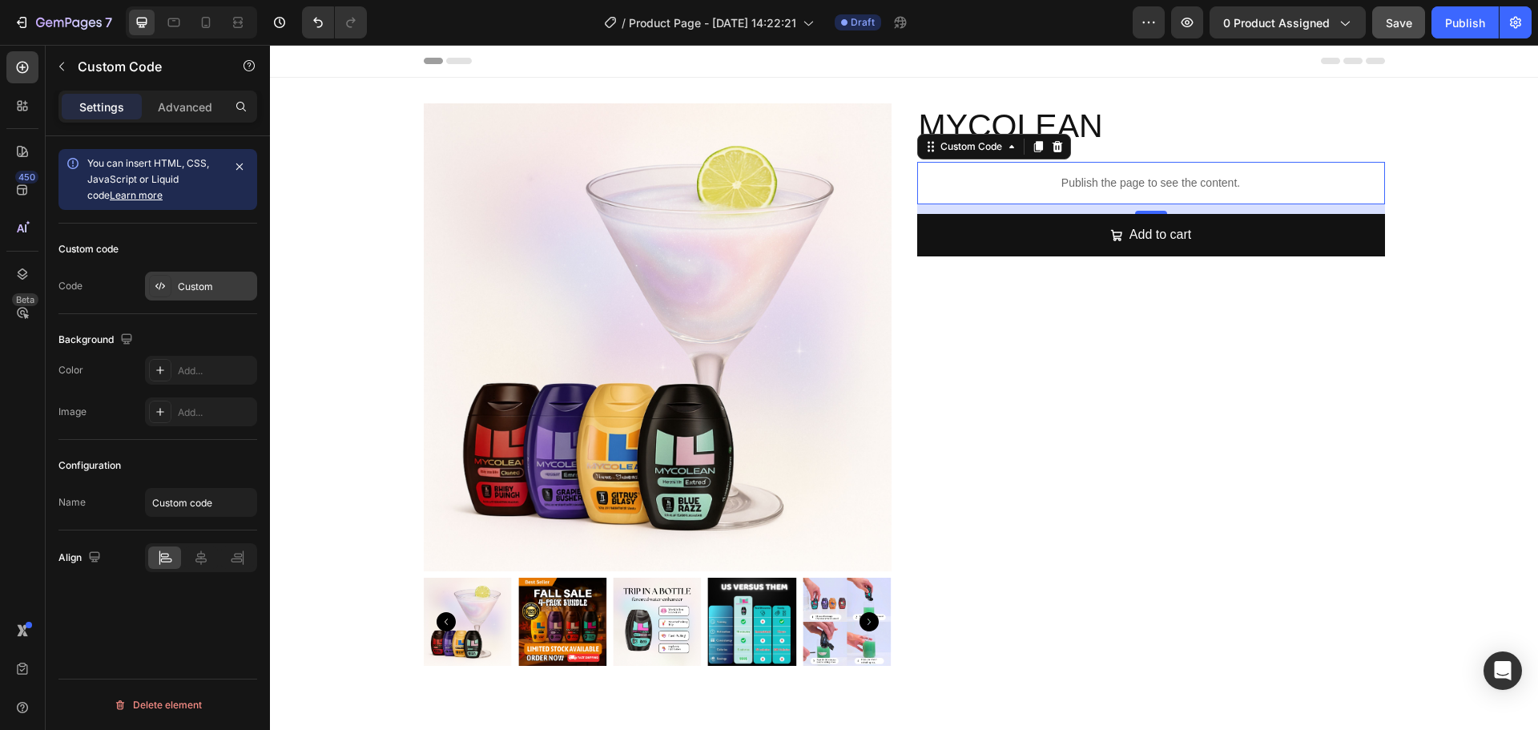
click at [231, 292] on div "Custom" at bounding box center [215, 287] width 75 height 14
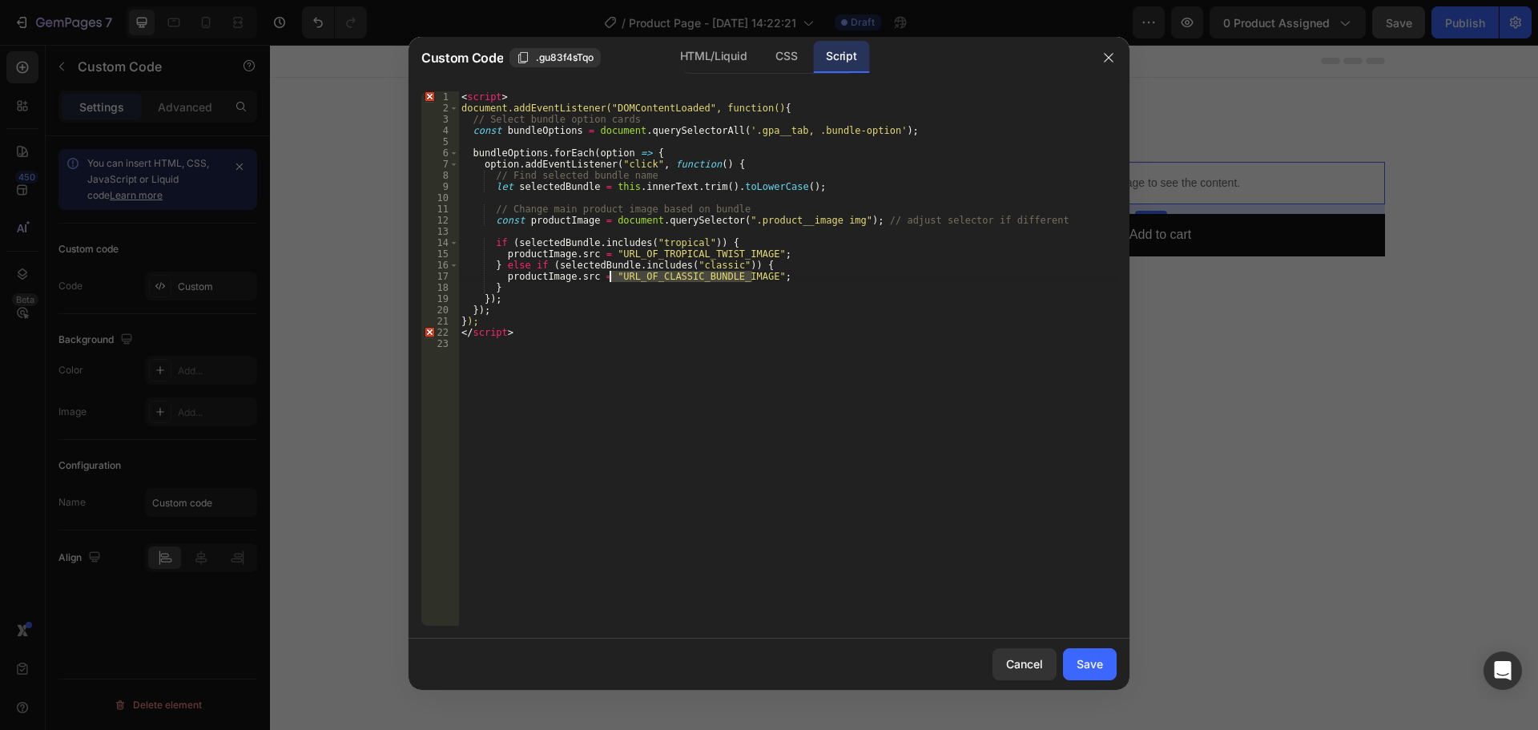
drag, startPoint x: 753, startPoint y: 276, endPoint x: 706, endPoint y: 338, distance: 77.7
click at [612, 274] on div "< script > document.addEventListener("DOMContentLoaded", function() { // Select…" at bounding box center [787, 369] width 659 height 557
paste textarea "https://mycolean.com/cdn/shop/files/30.jpg?v=1758678979&width=700"
type textarea "productImage.src = "https://mycolean.com/cdn/shop/files/30.jpg?v=1758678979&wid…"
click at [1093, 670] on div "Save" at bounding box center [1090, 663] width 26 height 17
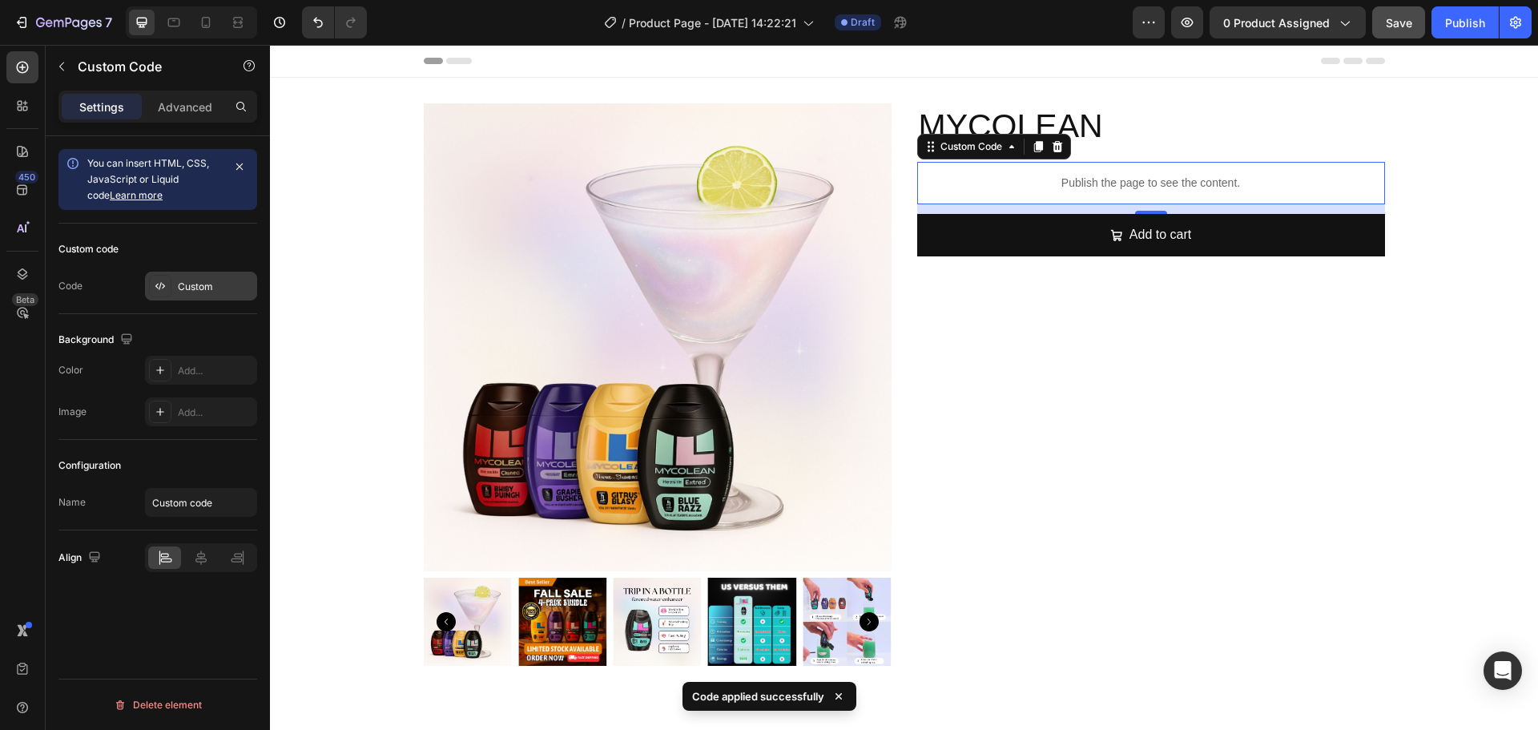
click at [172, 281] on div "Custom" at bounding box center [201, 286] width 112 height 29
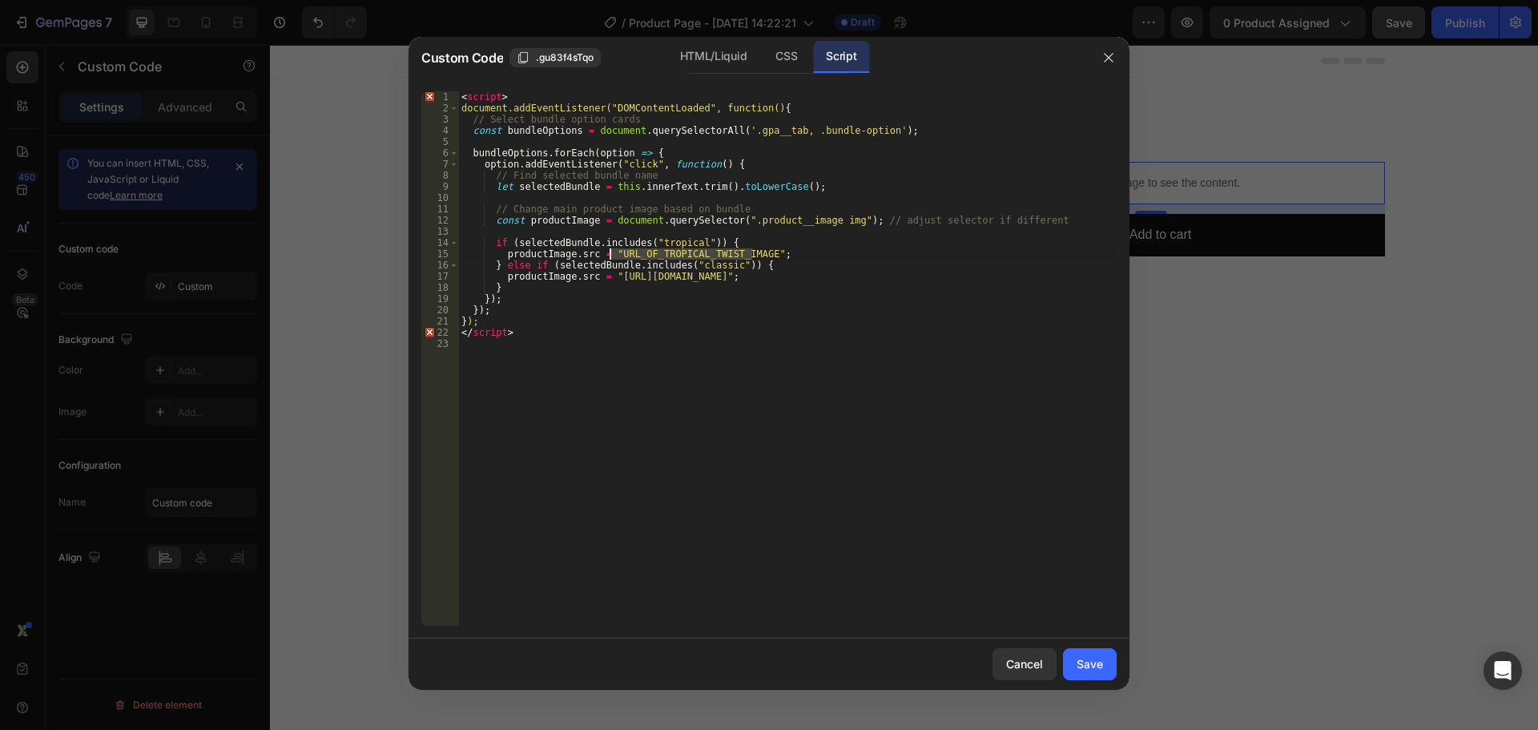
drag, startPoint x: 751, startPoint y: 256, endPoint x: 611, endPoint y: 252, distance: 139.4
click at [611, 252] on div "< script > document.addEventListener("DOMContentLoaded", function() { // Select…" at bounding box center [787, 369] width 659 height 557
paste textarea "https://mycolean.com/cdn/shop/files/MYSTERY_FALVORS_2_copy.jpg?v=1758273939&wid…"
type textarea "productImage.src = "https://mycolean.com/cdn/shop/files/MYSTERY_FALVORS_2_copy.…"
click at [1078, 658] on div "Save" at bounding box center [1090, 663] width 26 height 17
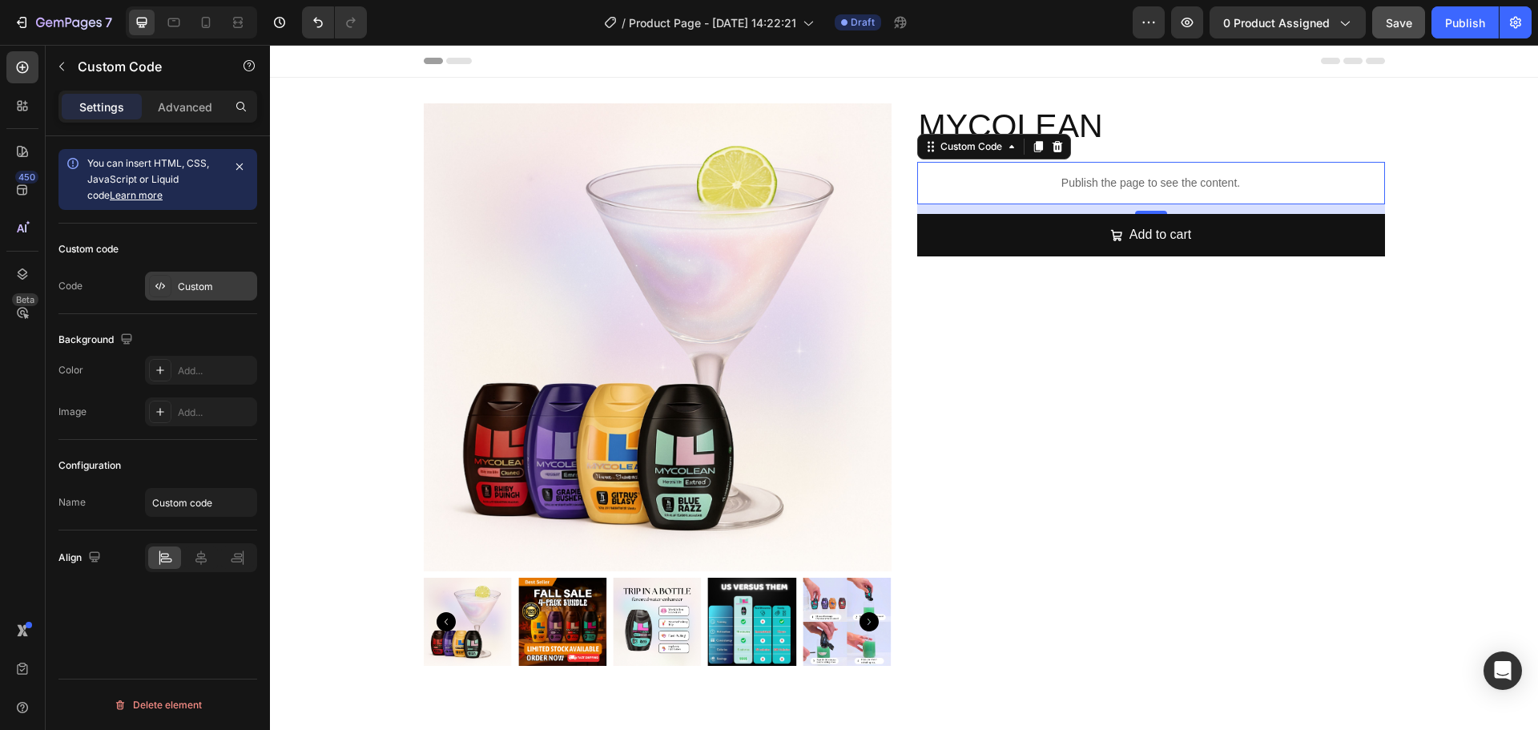
click at [191, 280] on div "Custom" at bounding box center [215, 287] width 75 height 14
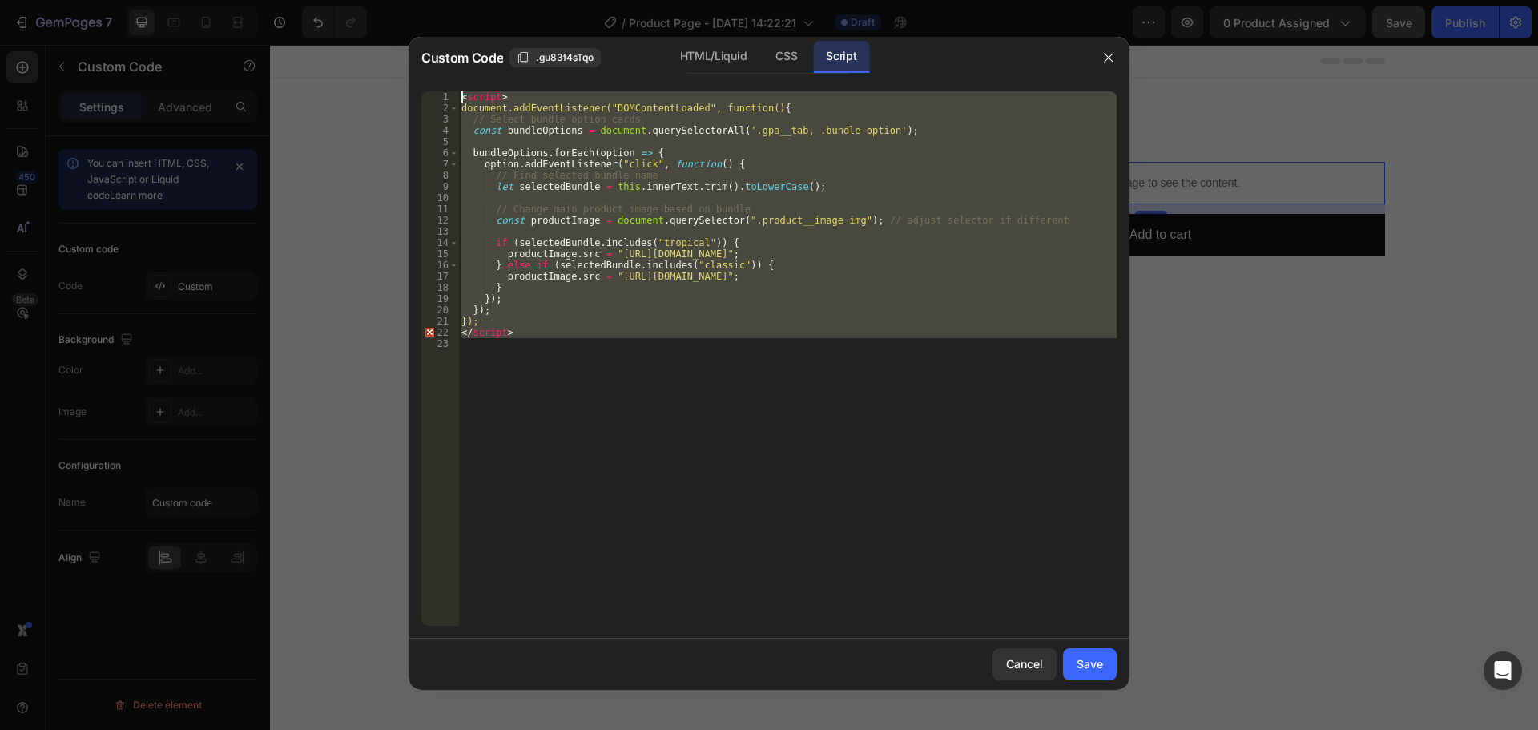
drag, startPoint x: 667, startPoint y: 365, endPoint x: 411, endPoint y: 66, distance: 393.8
click at [414, 66] on div "Custom Code .gu83f4sTqo HTML/Liquid CSS Script 1 2 3 4 5 6 7 8 9 10 11 12 13 14…" at bounding box center [769, 363] width 721 height 653
type textarea "<script> document.addEventListener("DOMContentLoaded", function() {"
click at [747, 62] on div "HTML/Liquid" at bounding box center [713, 57] width 92 height 32
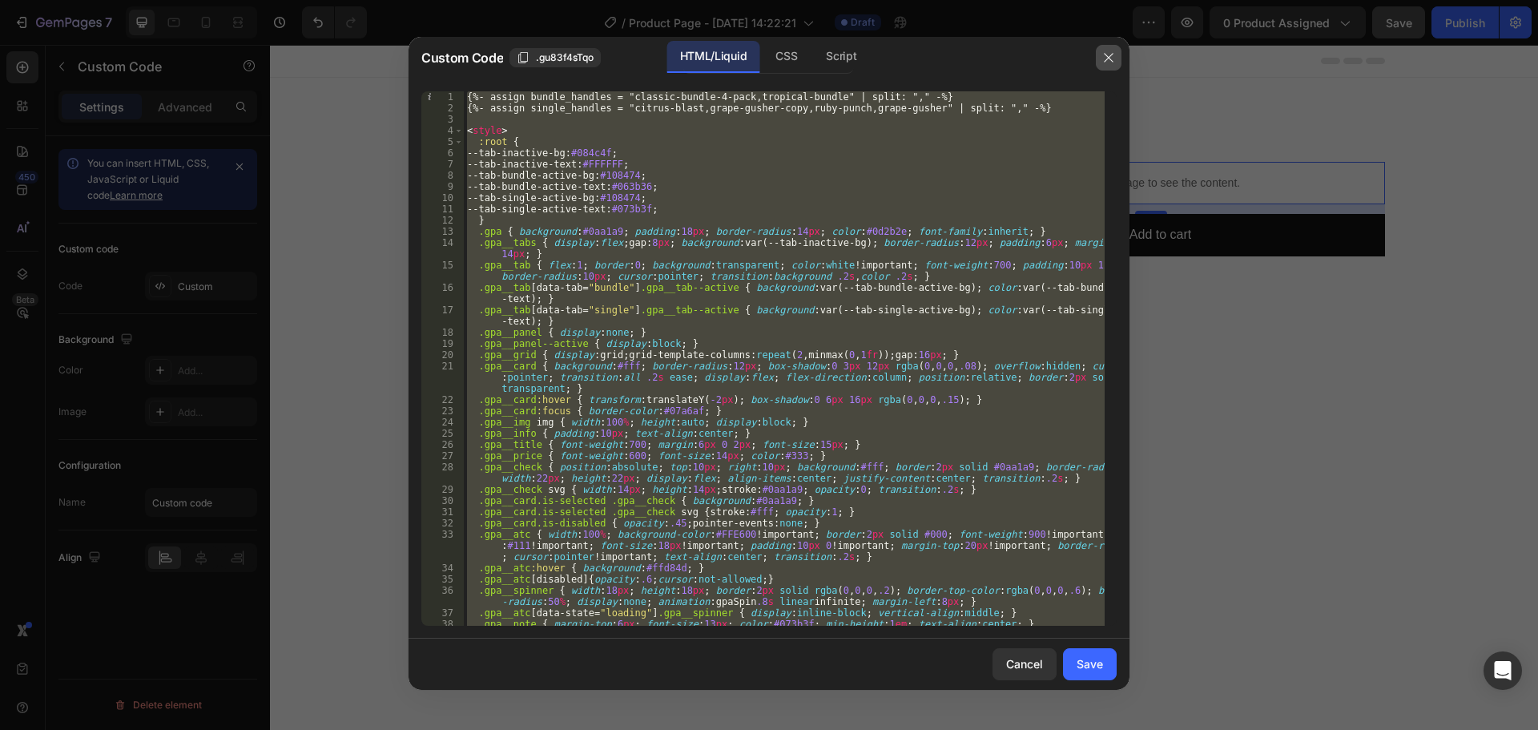
click at [1110, 54] on icon "button" at bounding box center [1108, 57] width 13 height 13
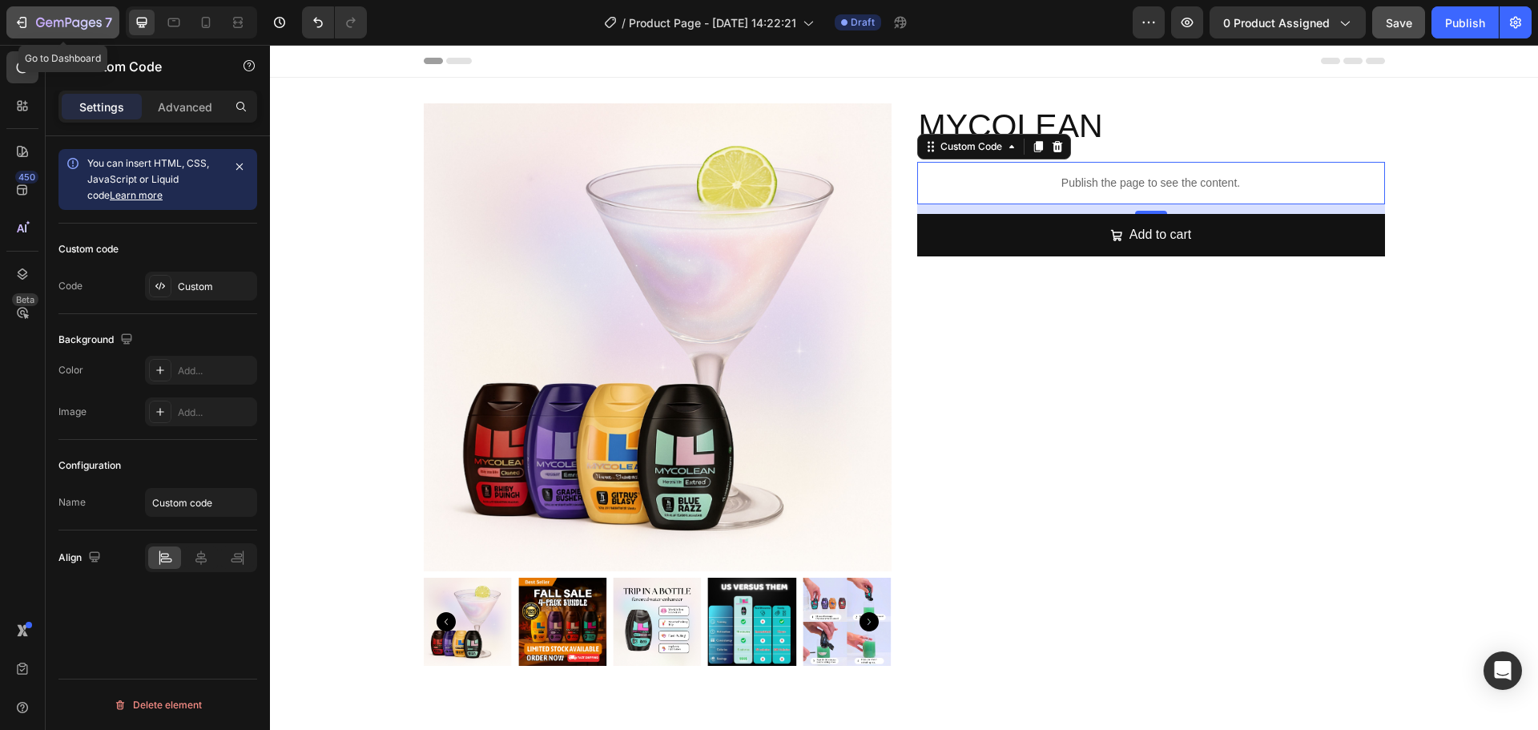
click at [36, 18] on icon "button" at bounding box center [69, 24] width 66 height 14
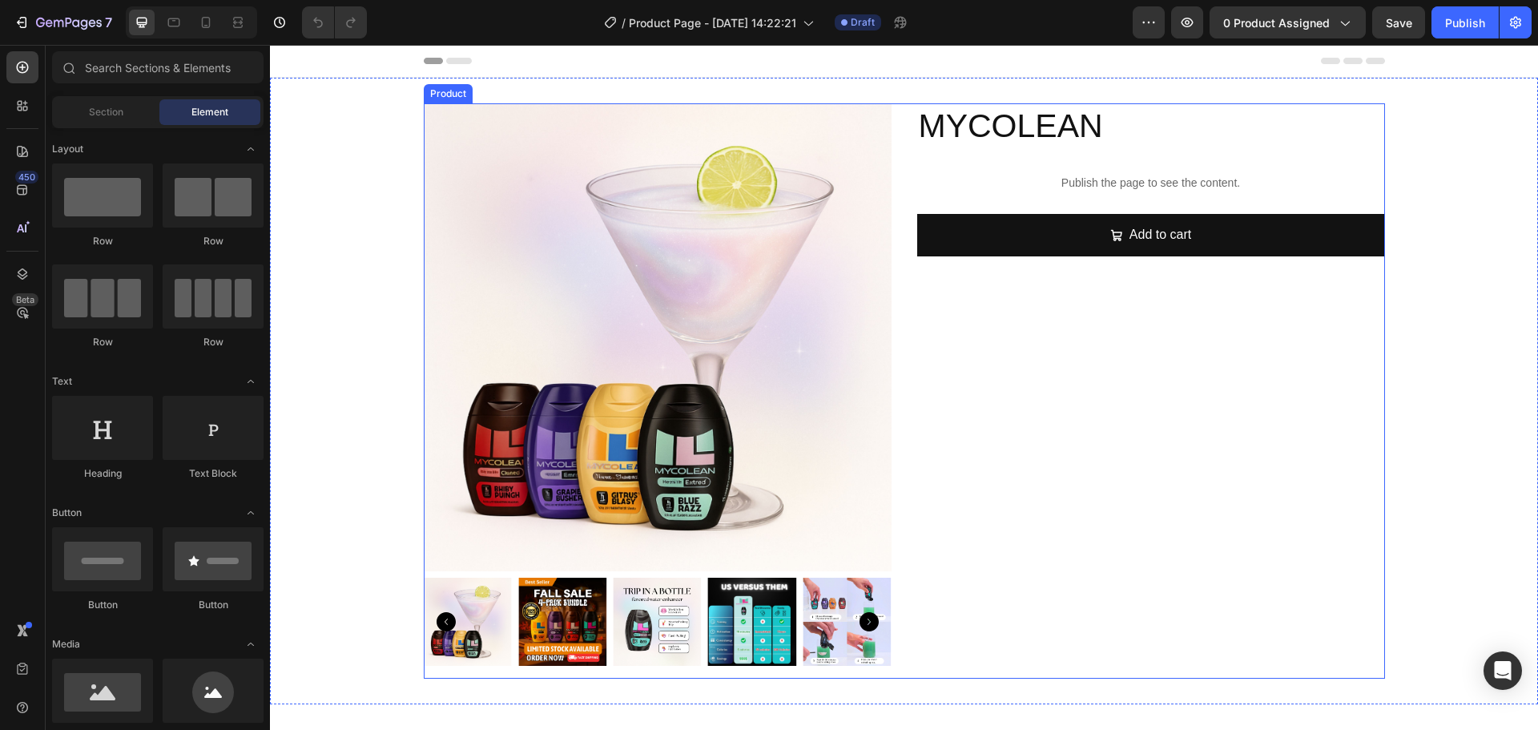
click at [1161, 177] on p "Publish the page to see the content." at bounding box center [1151, 183] width 468 height 17
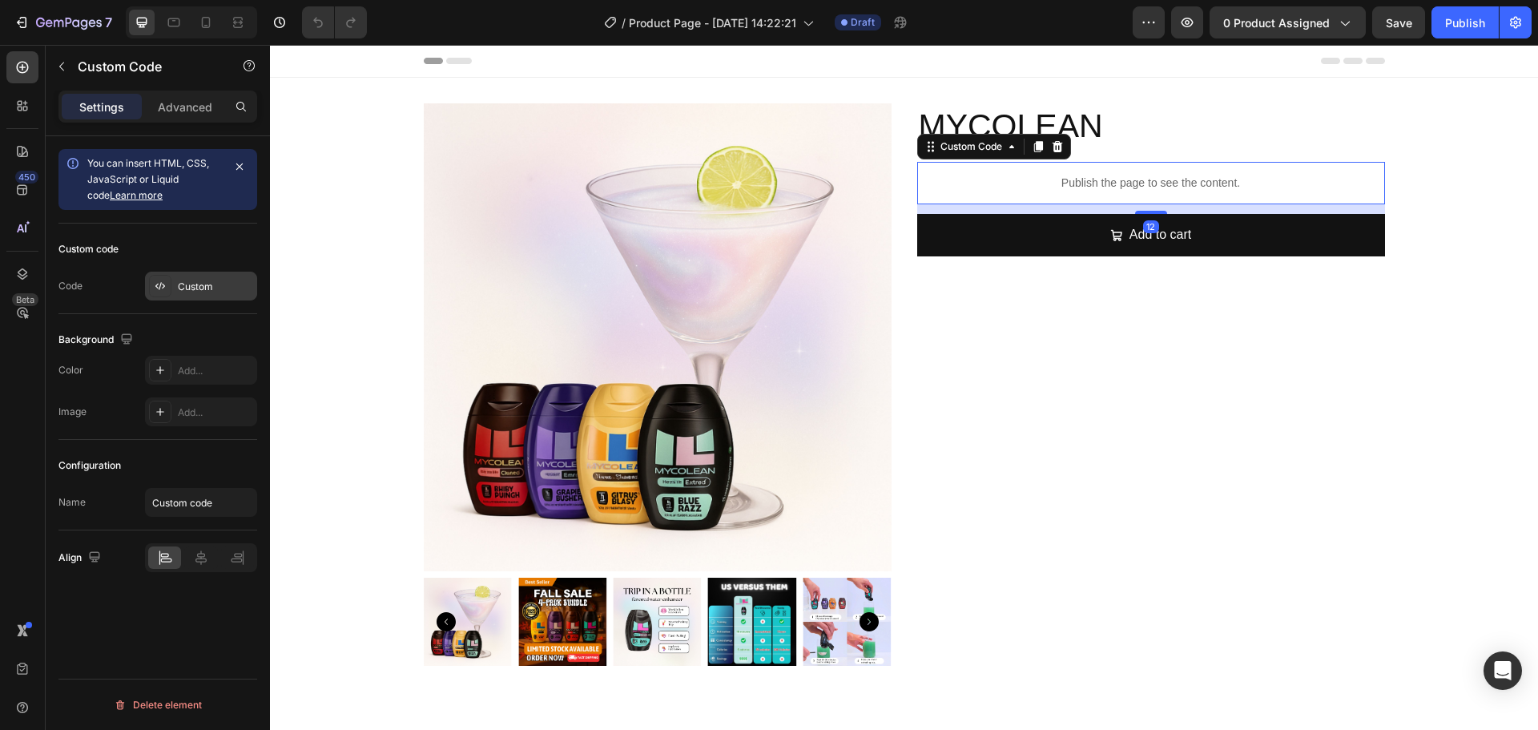
click at [183, 282] on div "Custom" at bounding box center [215, 287] width 75 height 14
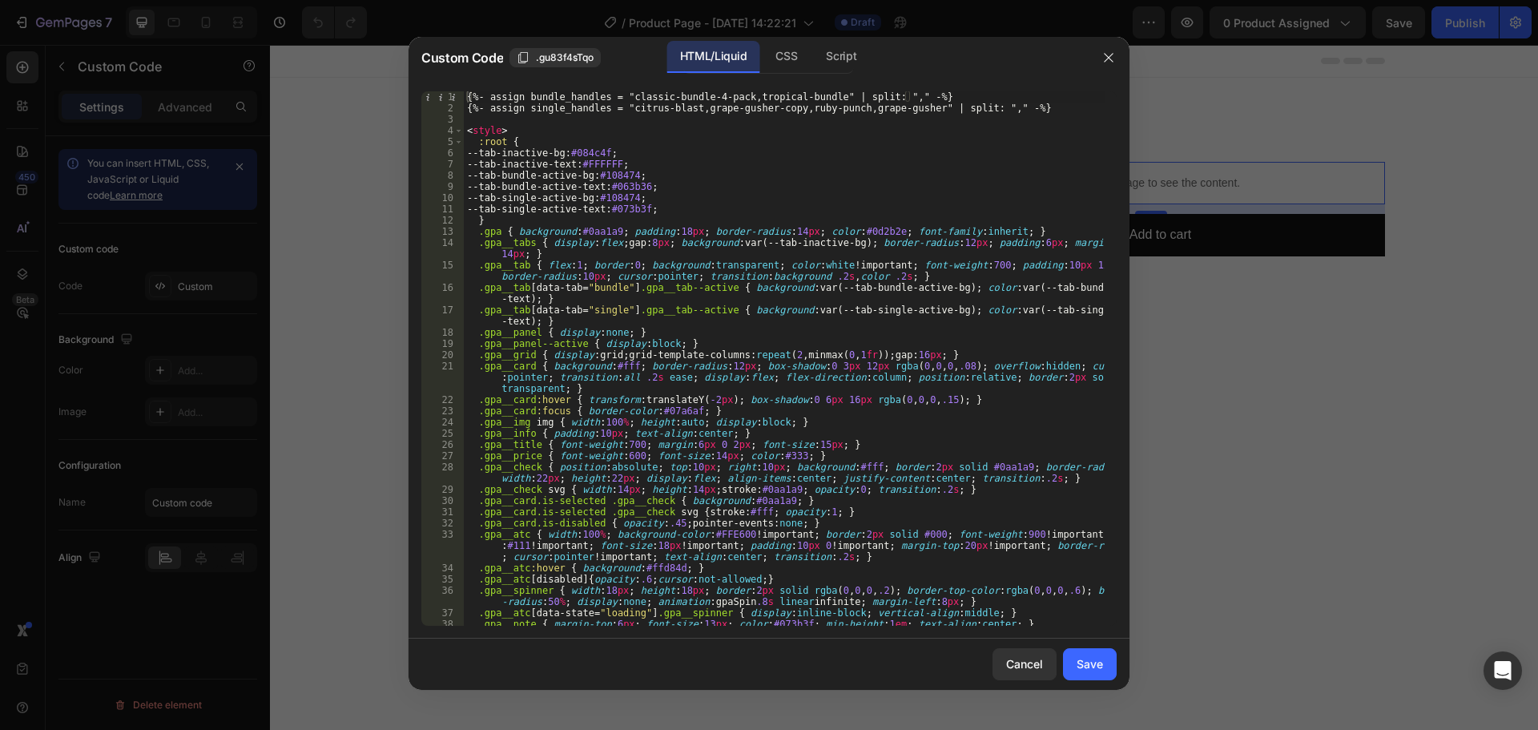
click at [818, 102] on div "{%- assign bundle_handles = "classic-bundle-4-pack,tropical-bundle" | split: ",…" at bounding box center [784, 369] width 641 height 557
type textarea "{%- assign bundle_handles = "classic-bundle-4-pack,tropical-bundle" | split: ",…"
click at [905, 114] on div "{%- assign bundle_handles = "classic-bundle-4-pack,tropical-bundle" | split: ",…" at bounding box center [784, 369] width 641 height 557
click at [906, 107] on div "{%- assign bundle_handles = "classic-bundle-4-pack,tropical-bundle" | split: ",…" at bounding box center [784, 369] width 641 height 557
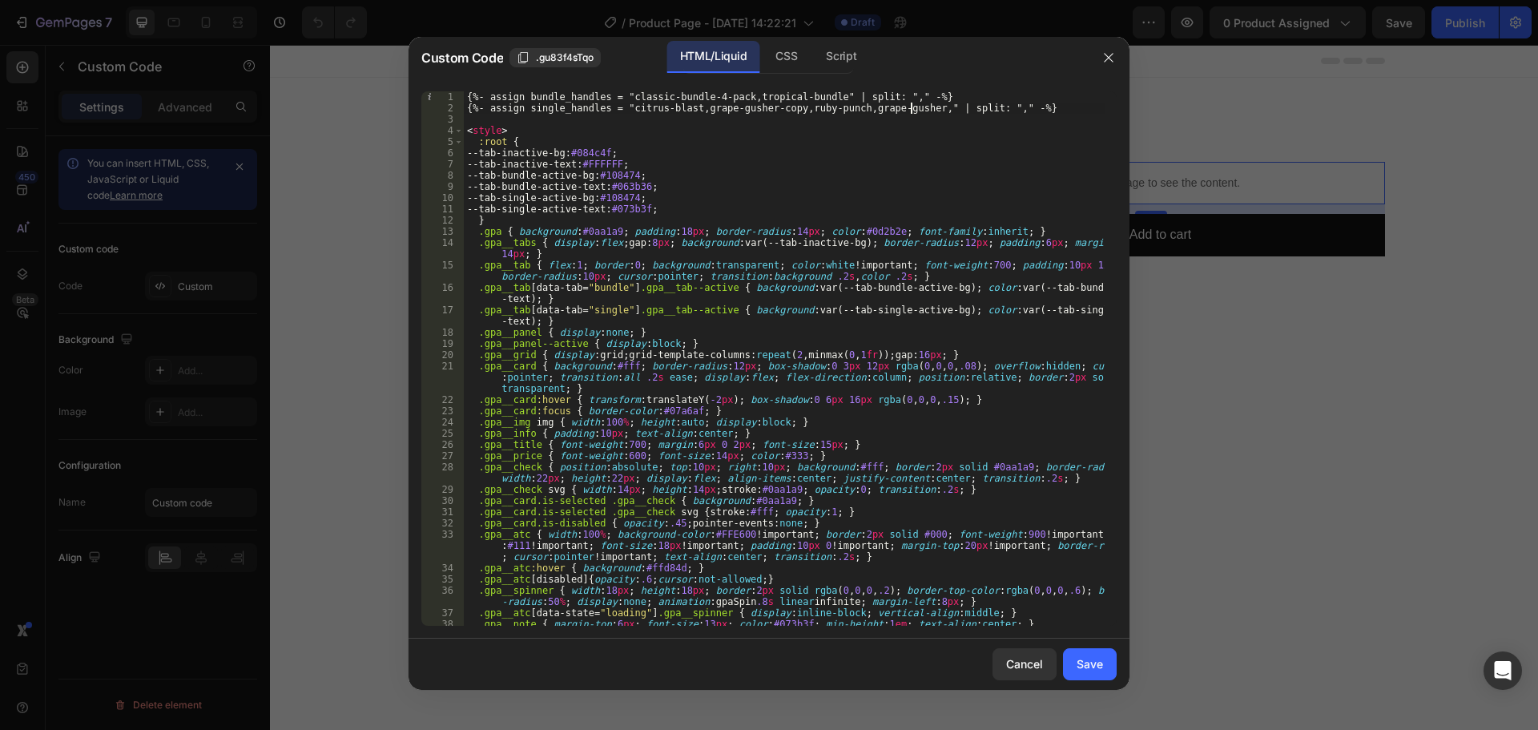
paste textarea "black-cherry-lemonade-1"
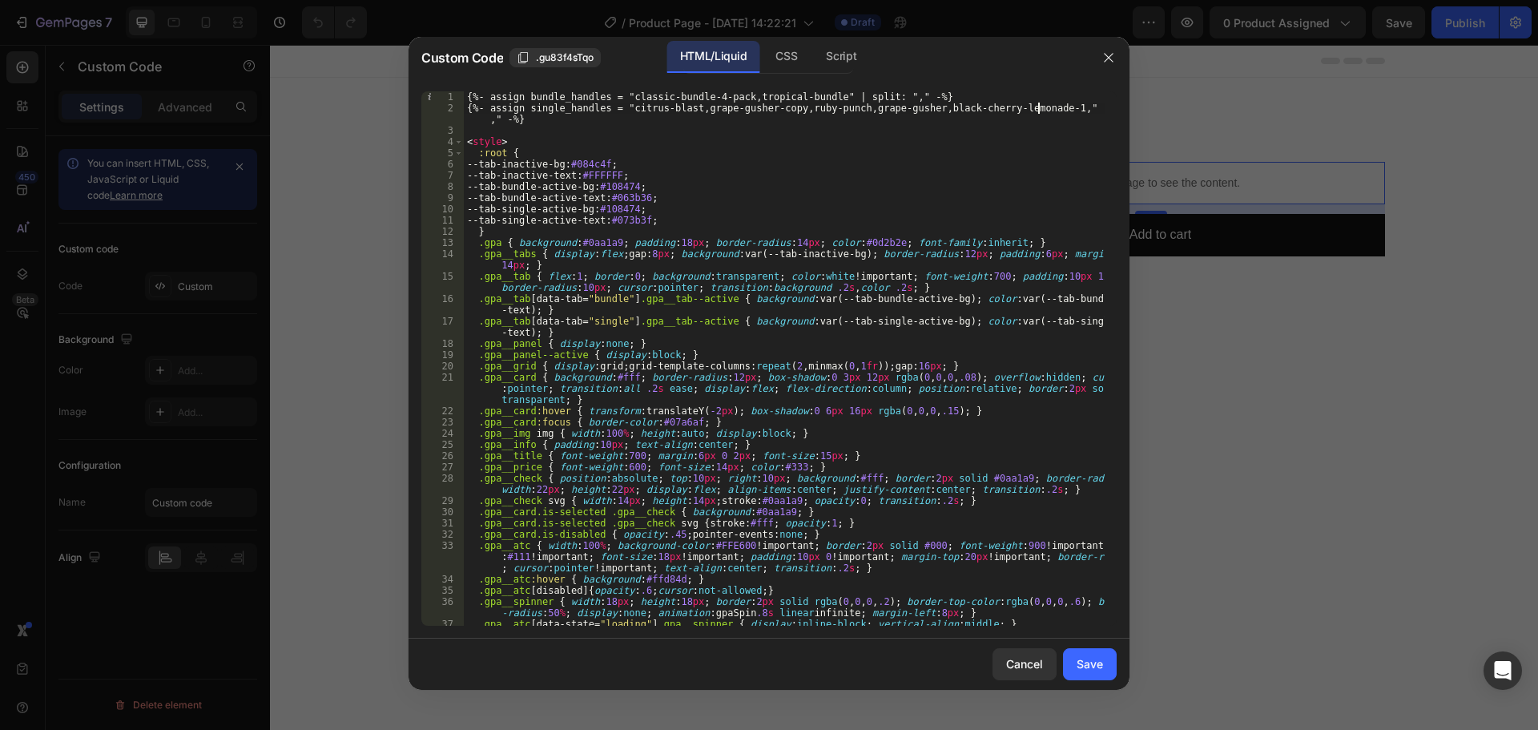
scroll to position [0, 47]
paste textarea "strawberry-lemonade-1"
paste textarea "Watermelon Wave"
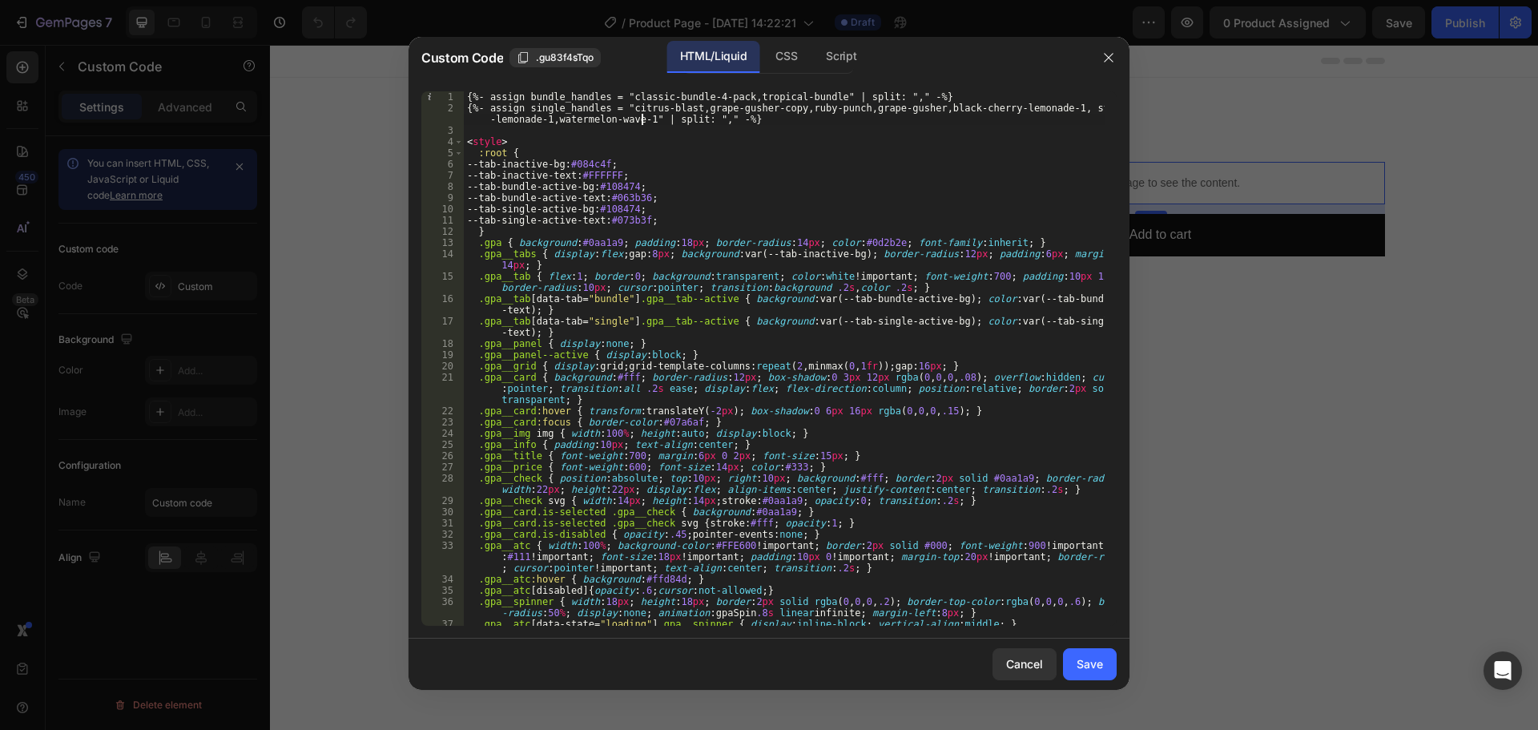
scroll to position [0, 65]
paste textarea "tropical-mango-1"
type textarea "{%- assign single_handles = "citrus-blast,grape-gusher-copy,ruby-punch,grape-gu…"
click at [1088, 661] on div "Save" at bounding box center [1090, 663] width 26 height 17
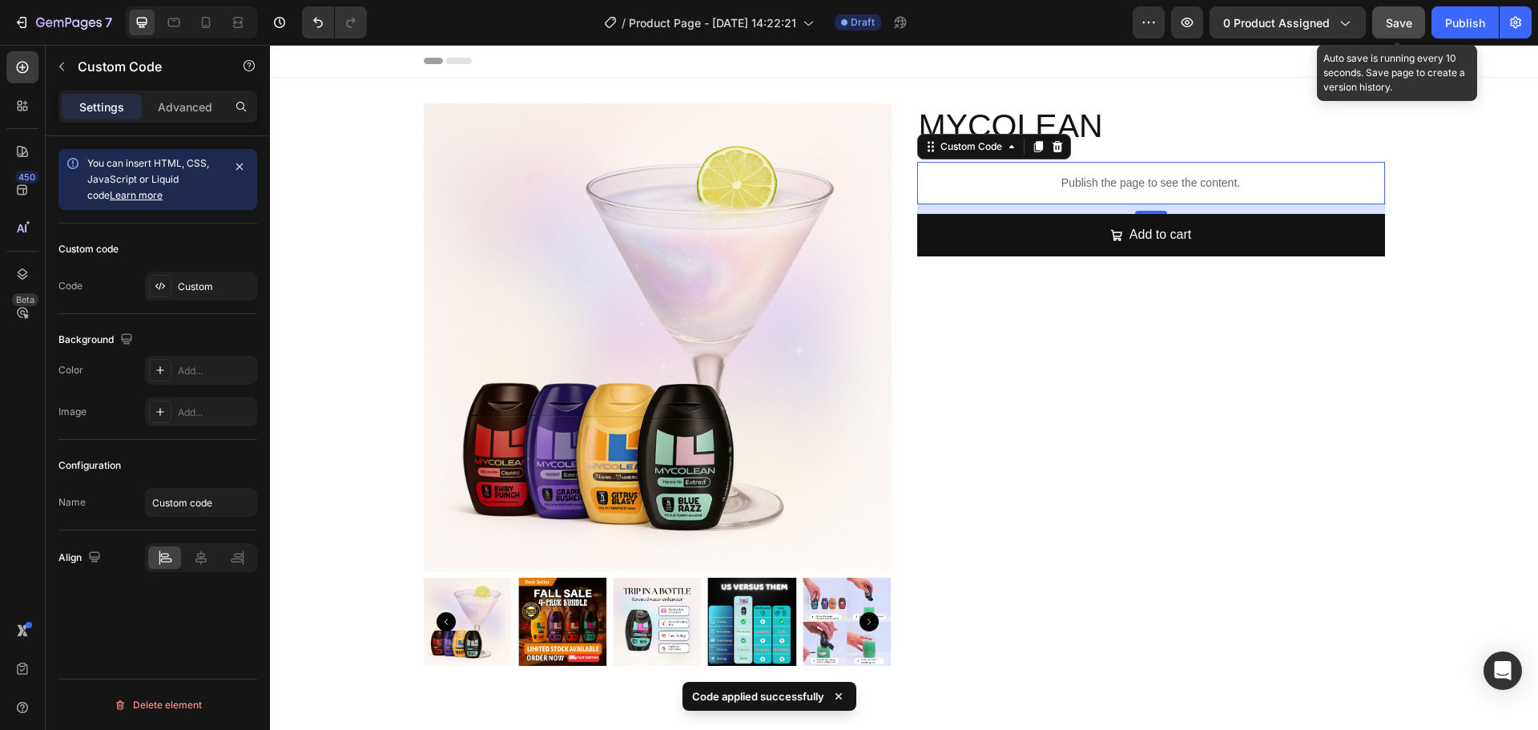
click at [1396, 16] on span "Save" at bounding box center [1399, 23] width 26 height 14
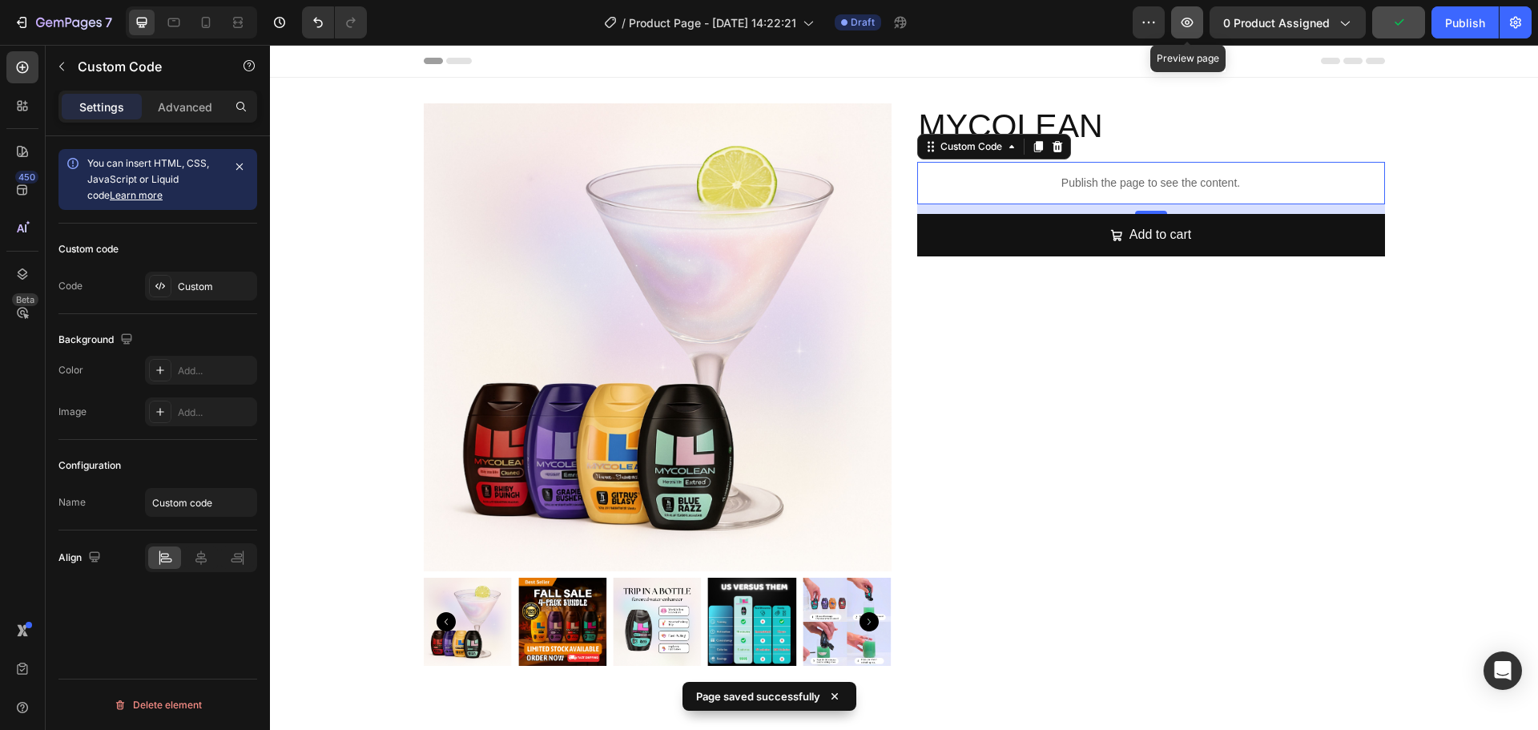
click at [1186, 30] on button "button" at bounding box center [1187, 22] width 32 height 32
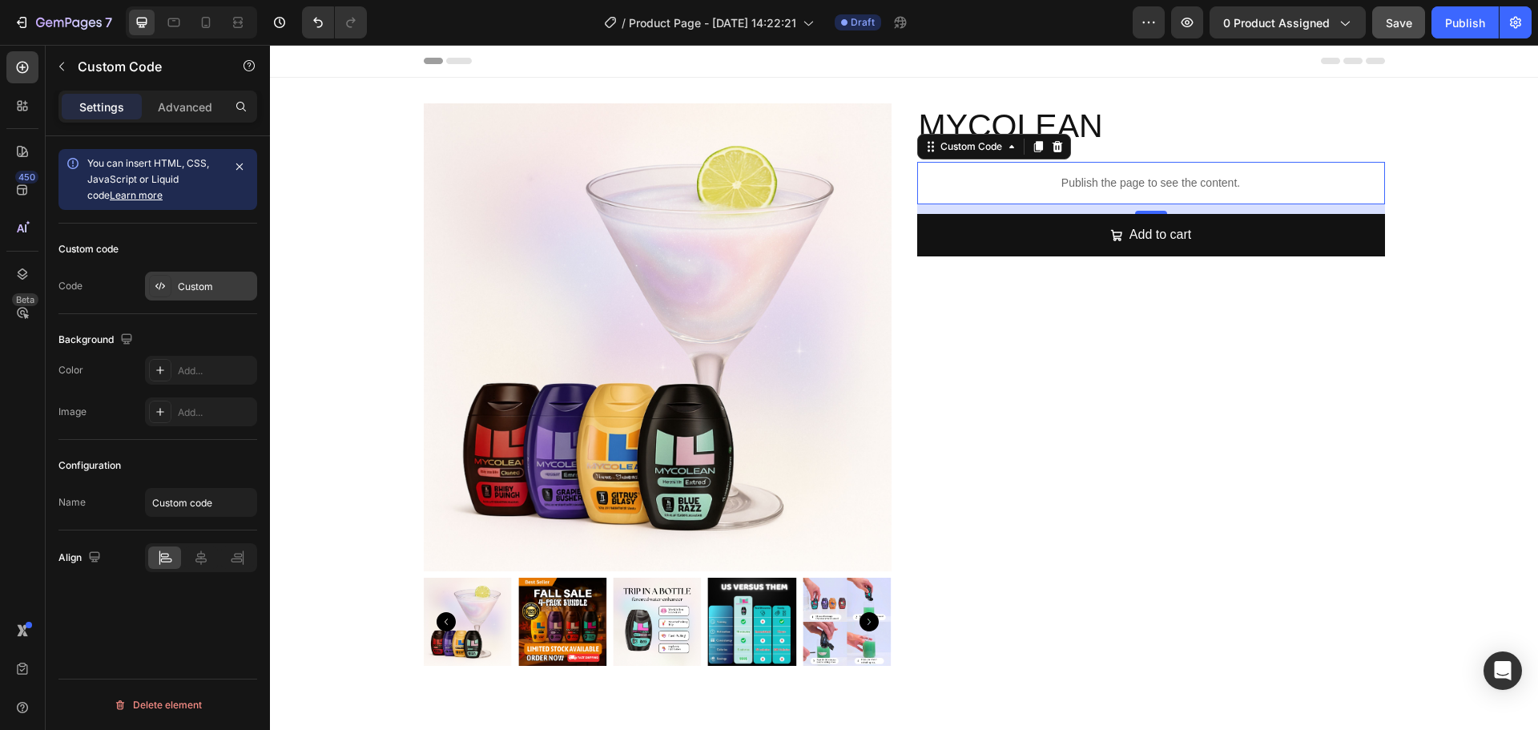
click at [167, 276] on div at bounding box center [160, 286] width 22 height 22
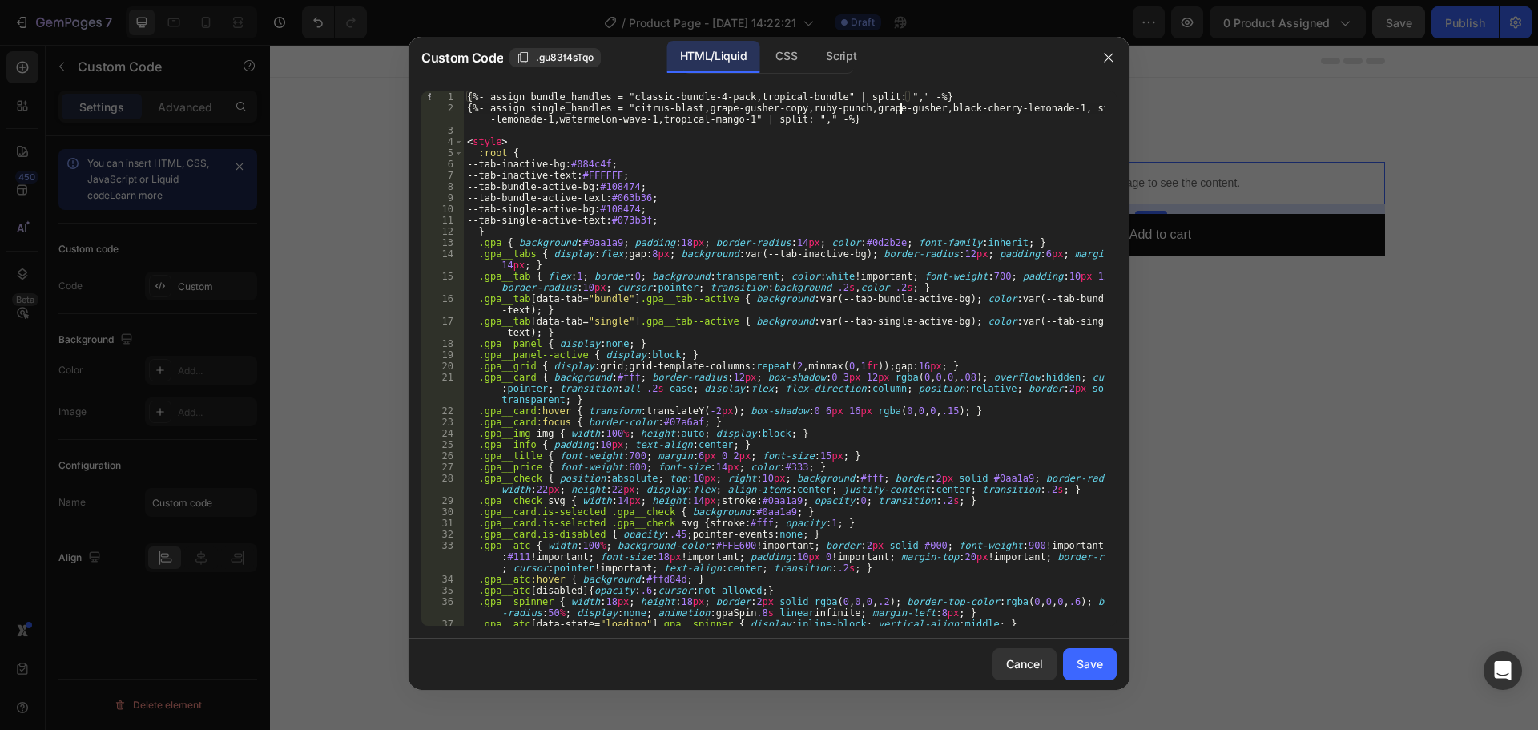
click at [903, 107] on div "{%- assign bundle_handles = "classic-bundle-4-pack,tropical-bundle" | split: ",…" at bounding box center [784, 369] width 641 height 557
drag, startPoint x: 1037, startPoint y: 109, endPoint x: 583, endPoint y: 133, distance: 454.9
click at [546, 119] on div "{%- assign bundle_handles = "classic-bundle-4-pack,tropical-bundle" | split: ",…" at bounding box center [784, 369] width 641 height 557
paste textarea
type textarea "{%- assign single_handles = "citrus-blast,grape-gusher-copy,ruby-punch,grape-gu…"
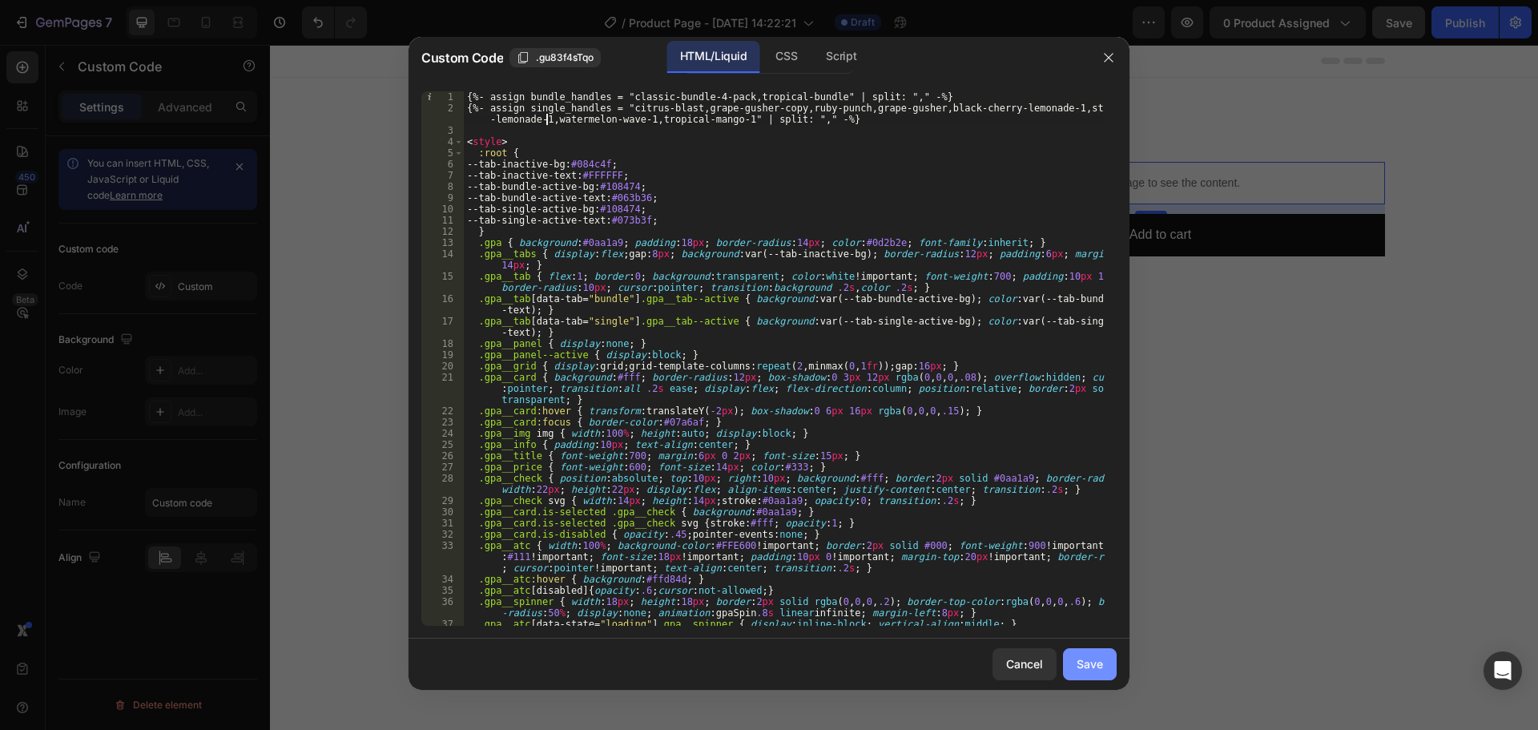
click at [1086, 664] on div "Save" at bounding box center [1090, 663] width 26 height 17
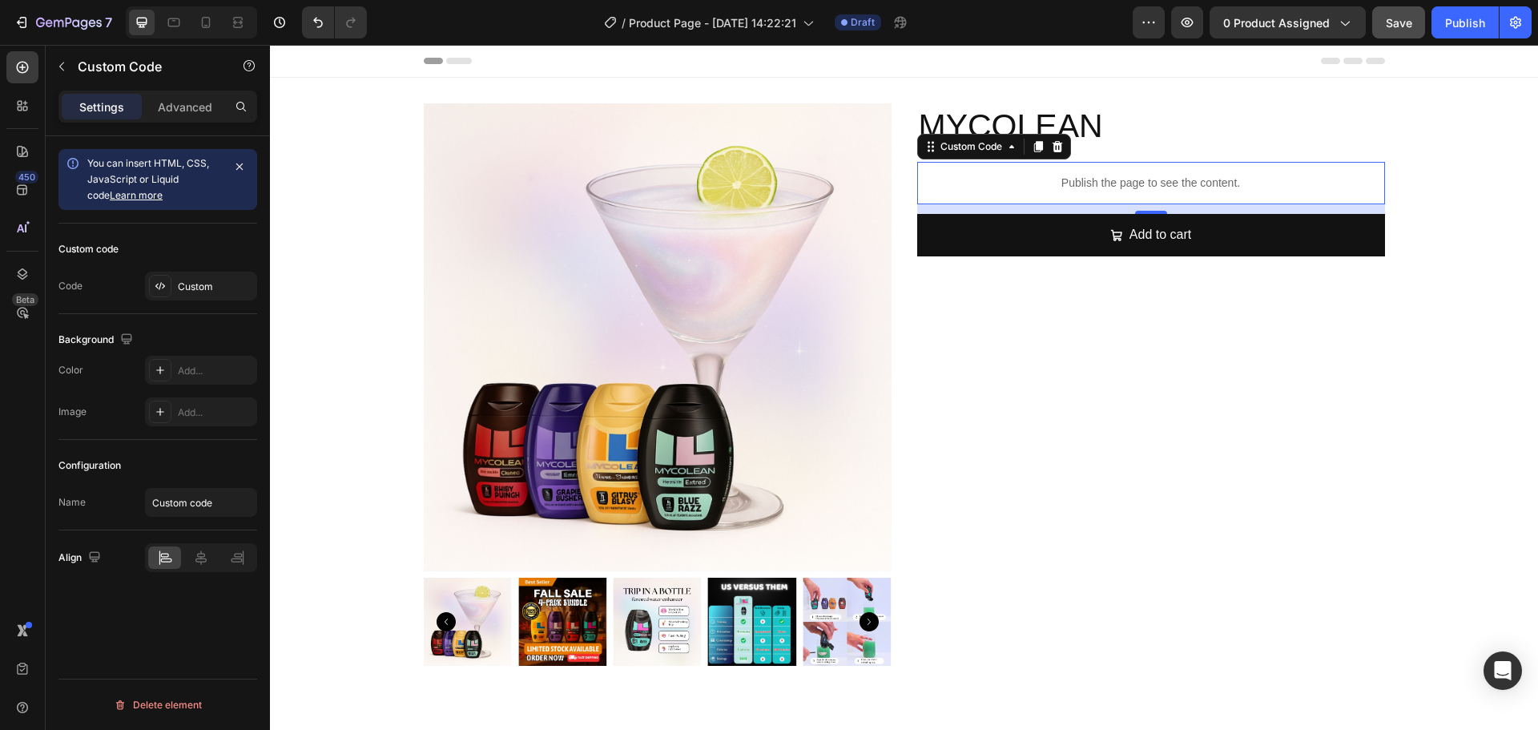
click at [1403, 28] on span "Save" at bounding box center [1399, 23] width 26 height 14
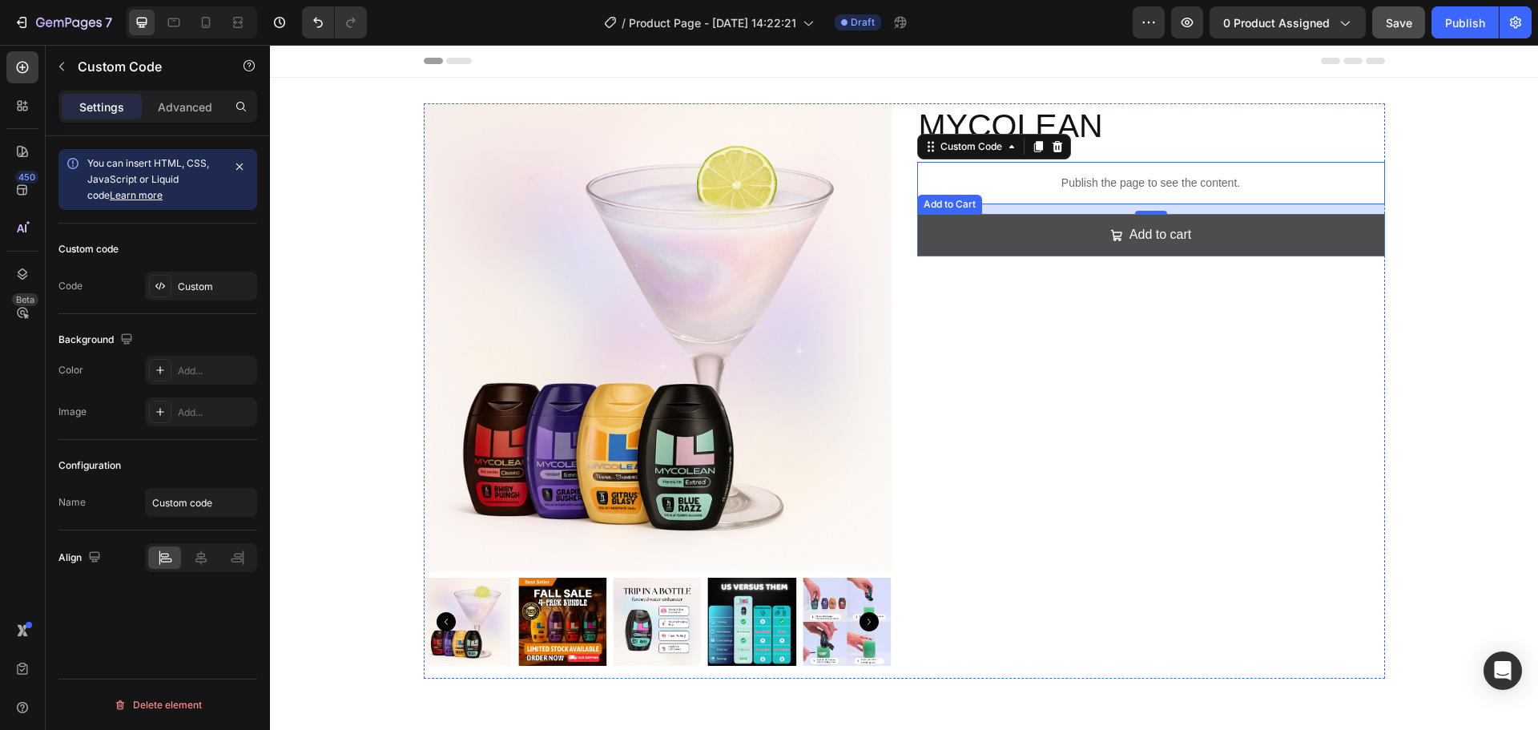
click at [1008, 226] on button "Add to cart" at bounding box center [1151, 235] width 468 height 42
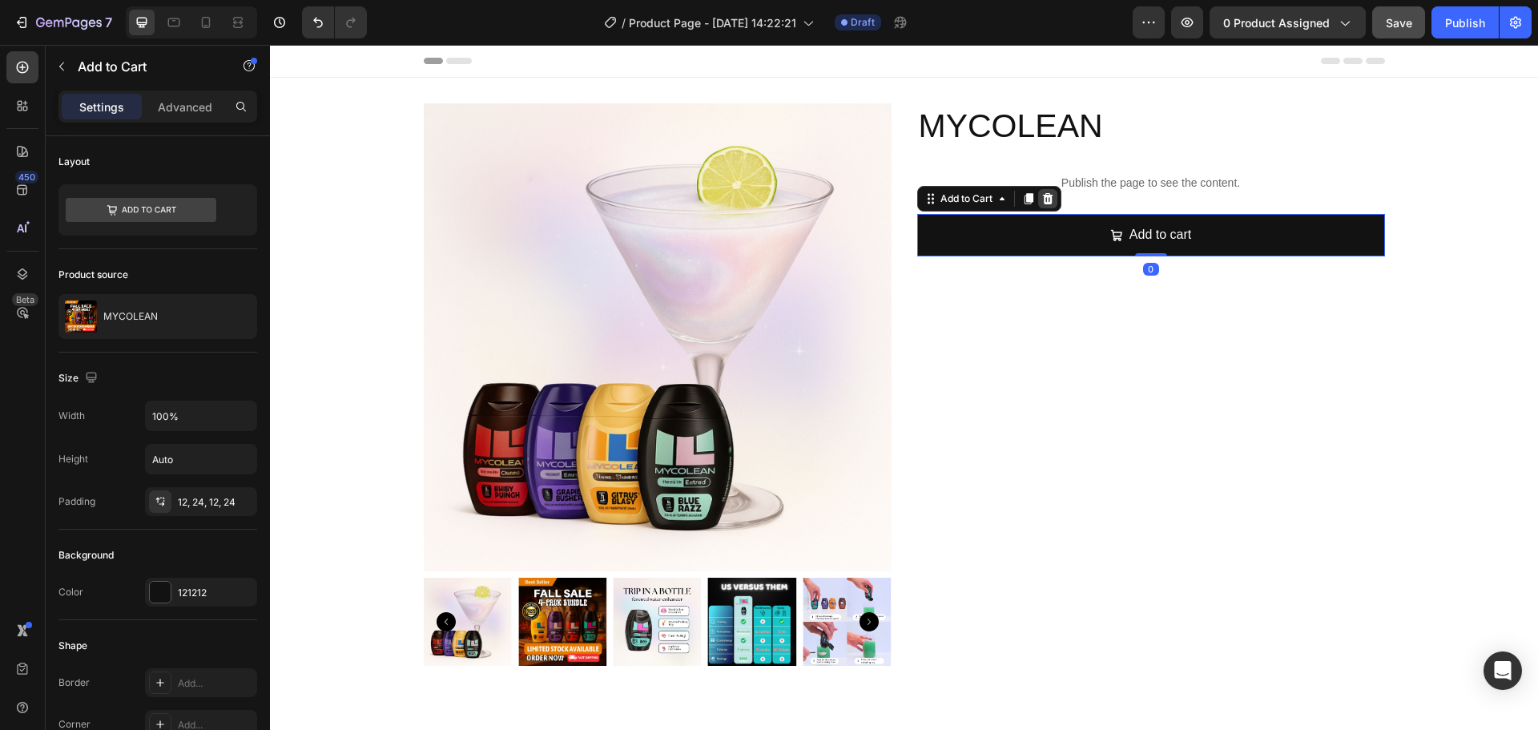
click at [1043, 199] on icon at bounding box center [1047, 198] width 13 height 13
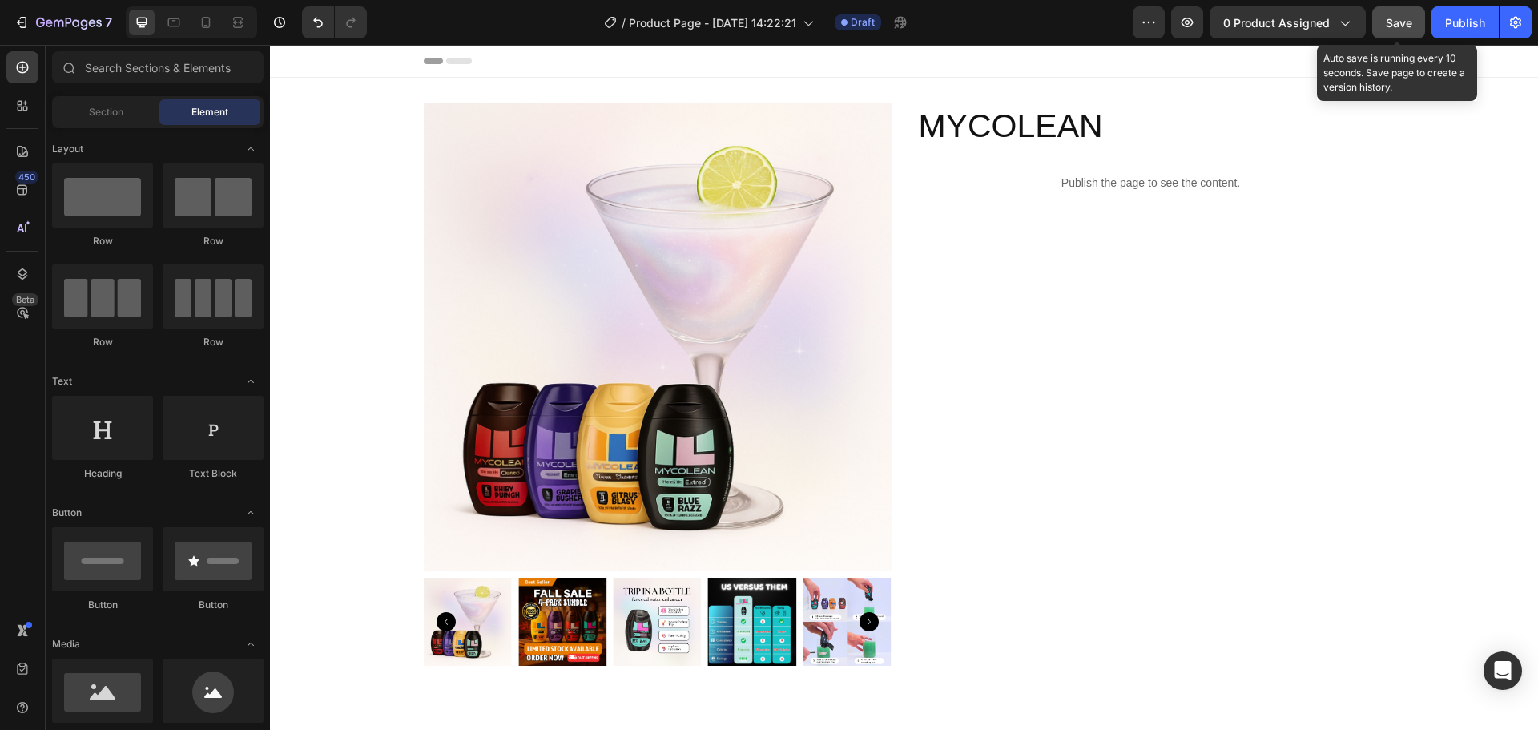
click at [1396, 10] on button "Save" at bounding box center [1398, 22] width 53 height 32
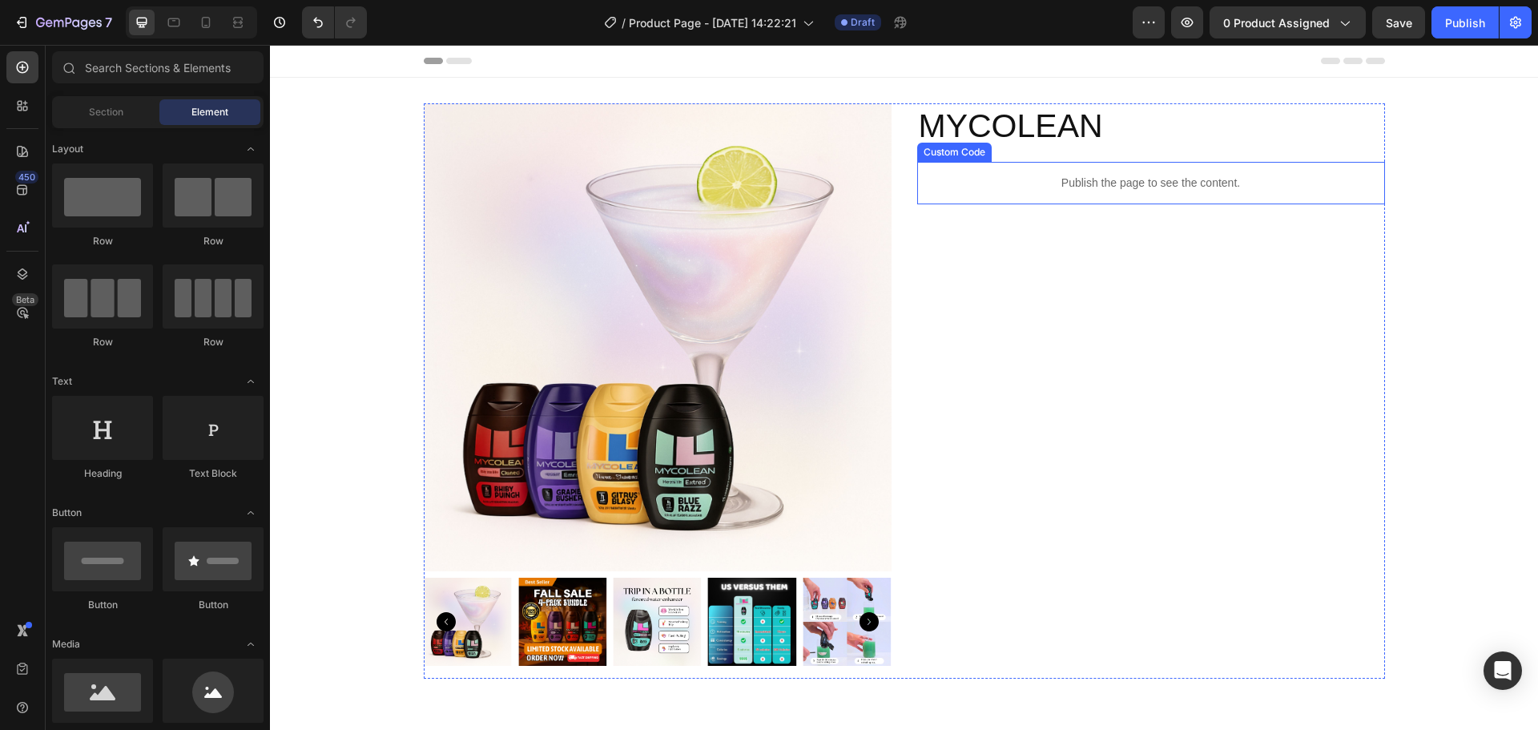
click at [1106, 181] on p "Publish the page to see the content." at bounding box center [1151, 183] width 468 height 17
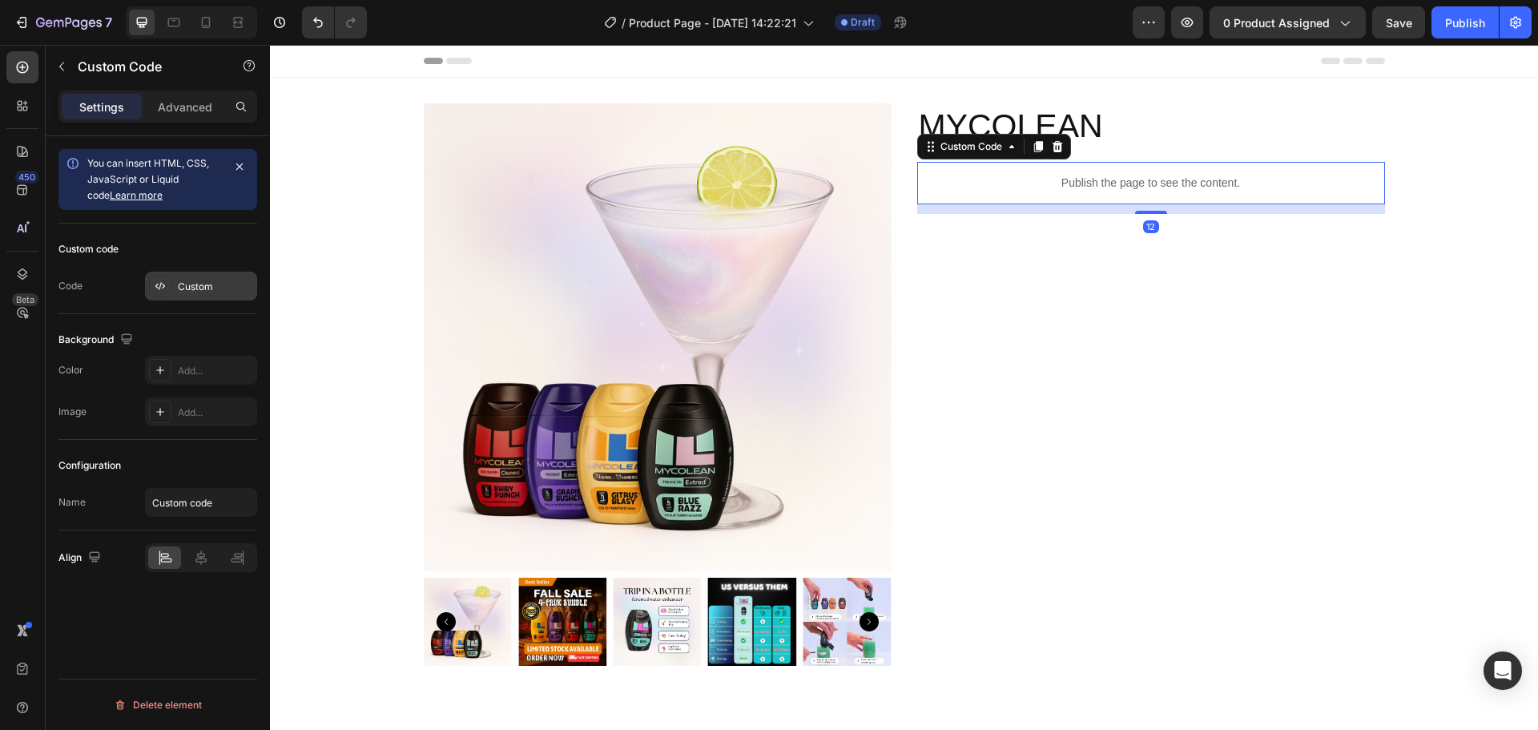
click at [186, 298] on div "Custom" at bounding box center [201, 286] width 112 height 29
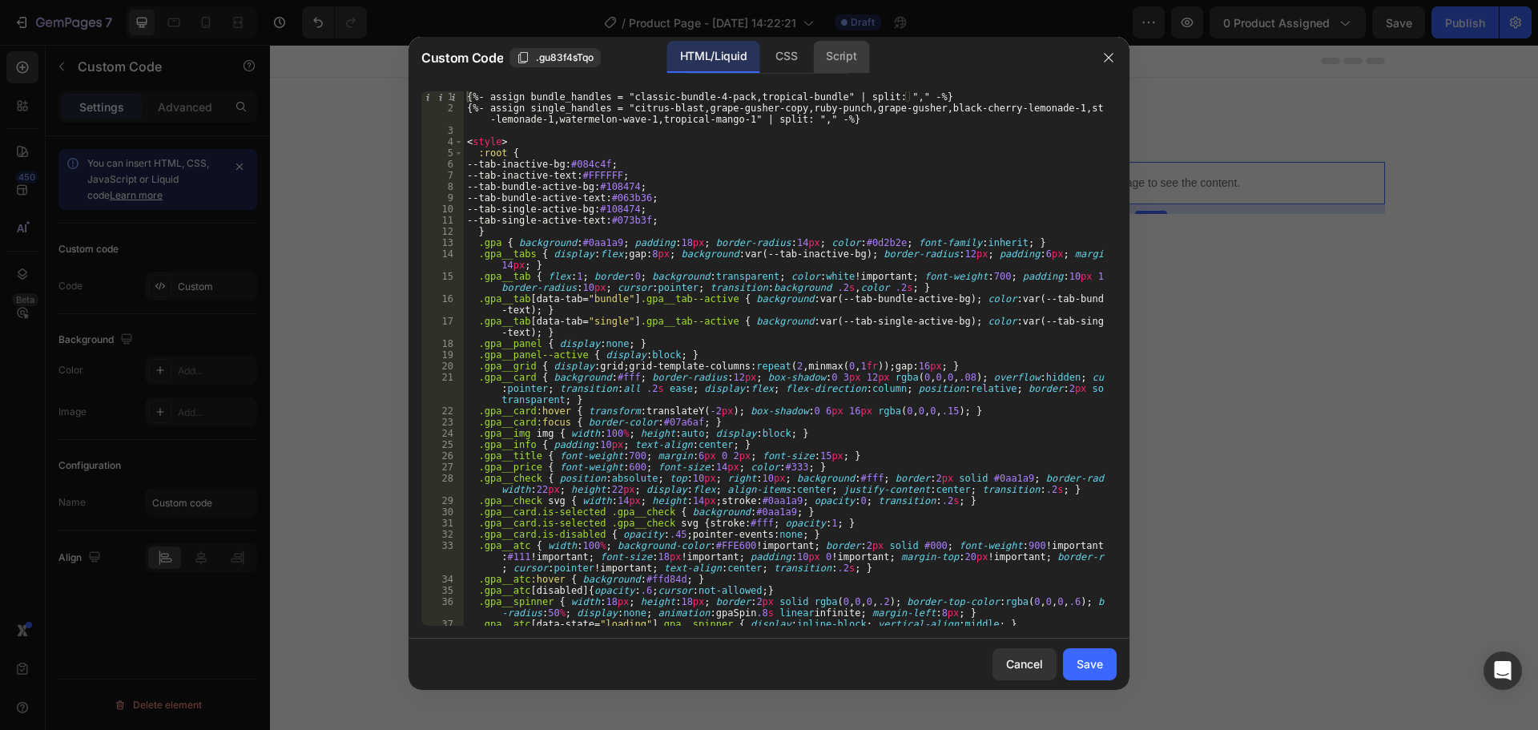
click at [841, 49] on div "Script" at bounding box center [841, 57] width 56 height 32
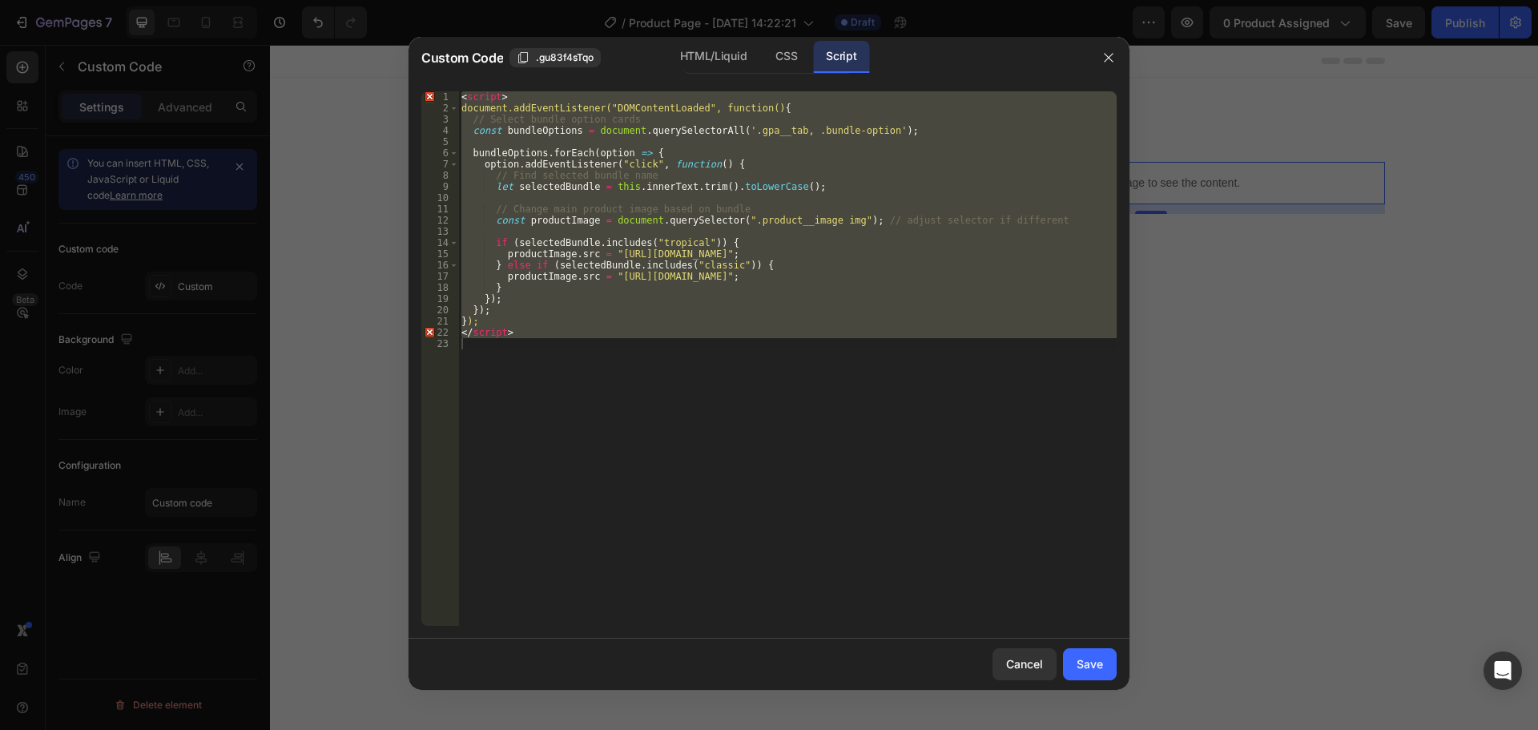
click at [737, 350] on div "< script > document.addEventListener("DOMContentLoaded", function() { // Select…" at bounding box center [787, 358] width 659 height 534
type textarea "</script>"
drag, startPoint x: 727, startPoint y: 374, endPoint x: 439, endPoint y: 7, distance: 466.7
click at [439, 9] on div "Custom Code .gu83f4sTqo HTML/Liquid CSS Script 1 2 3 4 5 6 7 8 9 10 11 12 13 14…" at bounding box center [769, 365] width 1538 height 730
type textarea "<script> document.addEventListener("DOMContentLoaded", function() {"
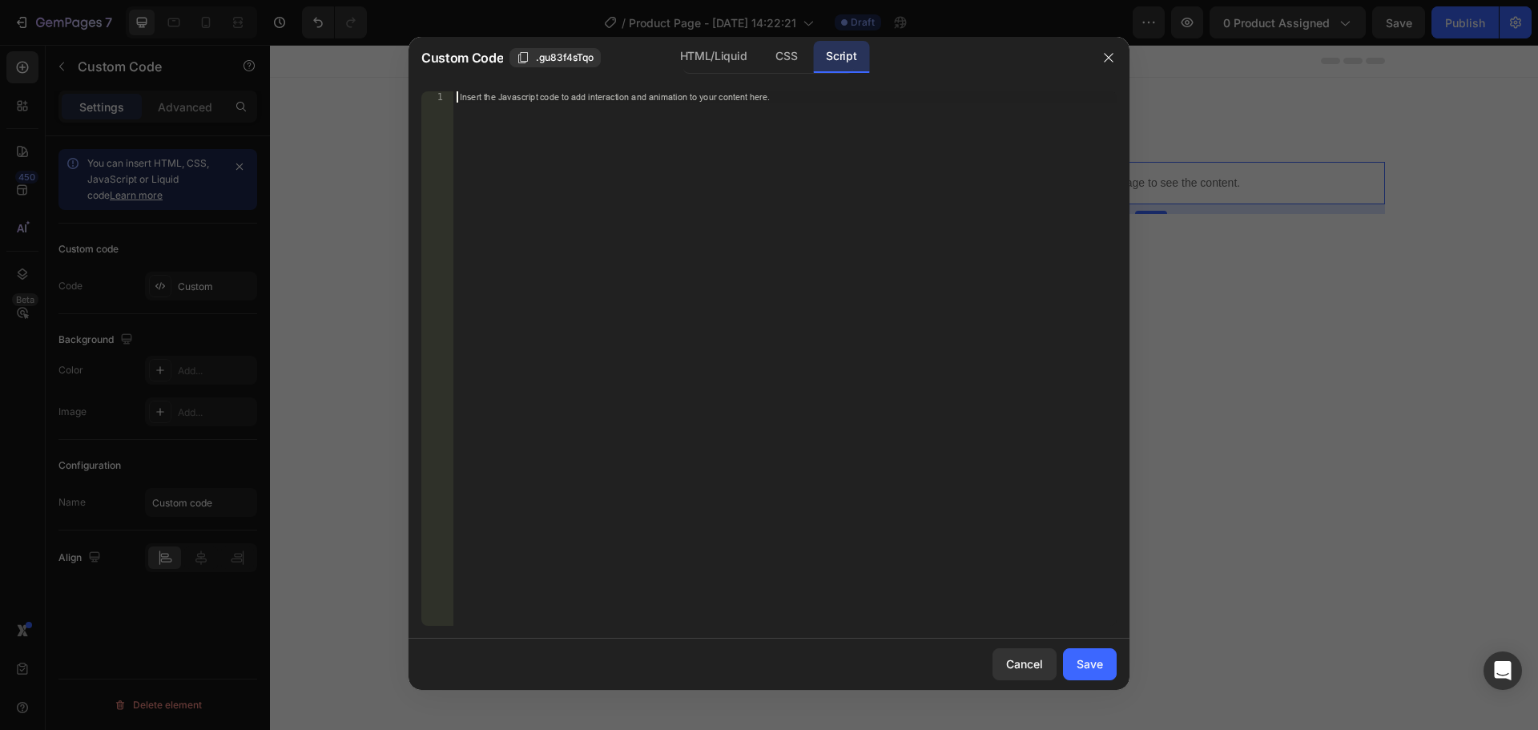
click at [1094, 643] on div "Cancel Save" at bounding box center [769, 664] width 721 height 51
click at [1078, 671] on div "Save" at bounding box center [1090, 663] width 26 height 17
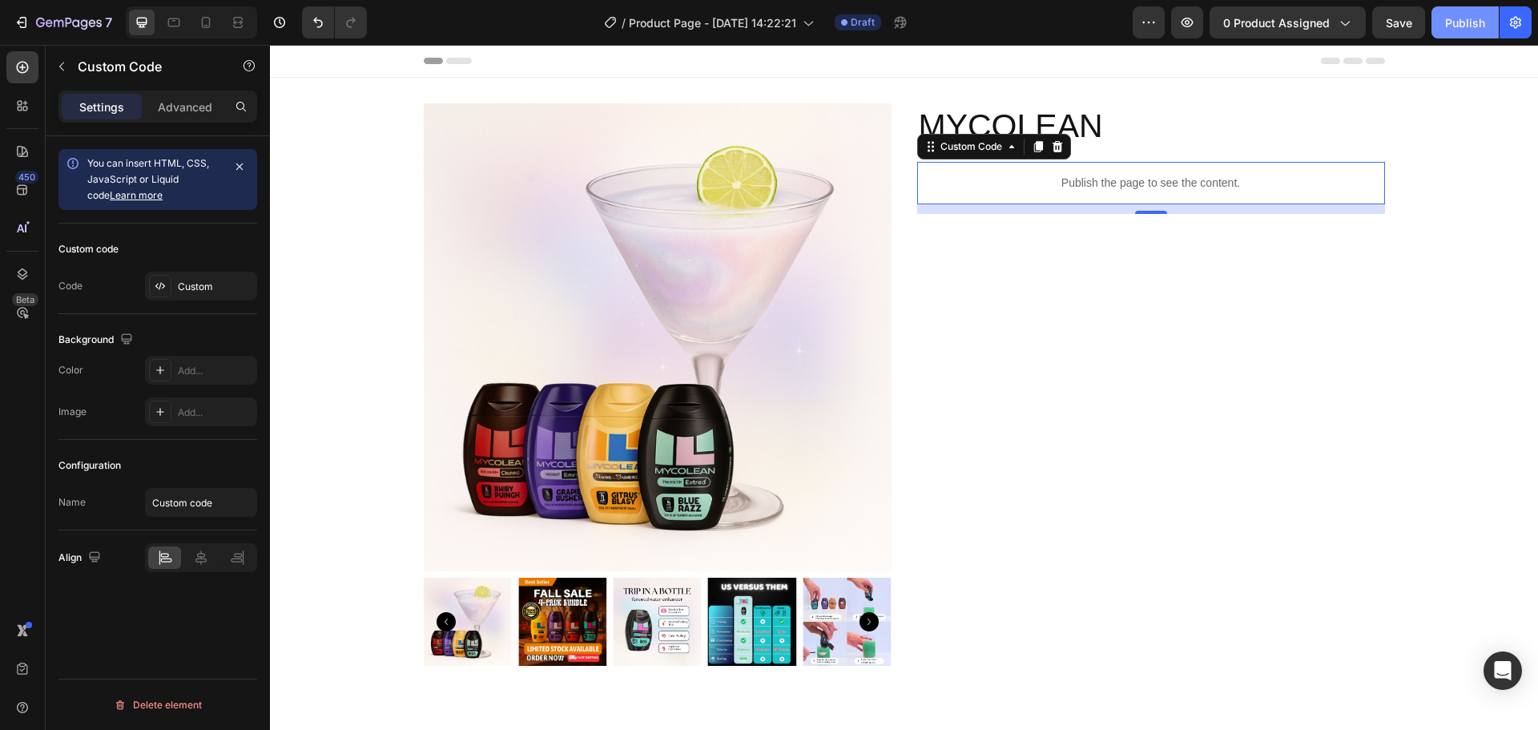
click at [1456, 26] on div "Publish" at bounding box center [1465, 22] width 40 height 17
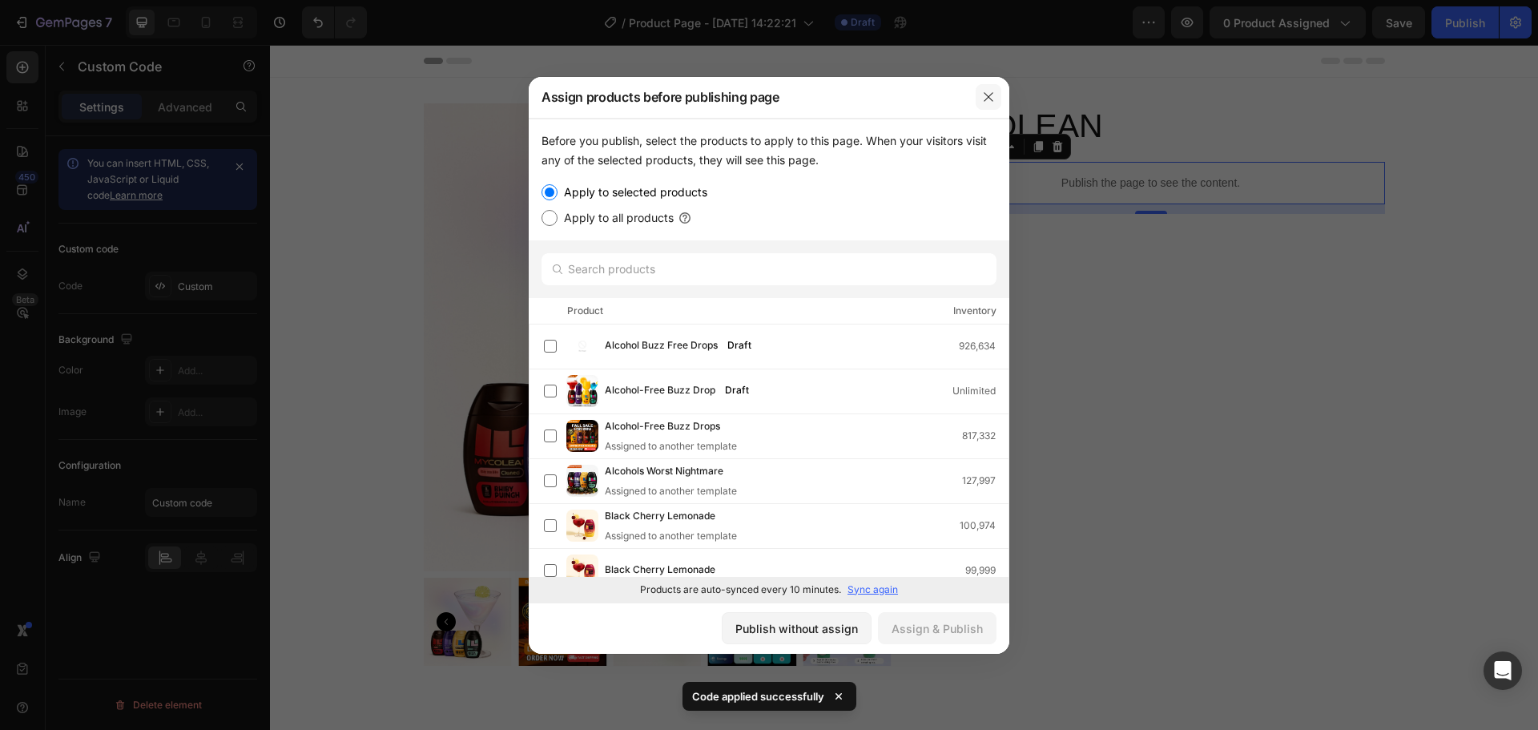
drag, startPoint x: 711, startPoint y: 51, endPoint x: 981, endPoint y: 96, distance: 273.7
click at [981, 96] on button "button" at bounding box center [989, 97] width 26 height 26
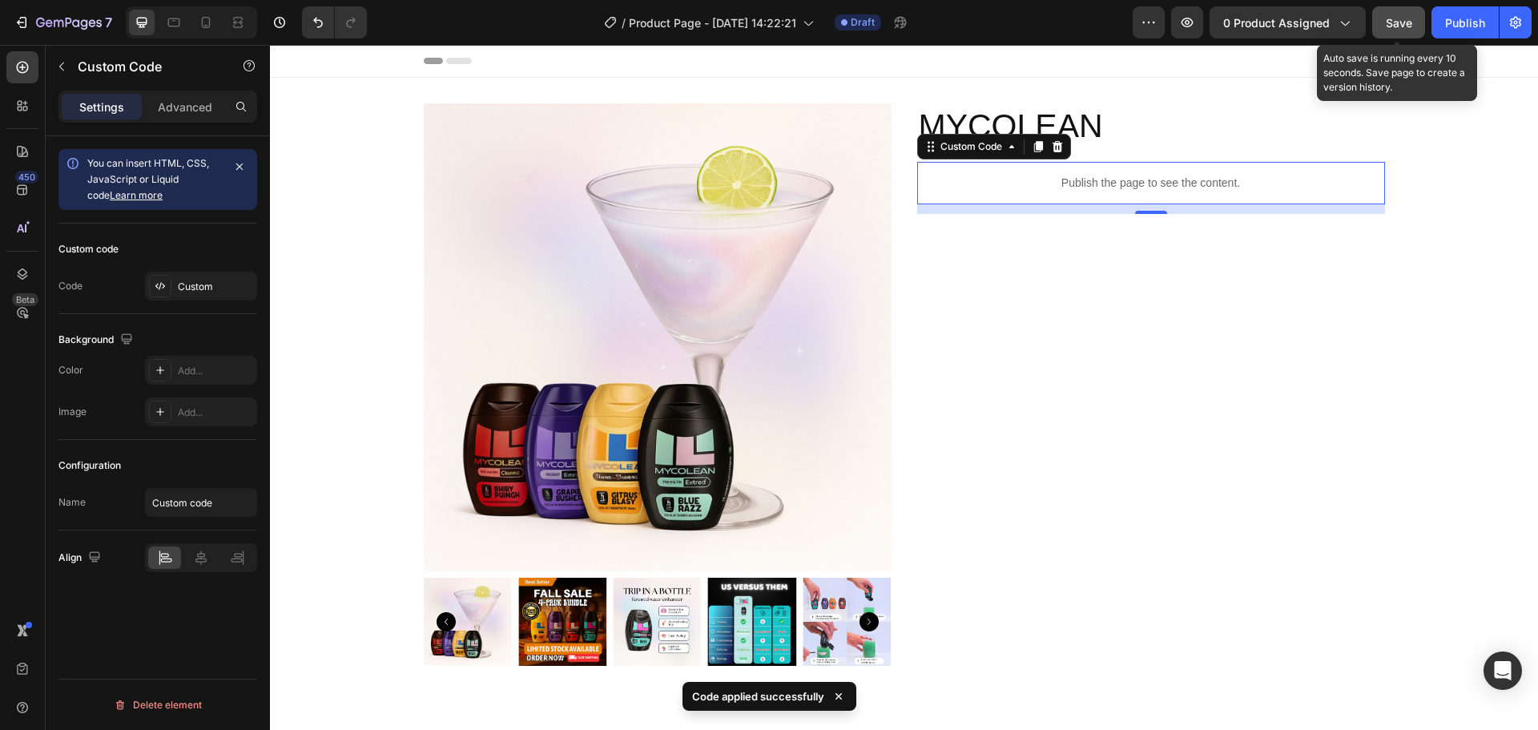
click at [1408, 12] on button "Save" at bounding box center [1398, 22] width 53 height 32
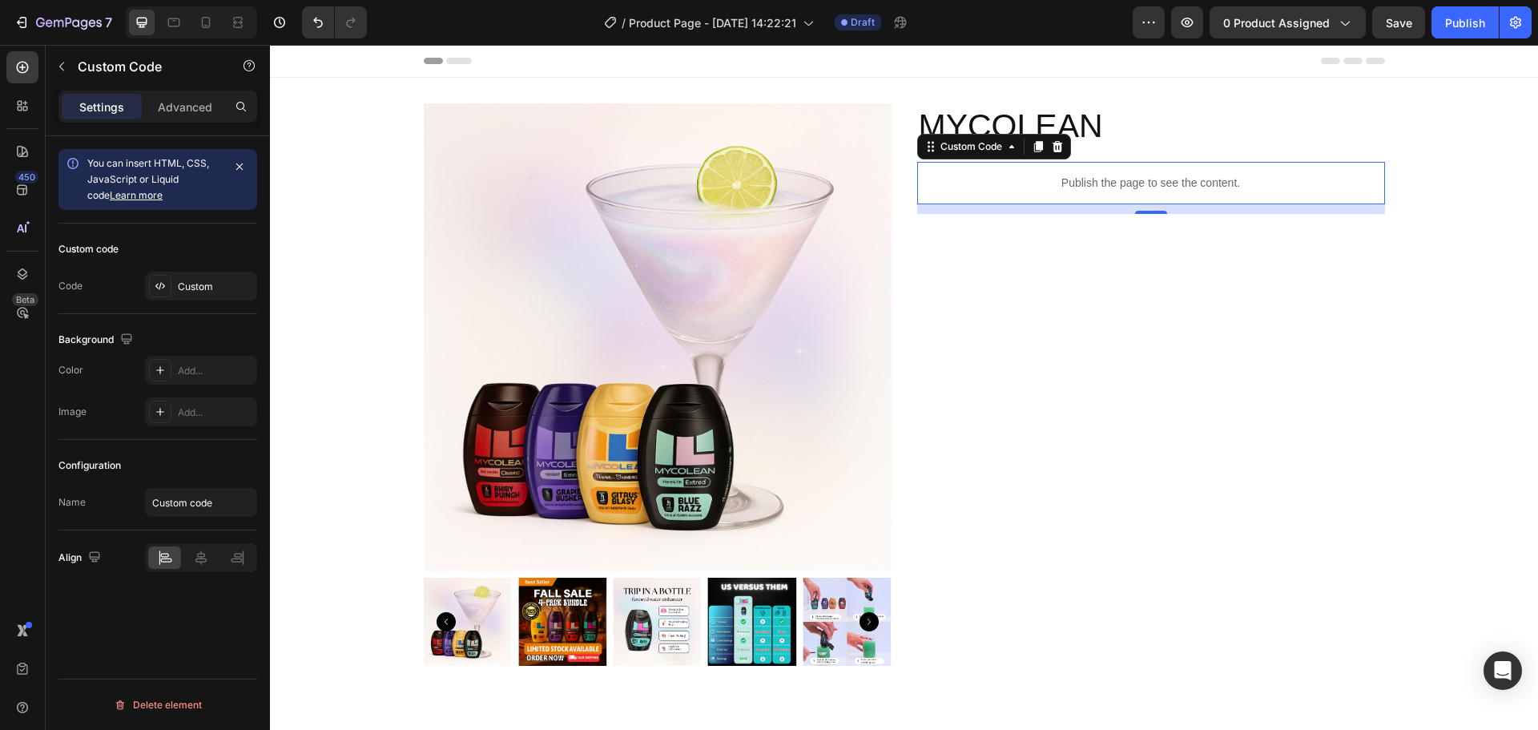
click at [1146, 190] on p "Publish the page to see the content." at bounding box center [1151, 183] width 468 height 17
click at [179, 282] on div "Custom" at bounding box center [215, 287] width 75 height 14
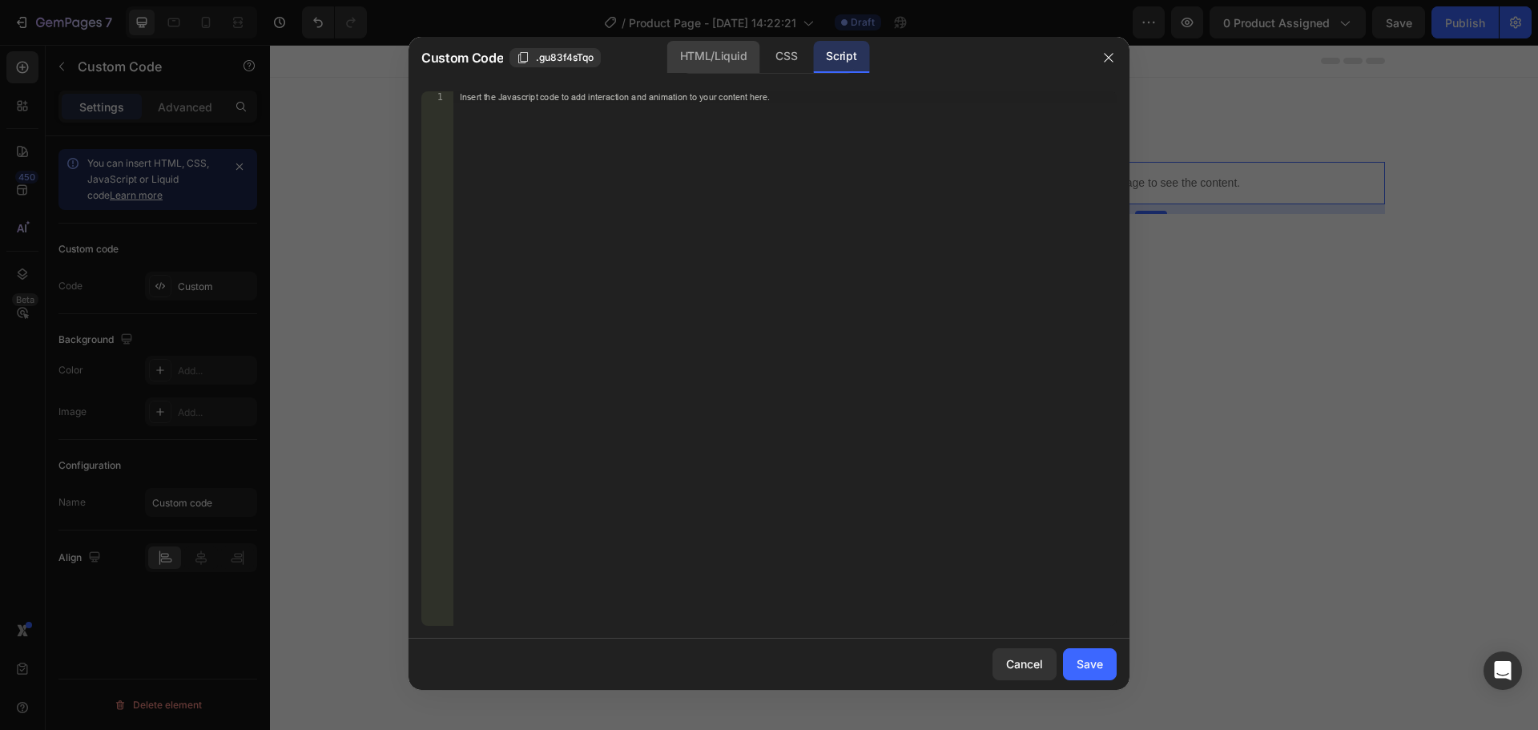
click at [690, 54] on div "HTML/Liquid" at bounding box center [713, 57] width 92 height 32
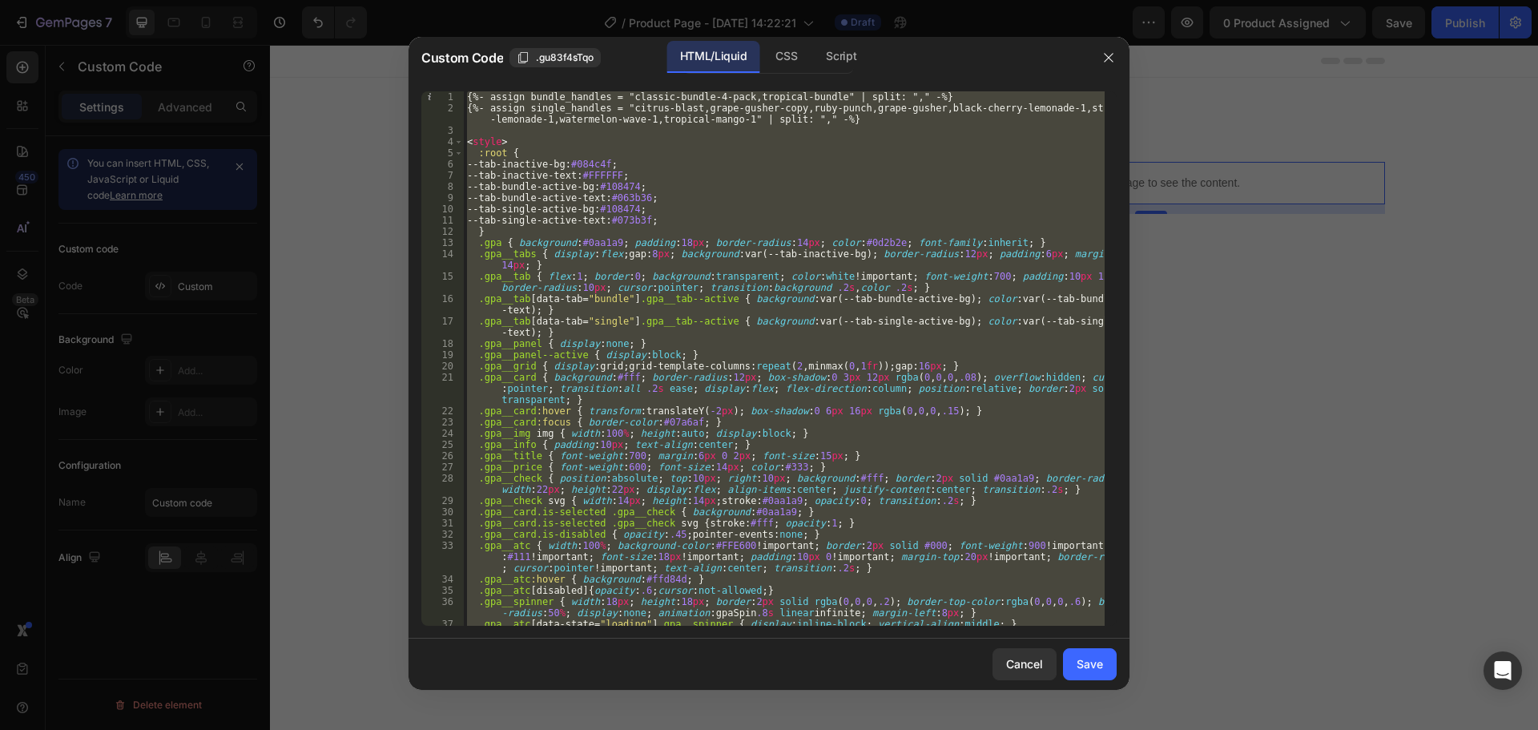
click at [825, 175] on div "{%- assign bundle_handles = "classic-bundle-4-pack,tropical-bundle" | split: ",…" at bounding box center [784, 358] width 641 height 534
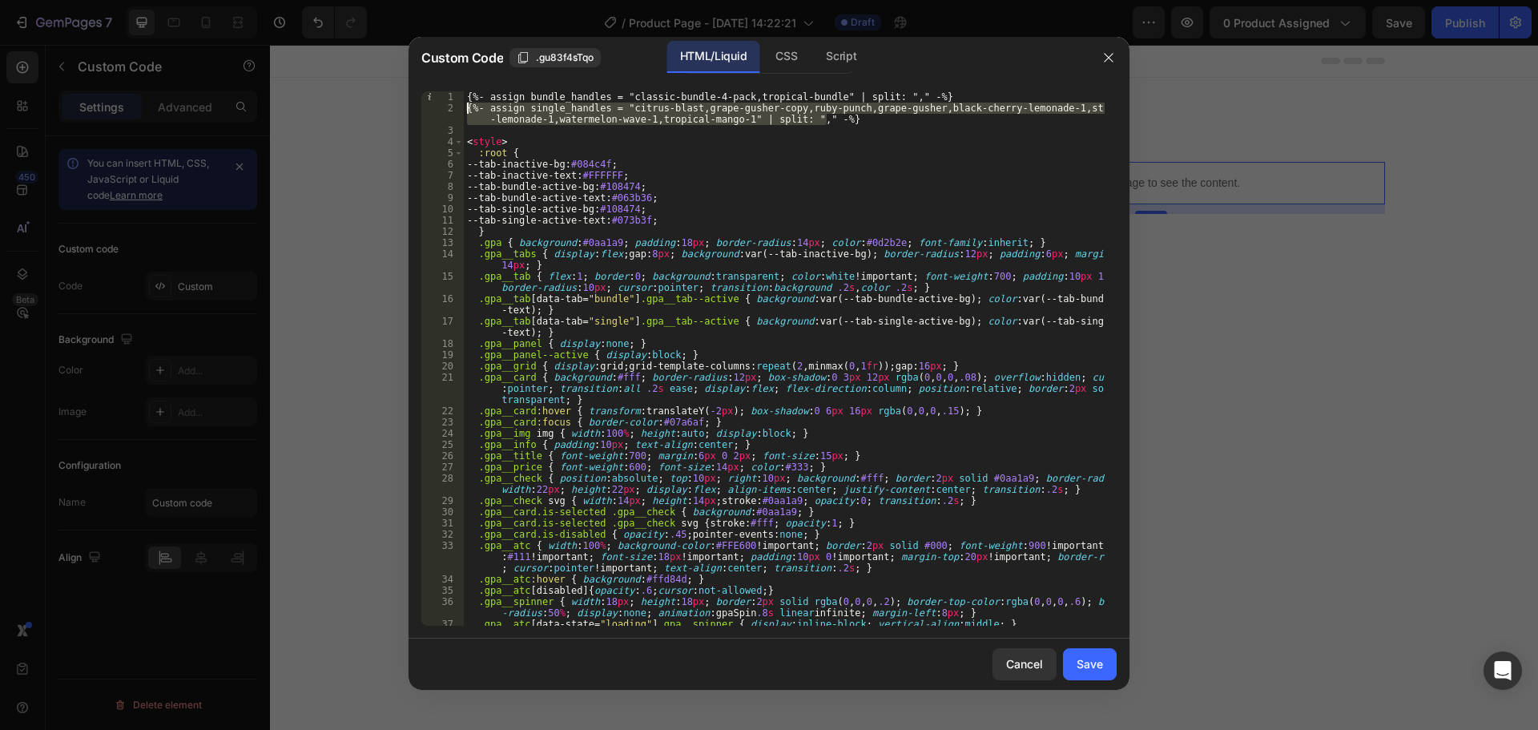
drag, startPoint x: 852, startPoint y: 119, endPoint x: 453, endPoint y: 107, distance: 399.9
click at [453, 107] on div "--tab-inactive-text:#FFFFFF; 1 2 3 4 5 6 7 8 9 10 11 12 13 14 15 16 17 18 19 20…" at bounding box center [768, 358] width 695 height 534
type textarea "{%- assign single_handles = "citrus-blast,grape-gusher-copy,ruby-punch,grape-gu…"
click at [1011, 667] on div "Cancel" at bounding box center [1024, 663] width 37 height 17
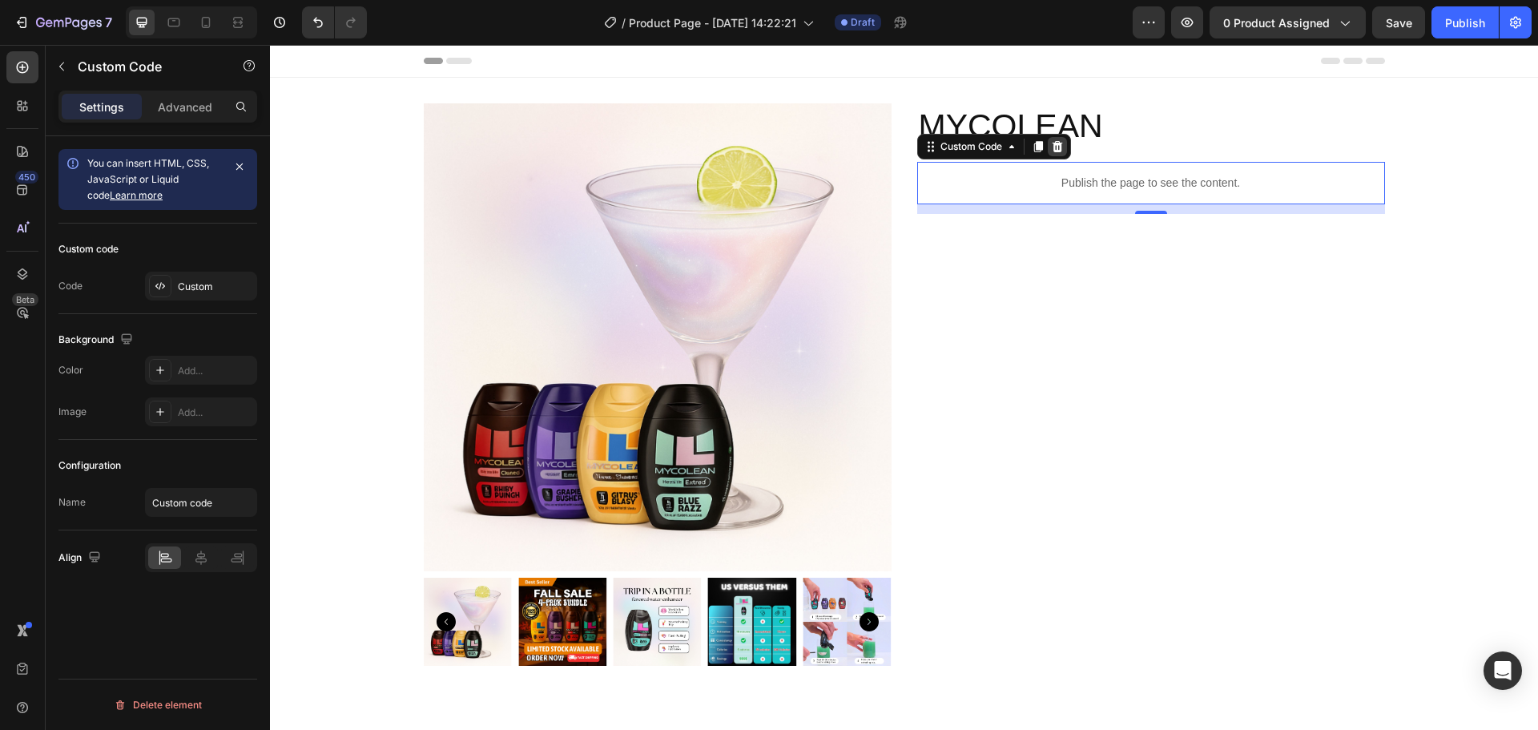
click at [1055, 153] on icon at bounding box center [1057, 146] width 13 height 13
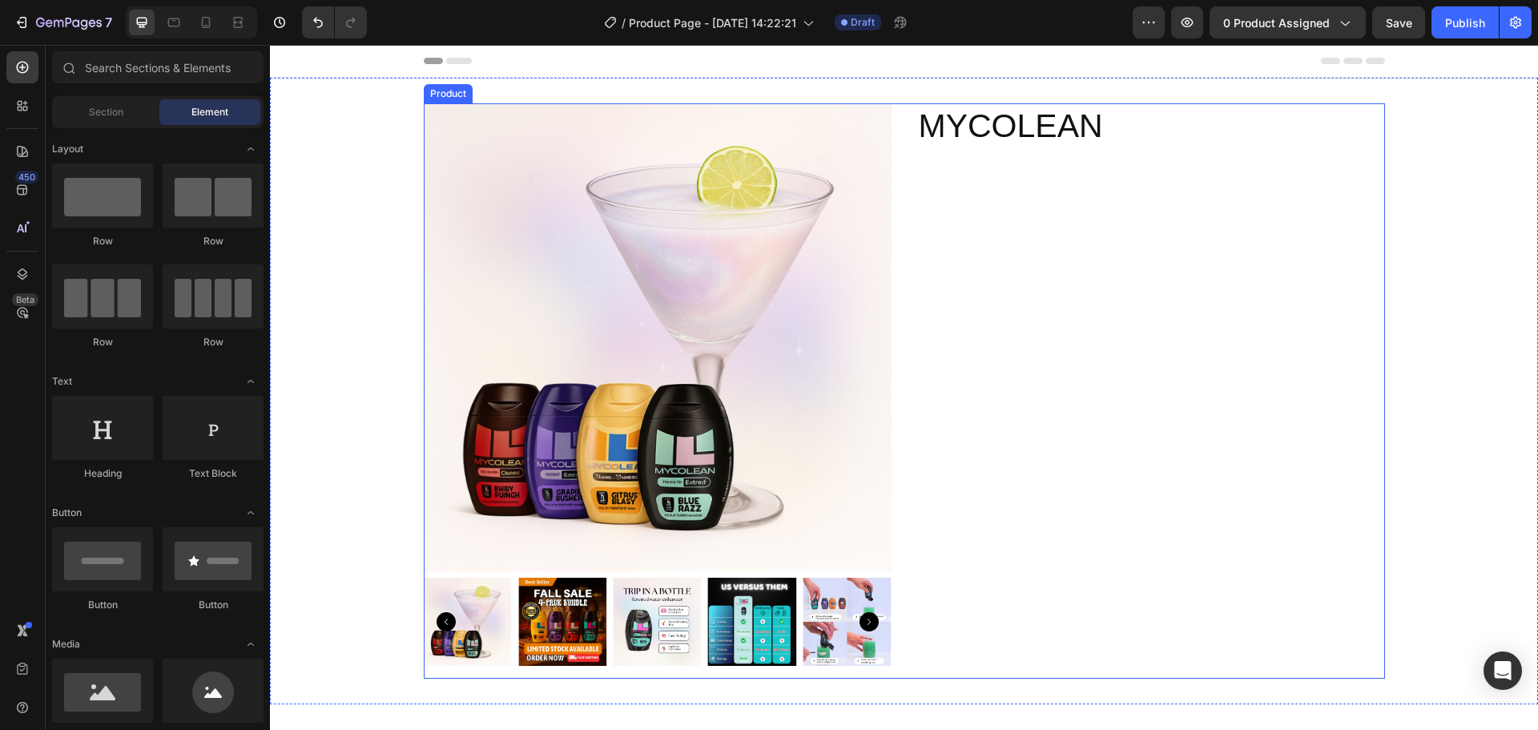
click at [1040, 202] on div "MYCOLEAN Product Title" at bounding box center [1151, 390] width 468 height 575
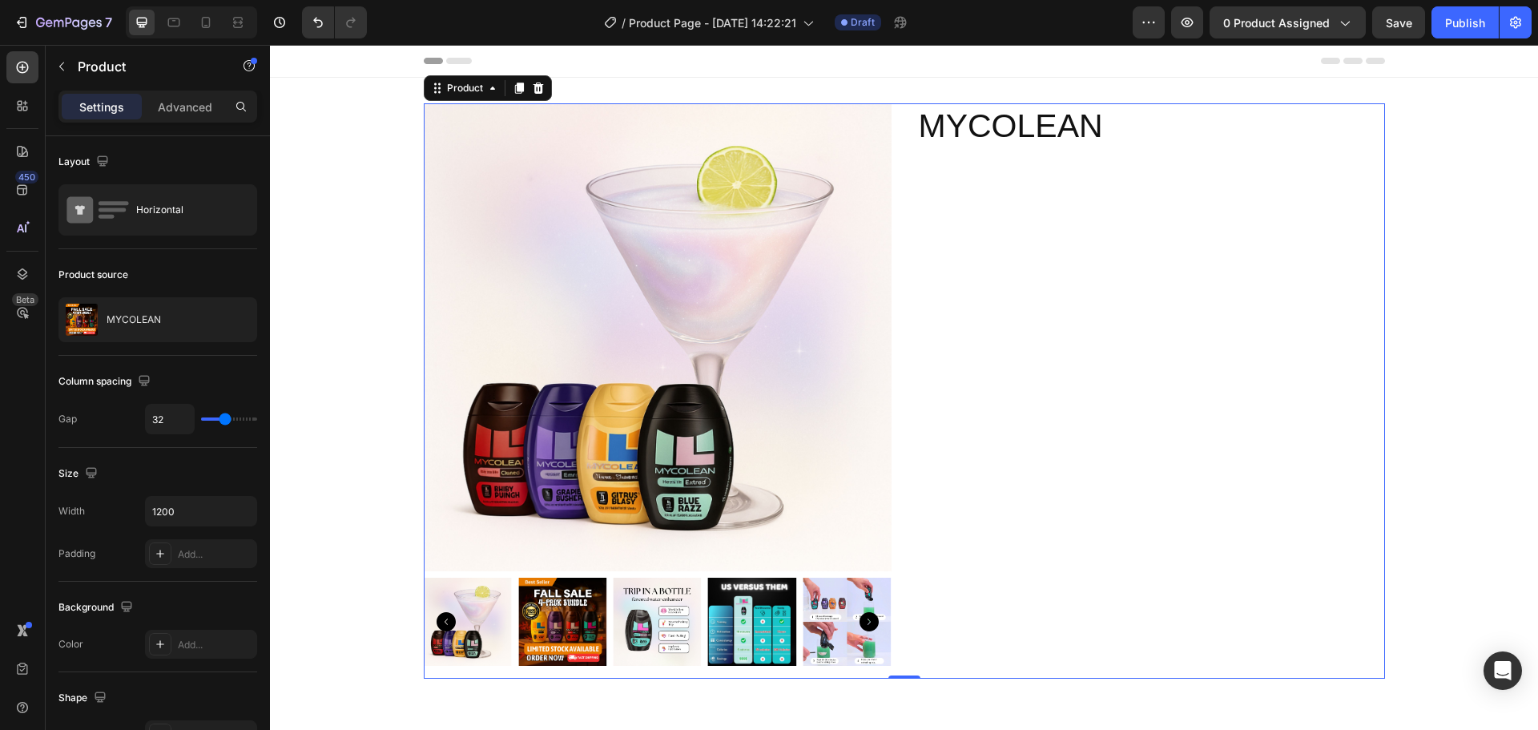
drag, startPoint x: 530, startPoint y: 82, endPoint x: 580, endPoint y: 90, distance: 51.1
click at [532, 82] on icon at bounding box center [538, 88] width 13 height 13
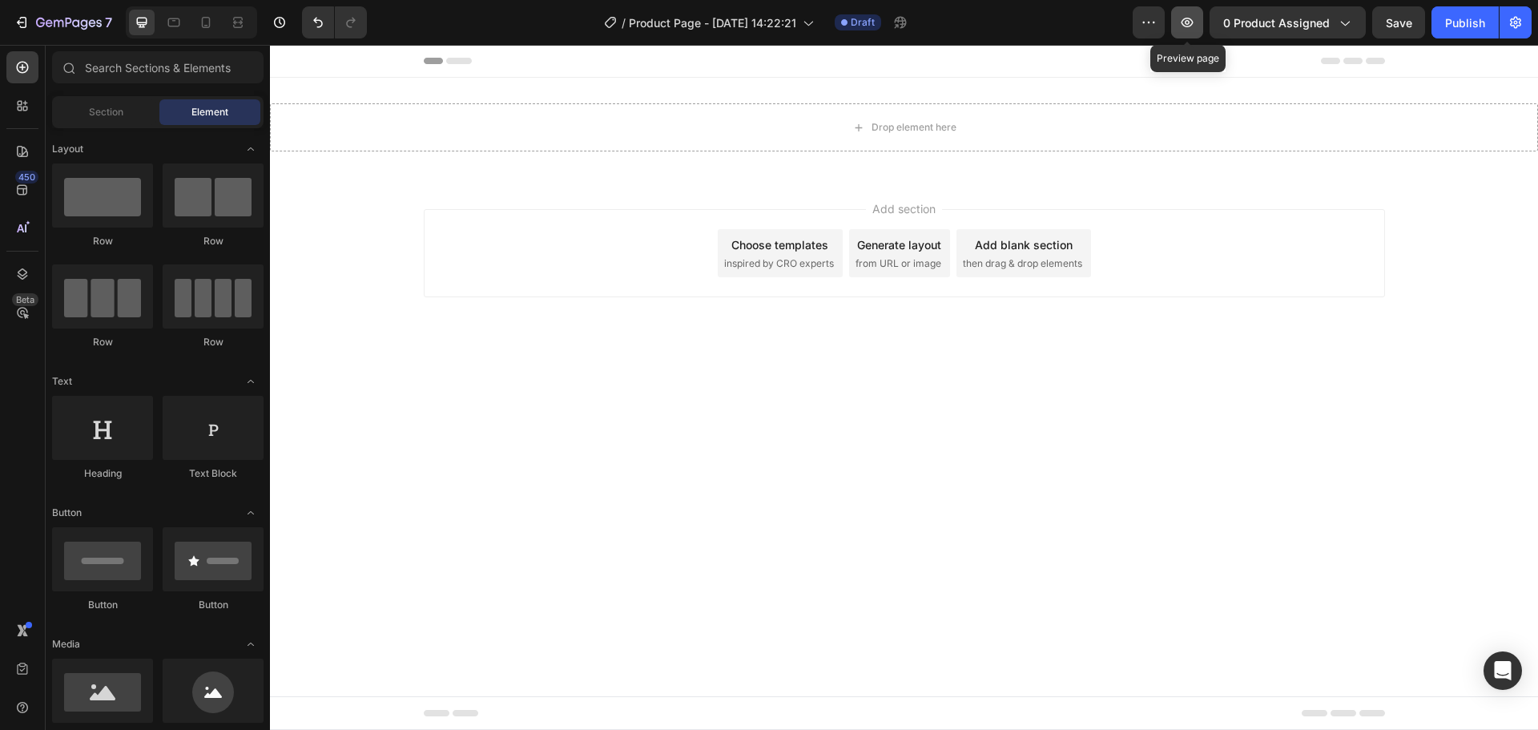
click at [1183, 17] on icon "button" at bounding box center [1187, 22] width 16 height 16
click at [301, 21] on div at bounding box center [331, 22] width 71 height 32
click at [311, 21] on icon "Undo/Redo" at bounding box center [318, 22] width 16 height 16
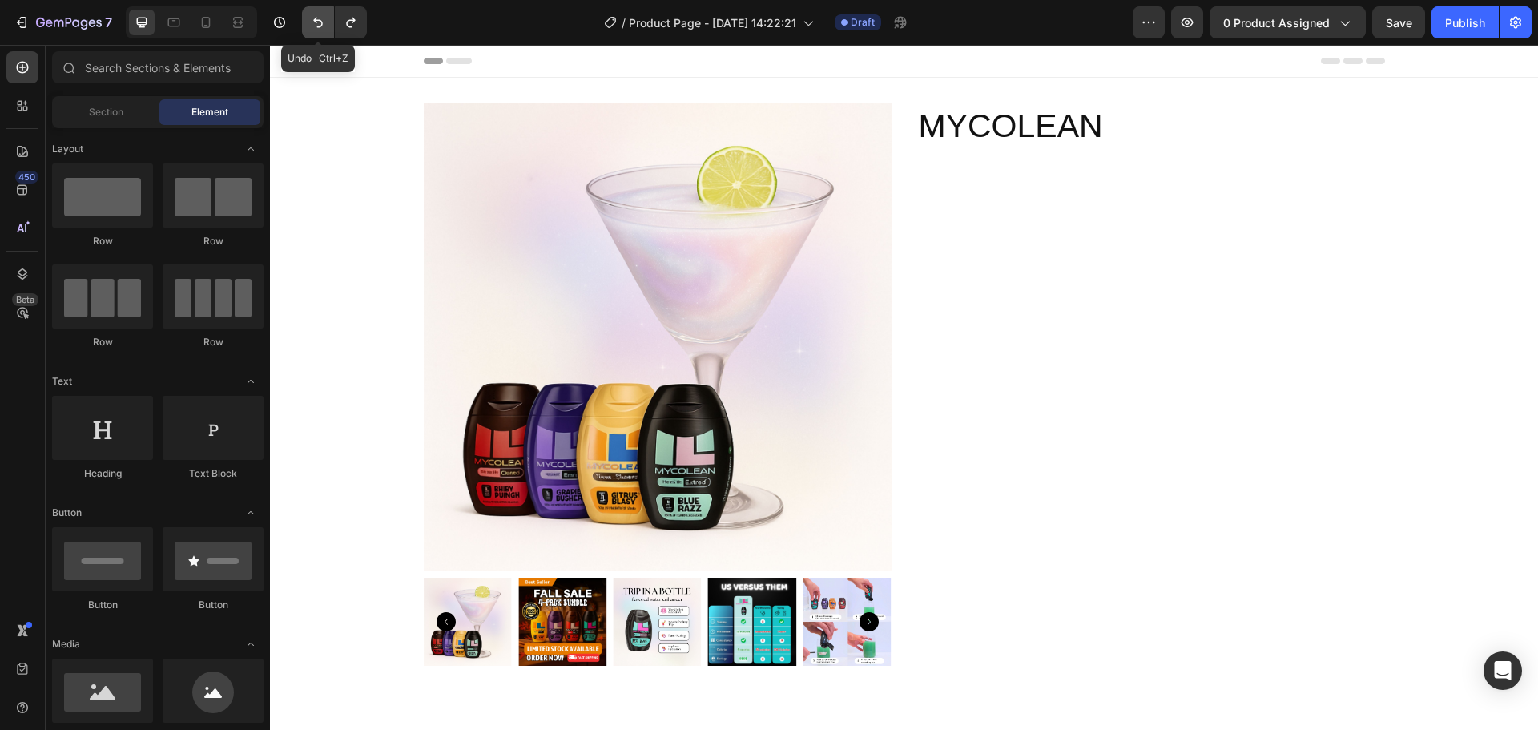
drag, startPoint x: 317, startPoint y: 24, endPoint x: 452, endPoint y: 171, distance: 199.6
click at [317, 24] on icon "Undo/Redo" at bounding box center [318, 22] width 16 height 16
click at [1131, 183] on p "Publish the page to see the content." at bounding box center [1151, 183] width 468 height 17
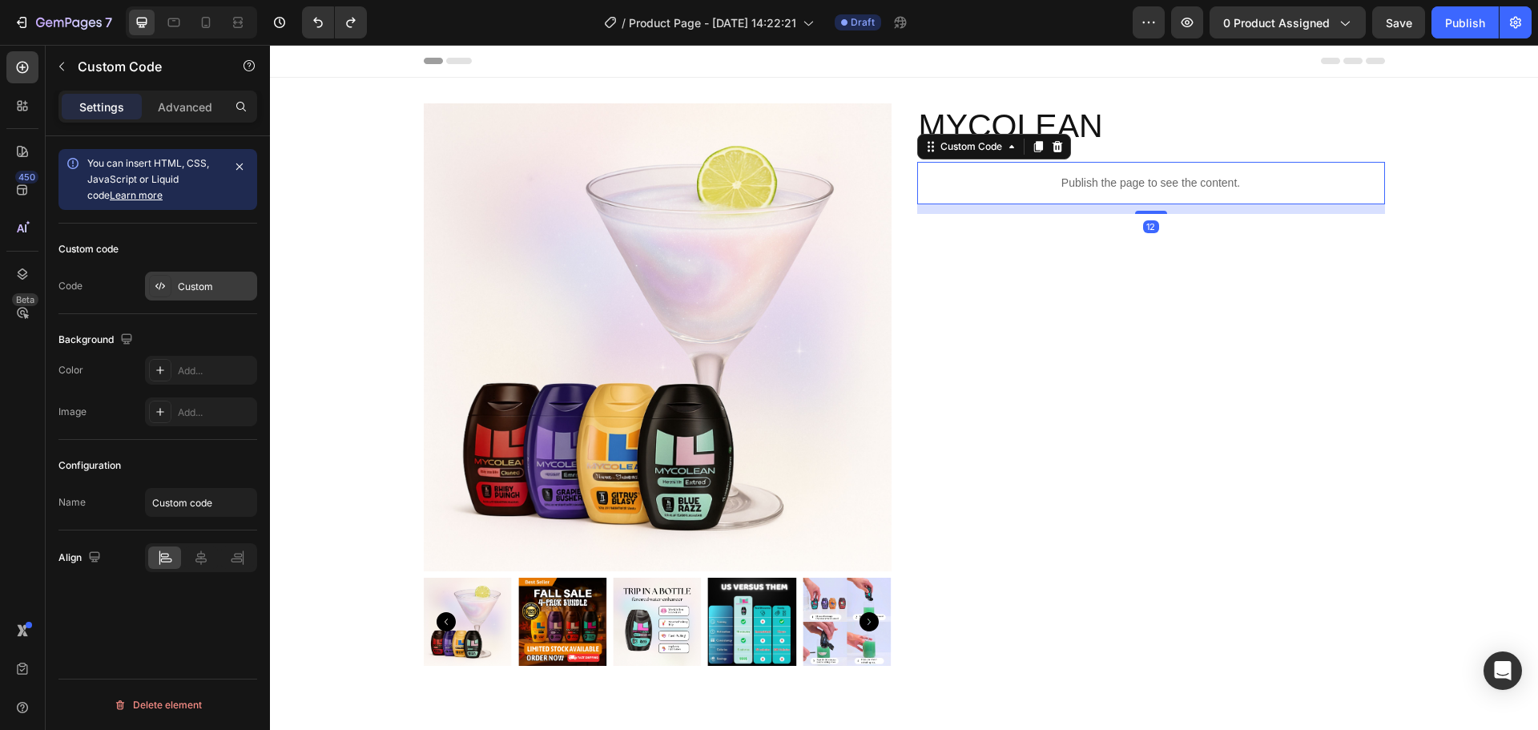
click at [209, 286] on div "Custom" at bounding box center [215, 287] width 75 height 14
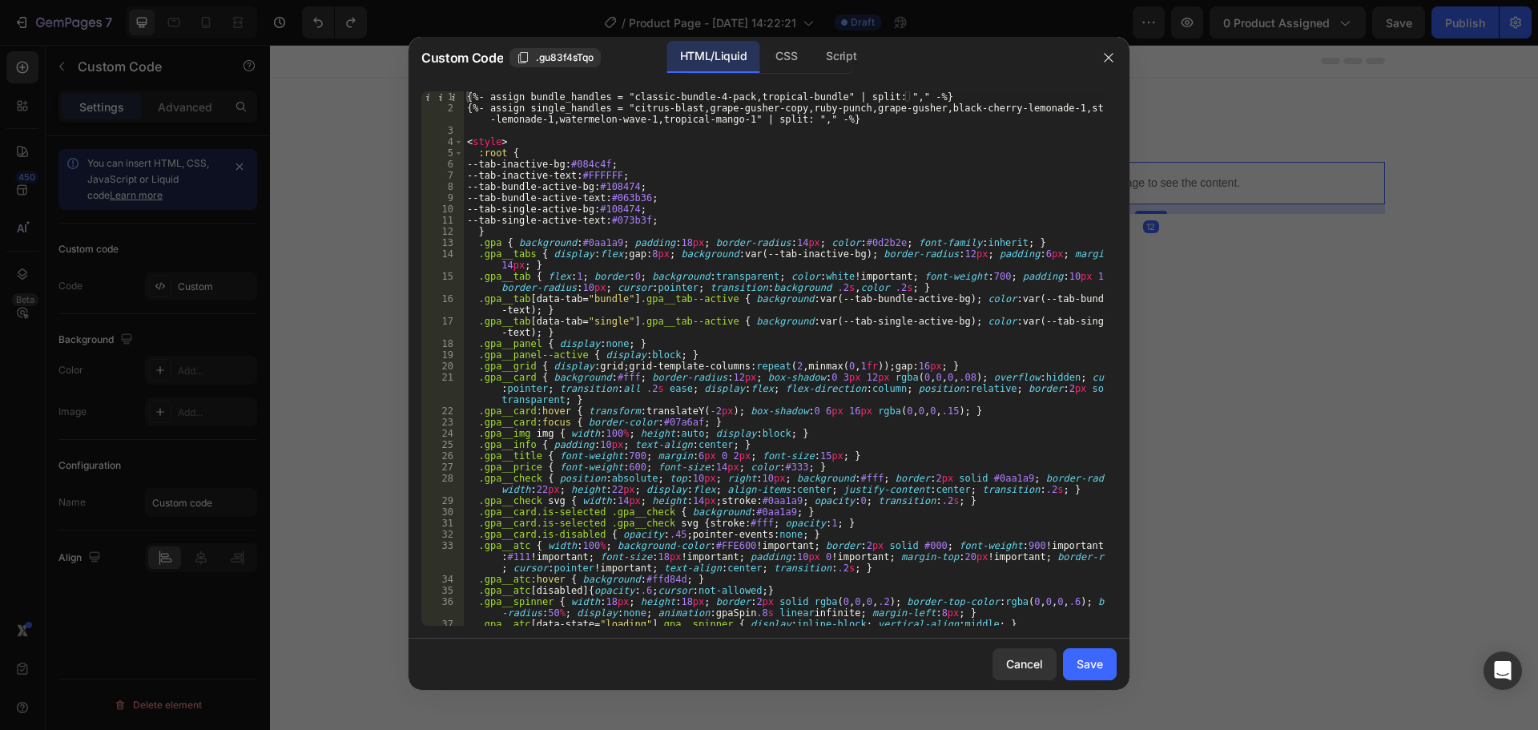
click at [835, 148] on div "{%- assign bundle_handles = "classic-bundle-4-pack,tropical-bundle" | split: ",…" at bounding box center [784, 369] width 641 height 557
drag, startPoint x: 836, startPoint y: 120, endPoint x: 462, endPoint y: 110, distance: 374.3
click at [462, 110] on div ":root { 1 2 3 4 5 6 7 8 9 10 11 12 13 14 15 16 17 18 19 20 21 22 23 24 25 26 27…" at bounding box center [768, 358] width 695 height 534
type textarea "{%- assign single_handles = "citrus-blast,grape-gusher-copy,ruby-punch,grape-gu…"
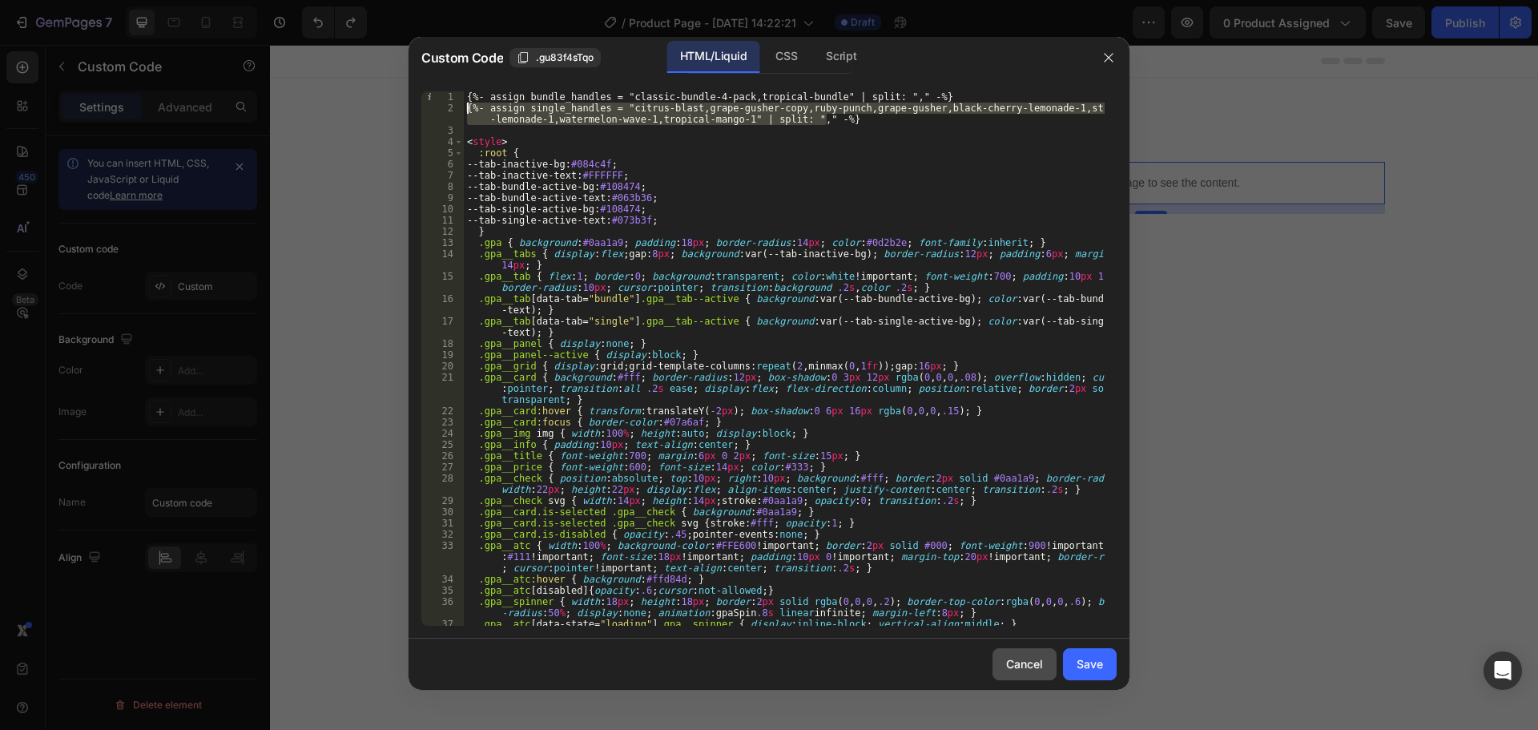
click at [1044, 663] on button "Cancel" at bounding box center [1025, 664] width 64 height 32
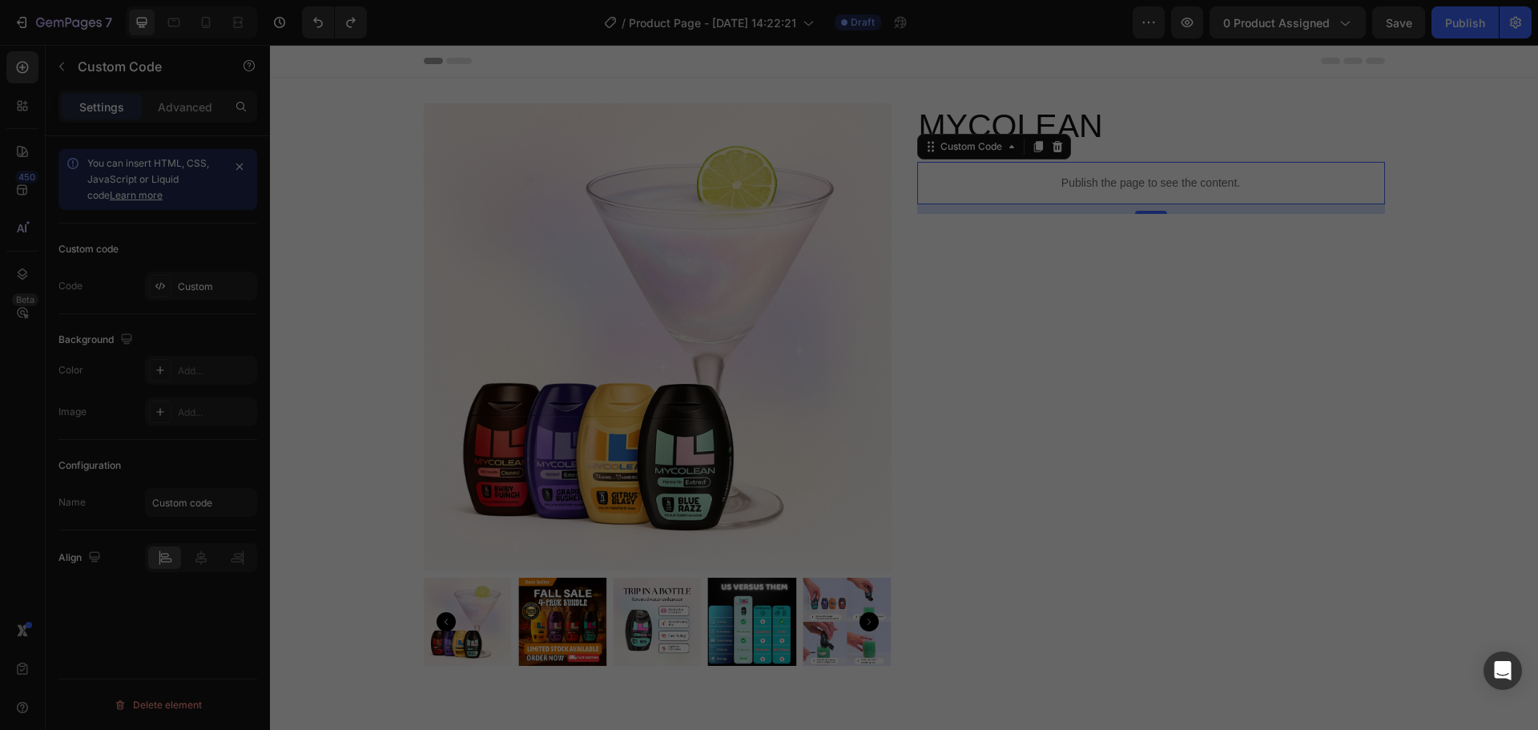
click at [1235, 488] on div "MYCOLEAN Product Title Publish the page to see the content. Custom Code 12" at bounding box center [1151, 390] width 468 height 575
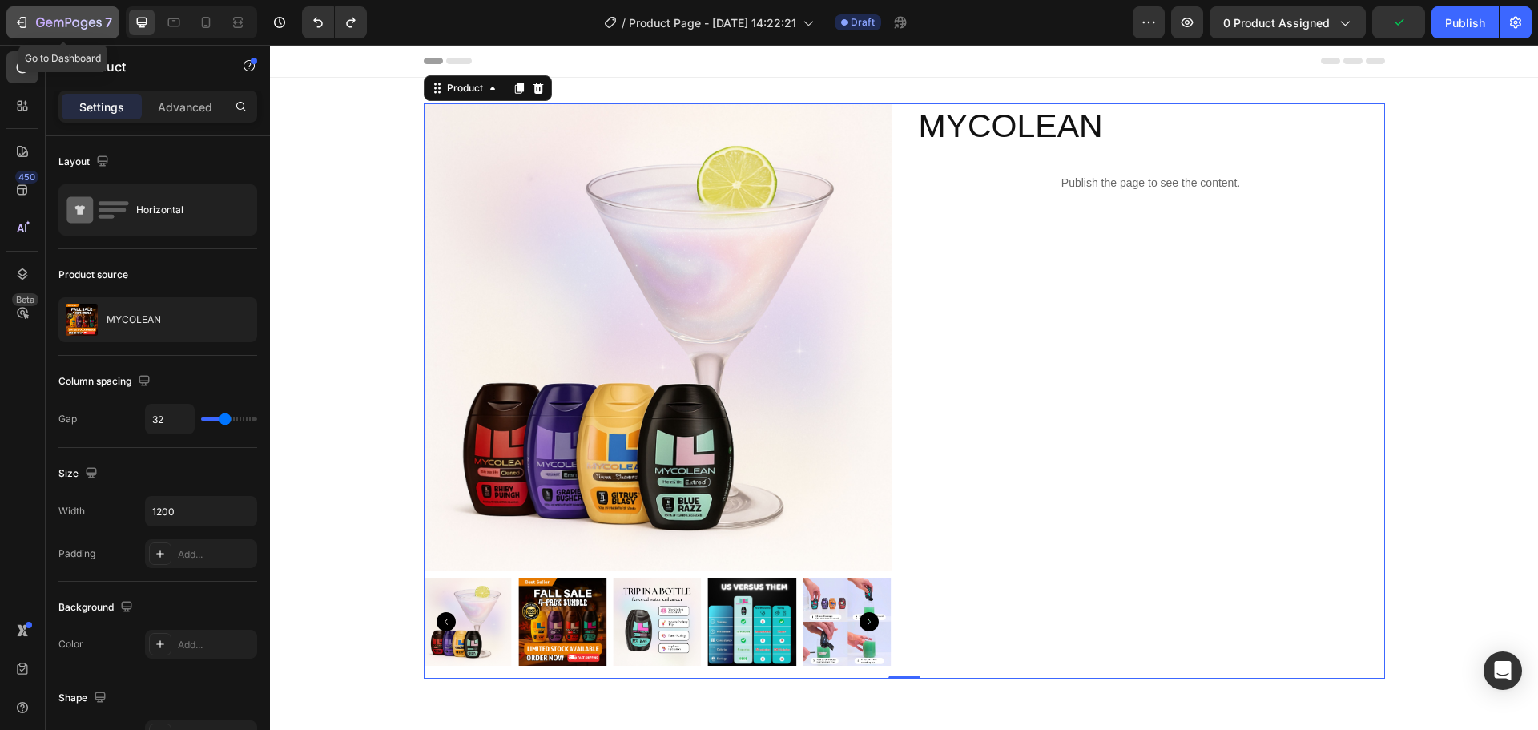
click at [68, 26] on icon "button" at bounding box center [69, 24] width 66 height 14
